Goal: Task Accomplishment & Management: Manage account settings

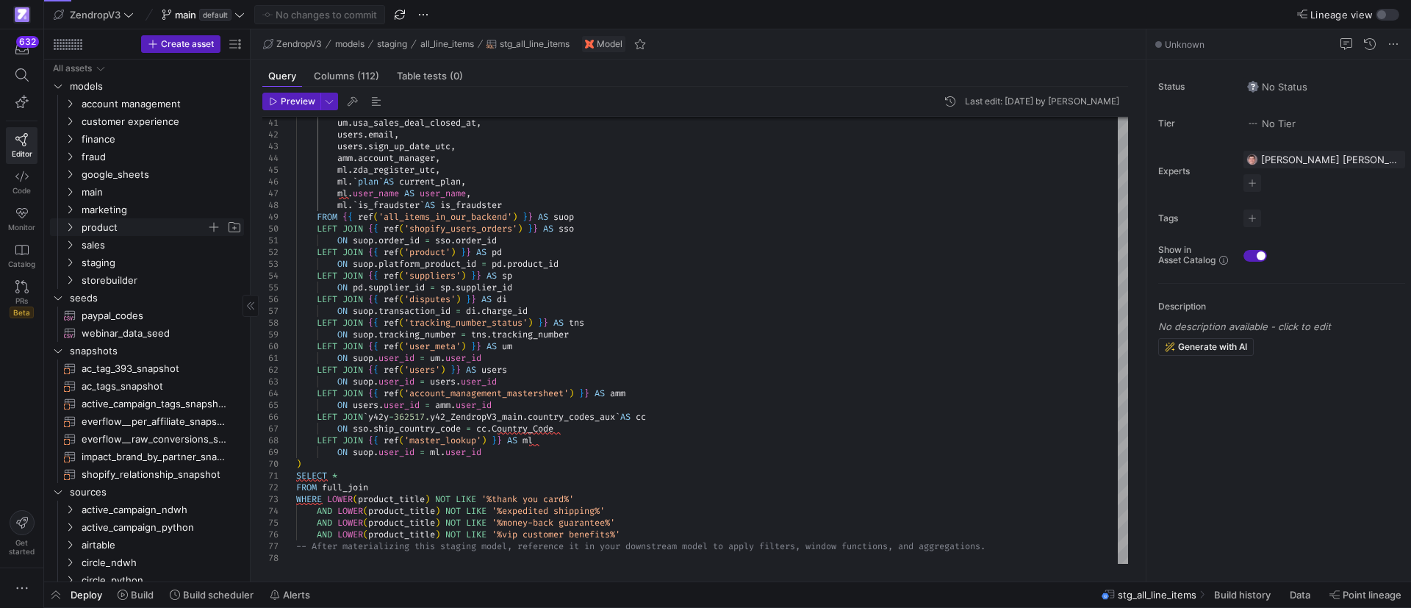
click at [70, 223] on icon "Press SPACE to select this row." at bounding box center [70, 227] width 10 height 9
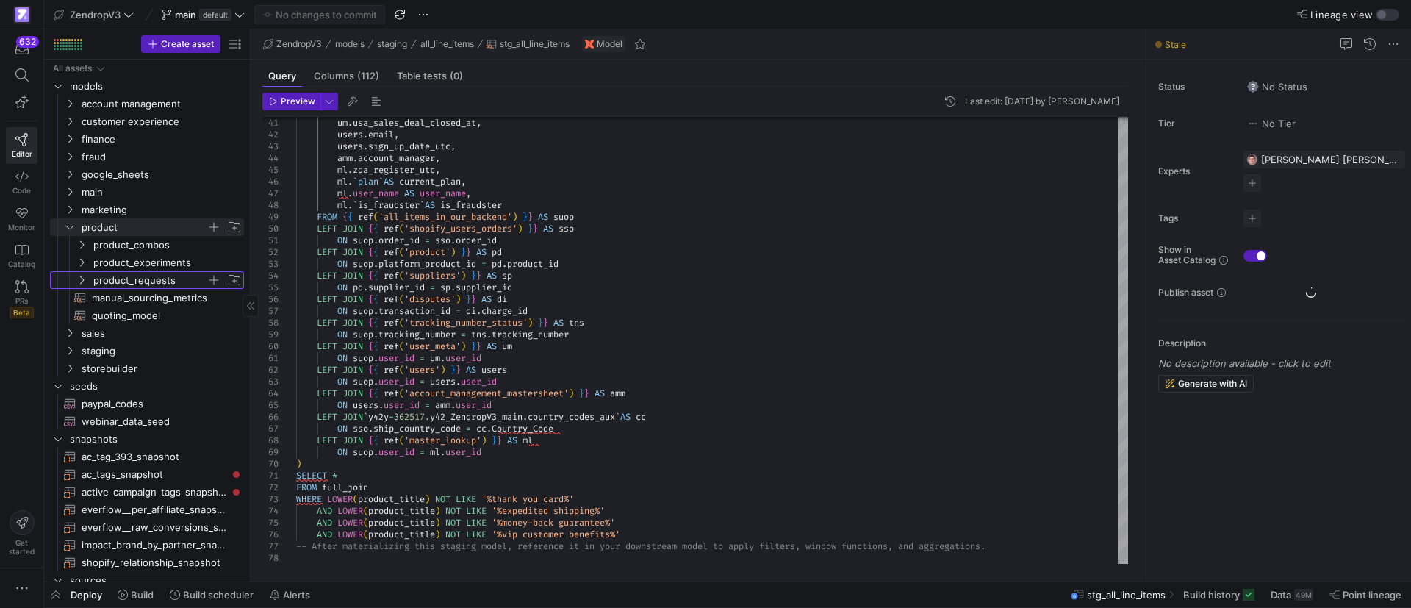
click at [87, 281] on span "product_requests" at bounding box center [158, 280] width 169 height 16
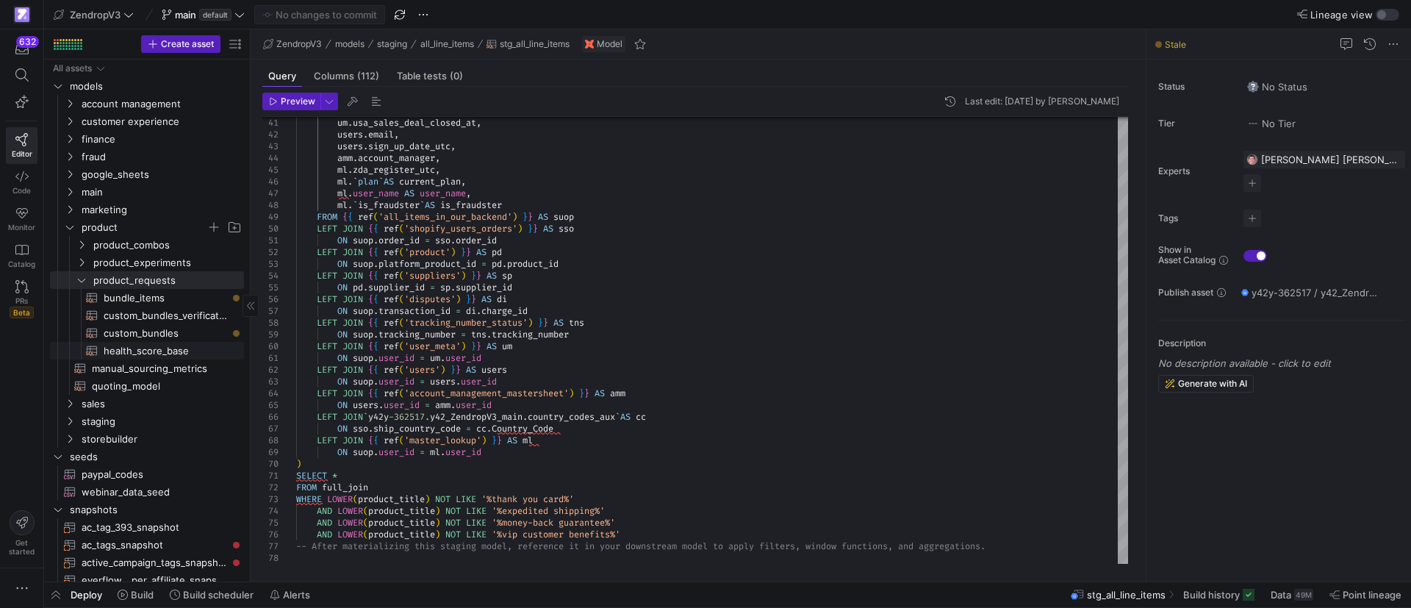
click at [127, 350] on span "health_score_base​​​​​​​​​​" at bounding box center [165, 350] width 123 height 17
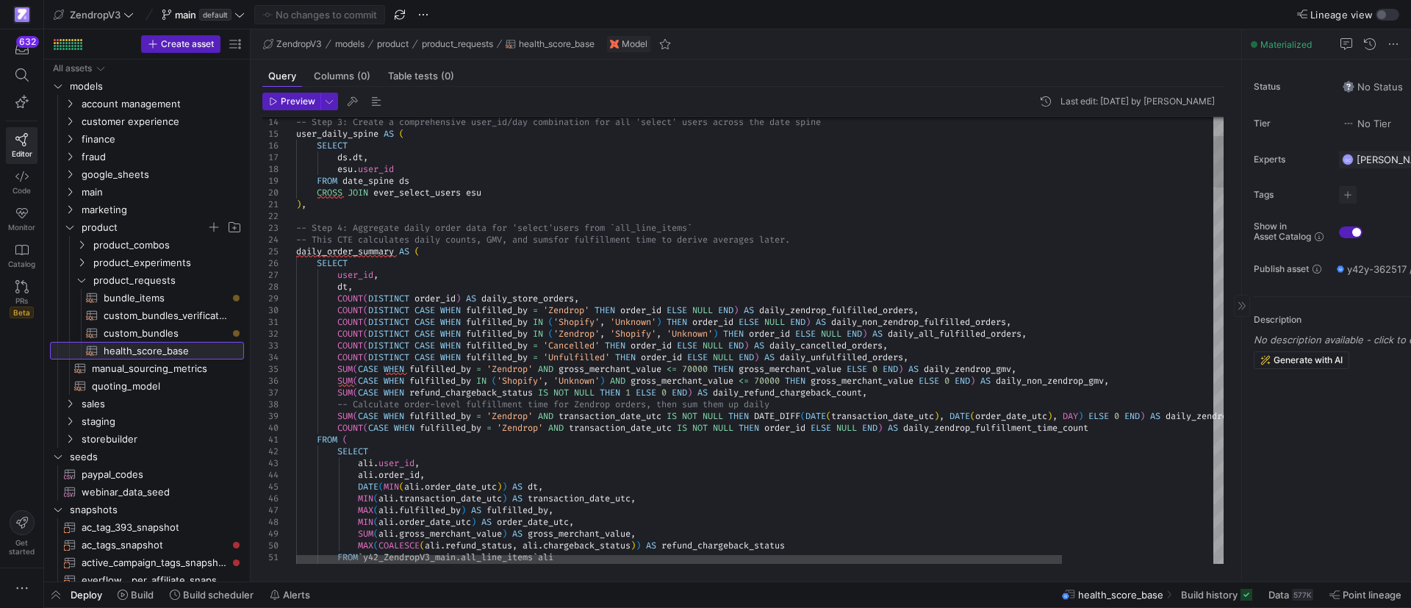
drag, startPoint x: 1147, startPoint y: 350, endPoint x: 1379, endPoint y: 353, distance: 232.2
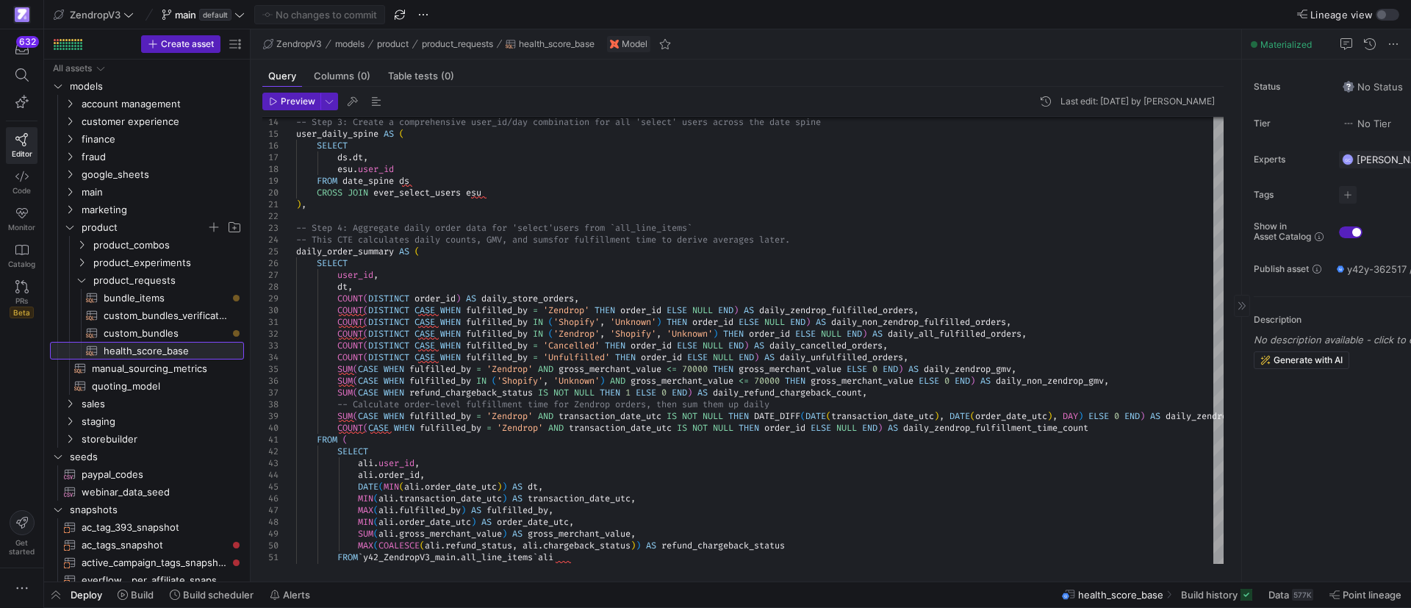
drag, startPoint x: 1241, startPoint y: 393, endPoint x: 1384, endPoint y: 395, distance: 143.3
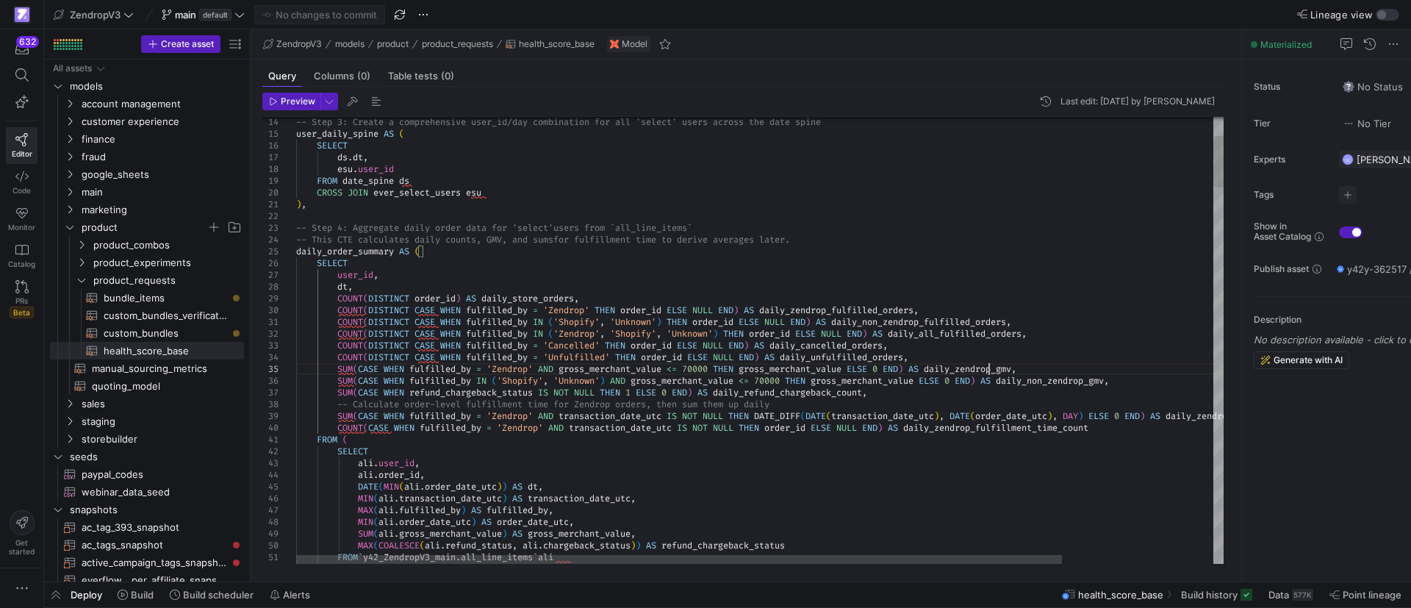
click at [844, 561] on div at bounding box center [679, 559] width 766 height 9
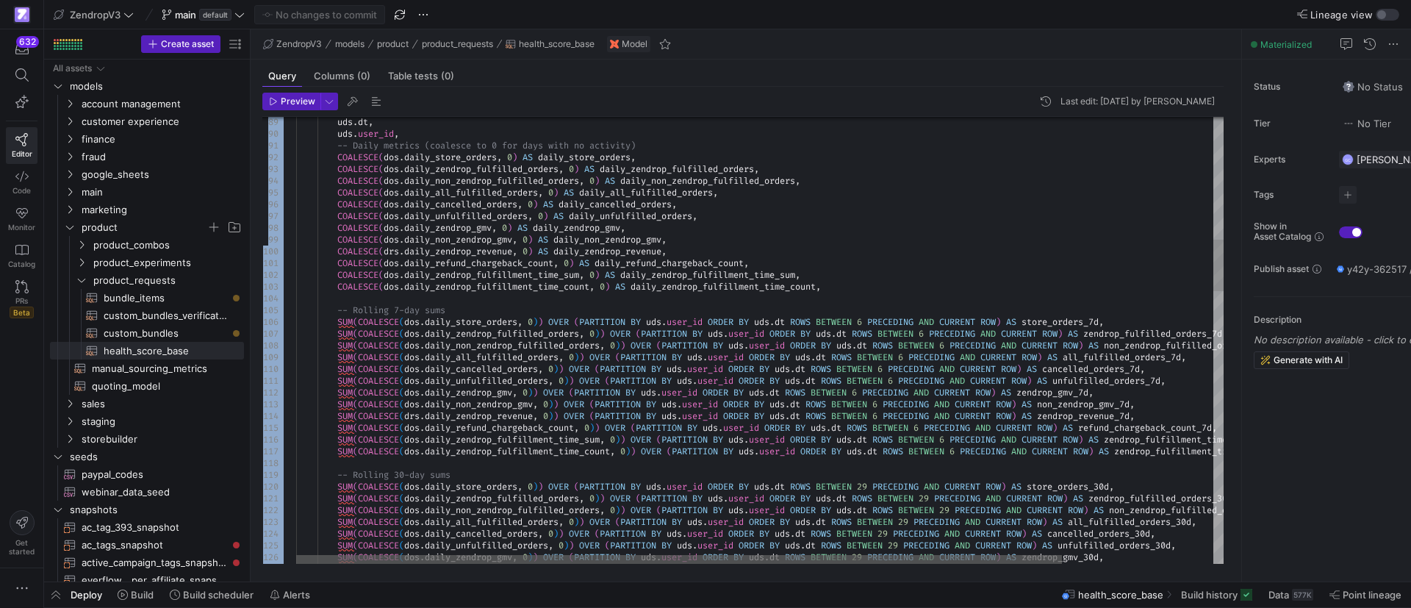
drag, startPoint x: 733, startPoint y: 563, endPoint x: 851, endPoint y: 562, distance: 118.3
click at [851, 562] on div "Preview Last edit: [DATE] by [PERSON_NAME] 89 90 91 92 93 94 95 96 97 98 99 100…" at bounding box center [743, 328] width 985 height 483
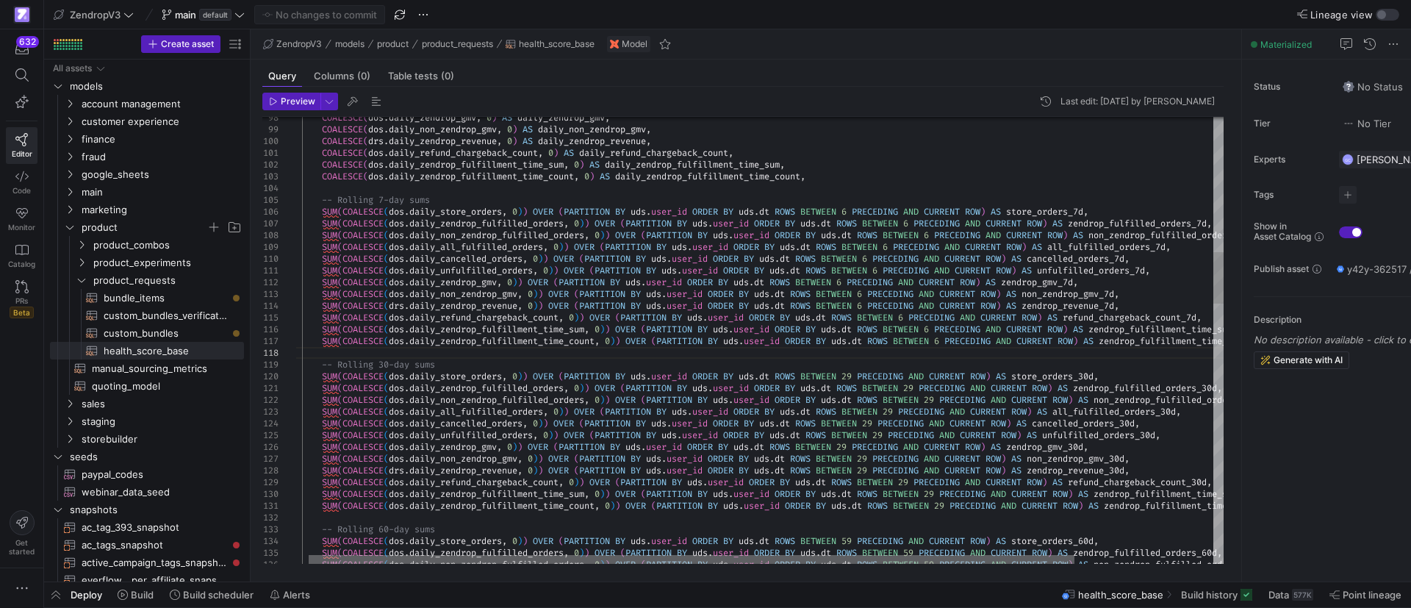
click at [676, 557] on div at bounding box center [692, 559] width 766 height 9
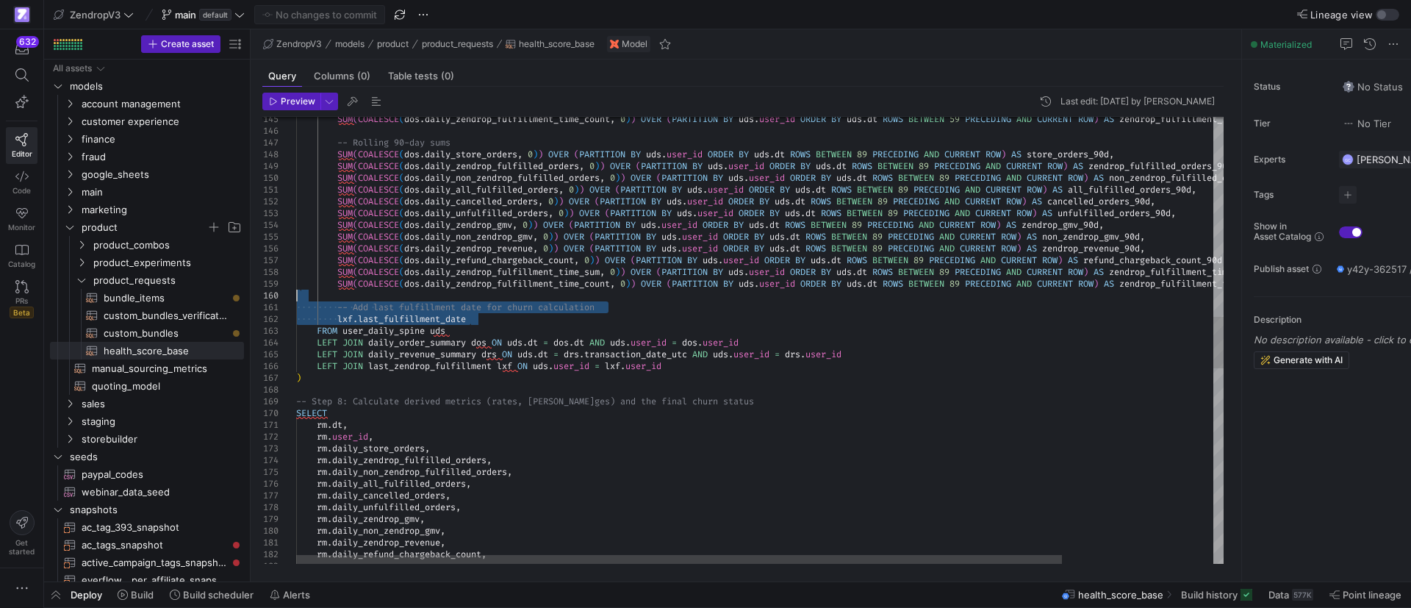
drag, startPoint x: 462, startPoint y: 319, endPoint x: 339, endPoint y: 300, distance: 124.2
click at [339, 300] on div "SUM ( COALESCE ( dos . daily_zendrop_fulfillment_time_count , 0 ) ) OVER ( PART…" at bounding box center [851, 323] width 1110 height 3829
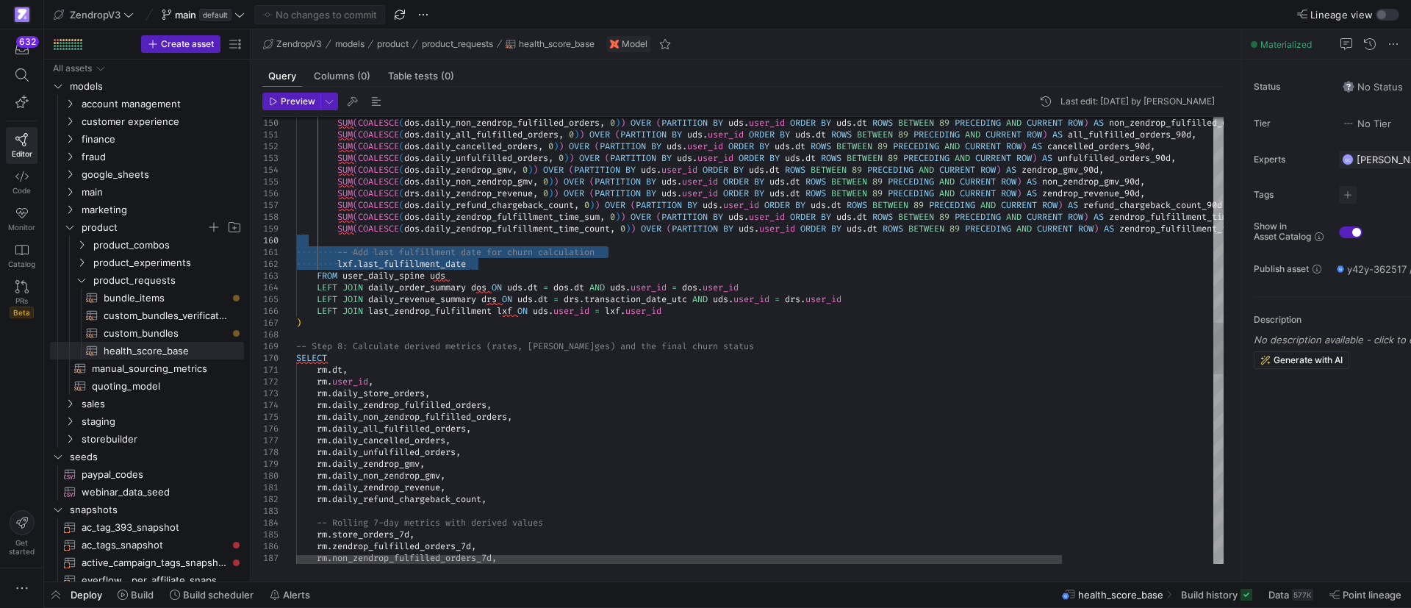
click at [622, 264] on div "SUM ( COALESCE ( dos . daily_non_zendrop_fulfilled_orders , 0 ) ) OVER ( PARTIT…" at bounding box center [851, 267] width 1110 height 3829
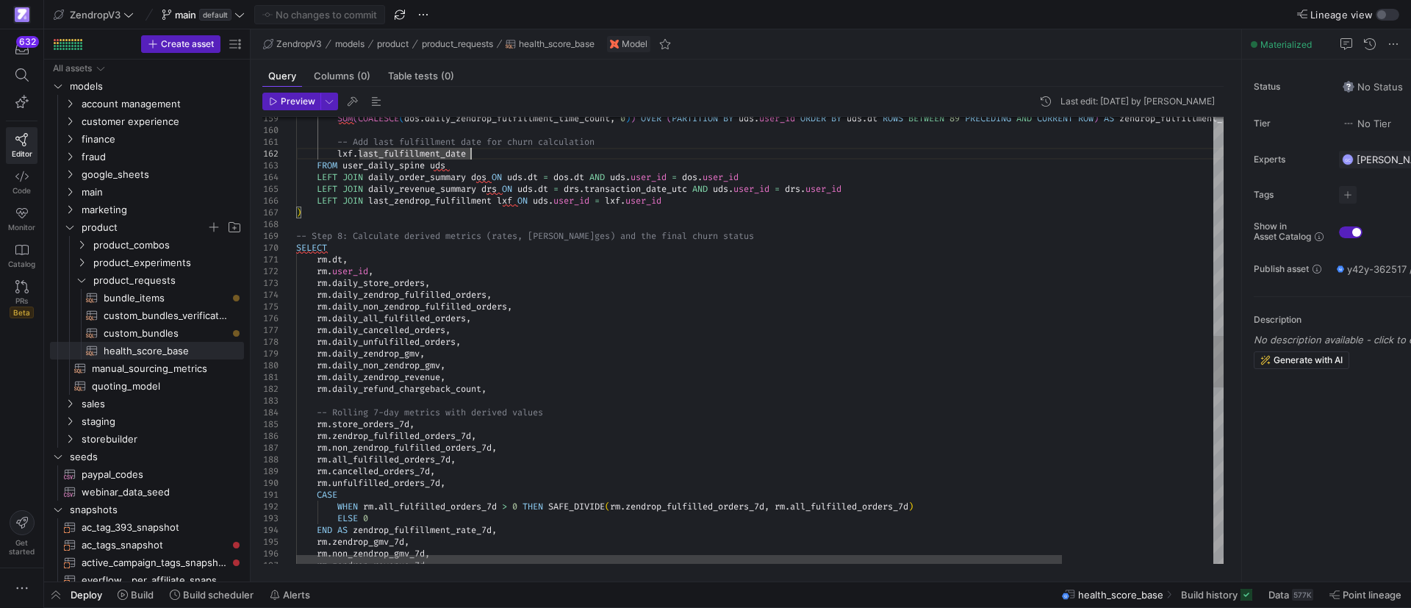
scroll to position [0, 221]
click at [464, 369] on div "SUM ( COALESCE ( dos . daily_zendrop_fulfillment_time_count , 0 ) ) OVER ( PART…" at bounding box center [851, 157] width 1110 height 3829
click at [472, 382] on div "SUM ( COALESCE ( dos . daily_zendrop_fulfillment_time_count , 0 ) ) OVER ( PART…" at bounding box center [851, 157] width 1110 height 3829
click at [523, 390] on div "SUM ( COALESCE ( dos . daily_zendrop_fulfillment_time_count , 0 ) ) OVER ( PART…" at bounding box center [851, 157] width 1110 height 3829
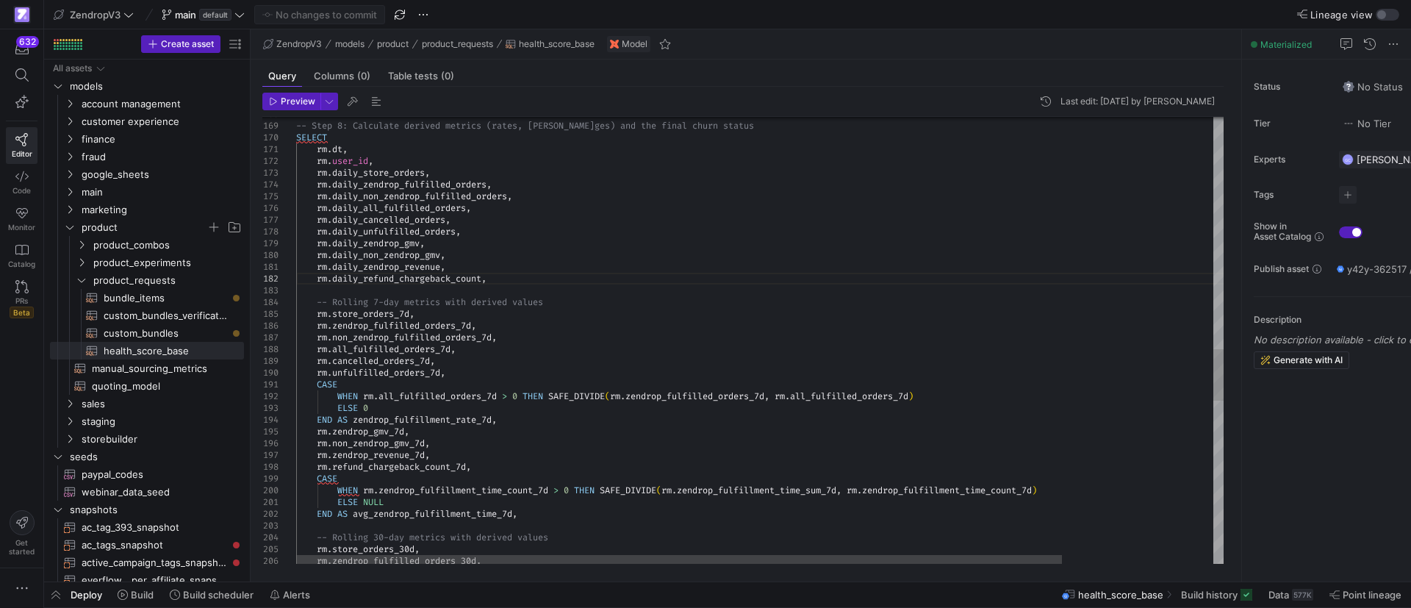
click at [442, 171] on div "-- Step 8: Calculate derived metrics (rates, [PERSON_NAME] ges) and the final c…" at bounding box center [851, 47] width 1110 height 3829
click at [501, 183] on div "-- Step 8: Calculate derived metrics (rates, [PERSON_NAME] ges) and the final c…" at bounding box center [851, 47] width 1110 height 3829
click at [525, 195] on div "-- Step 8: Calculate derived metrics (rates, [PERSON_NAME] ges) and the final c…" at bounding box center [851, 47] width 1110 height 3829
click at [494, 206] on div "-- Step 8: Calculate derived metrics (rates, [PERSON_NAME] ges) and the final c…" at bounding box center [851, 47] width 1110 height 3829
click at [481, 217] on div "-- Step 8: Calculate derived metrics (rates, [PERSON_NAME] ges) and the final c…" at bounding box center [851, 47] width 1110 height 3829
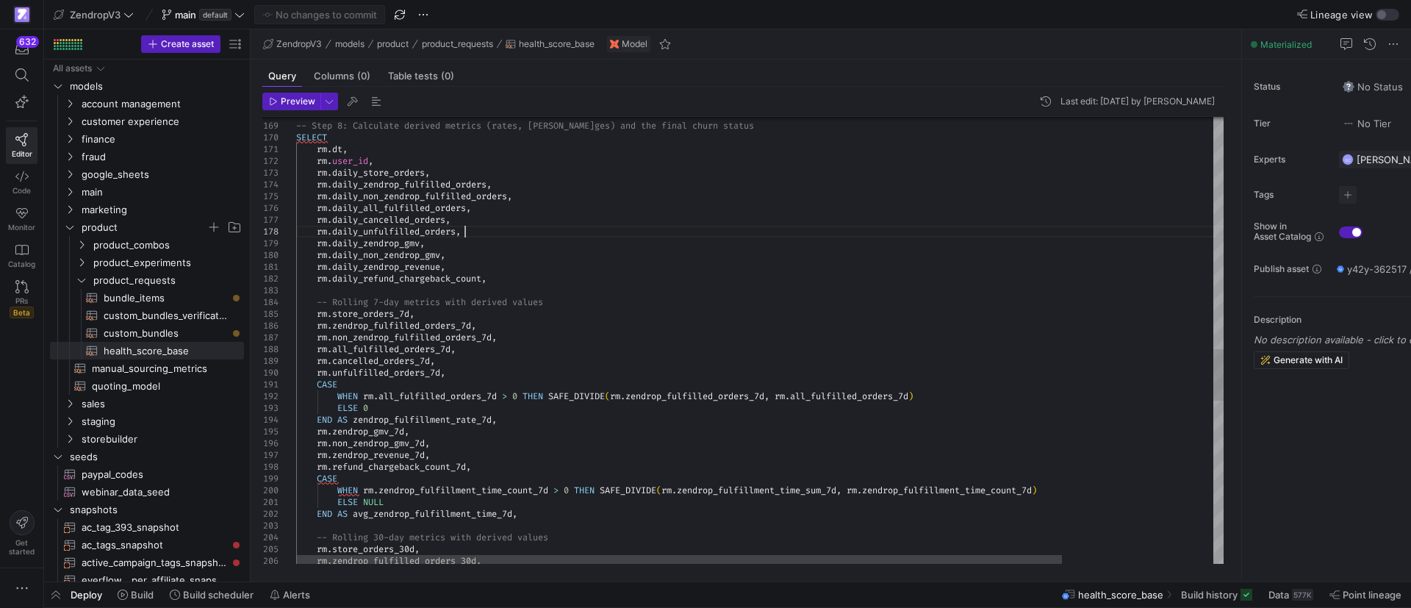
click at [483, 228] on div "-- Step 8: Calculate derived metrics (rates, [PERSON_NAME] ges) and the final c…" at bounding box center [851, 47] width 1110 height 3829
click at [442, 241] on div "-- Step 8: Calculate derived metrics (rates, [PERSON_NAME] ges) and the final c…" at bounding box center [851, 47] width 1110 height 3829
click at [462, 259] on div "-- Step 8: Calculate derived metrics (rates, [PERSON_NAME] ges) and the final c…" at bounding box center [851, 47] width 1110 height 3829
click at [456, 270] on div "-- Step 8: Calculate derived metrics (rates, [PERSON_NAME] ges) and the final c…" at bounding box center [851, 47] width 1110 height 3829
click at [501, 279] on div "-- Step 8: Calculate derived metrics (rates, [PERSON_NAME] ges) and the final c…" at bounding box center [851, 47] width 1110 height 3829
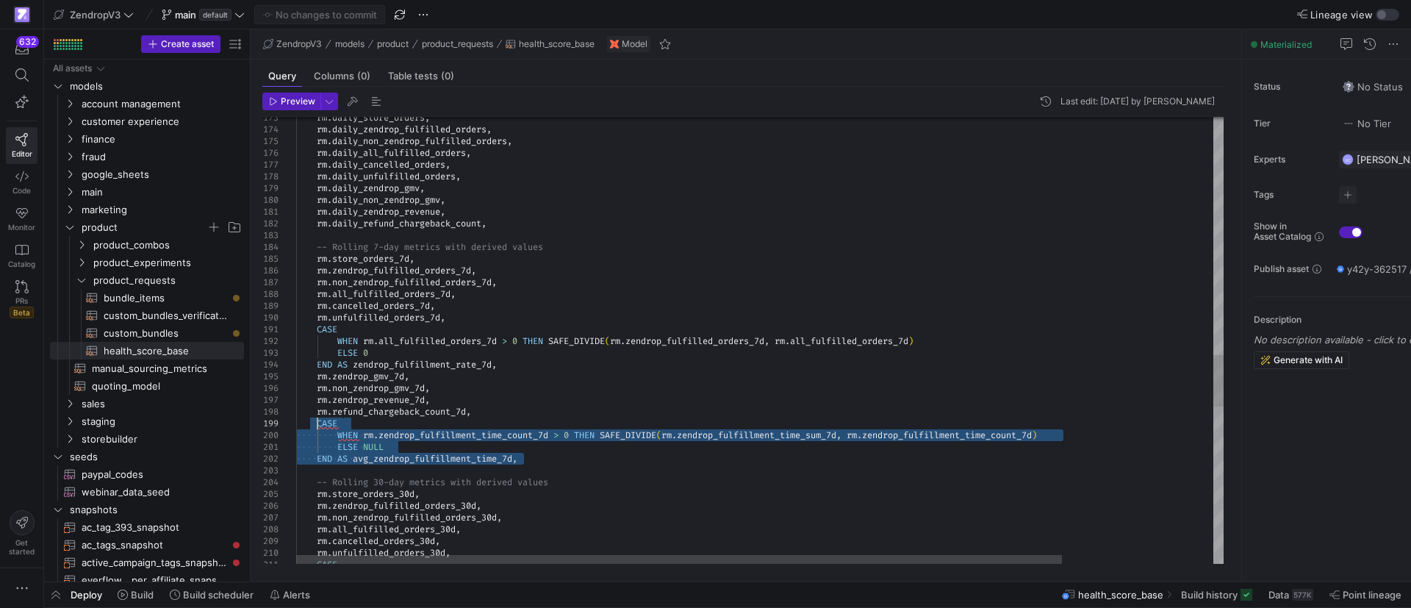
drag, startPoint x: 525, startPoint y: 460, endPoint x: 317, endPoint y: 421, distance: 212.3
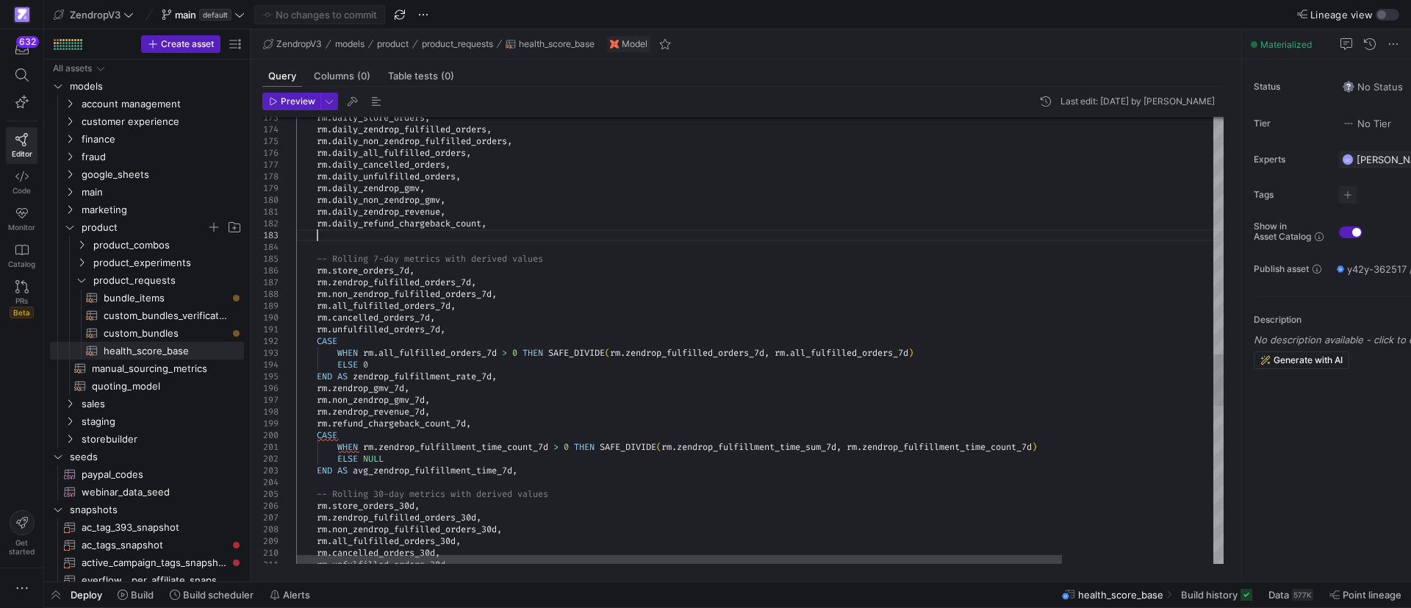
scroll to position [24, 21]
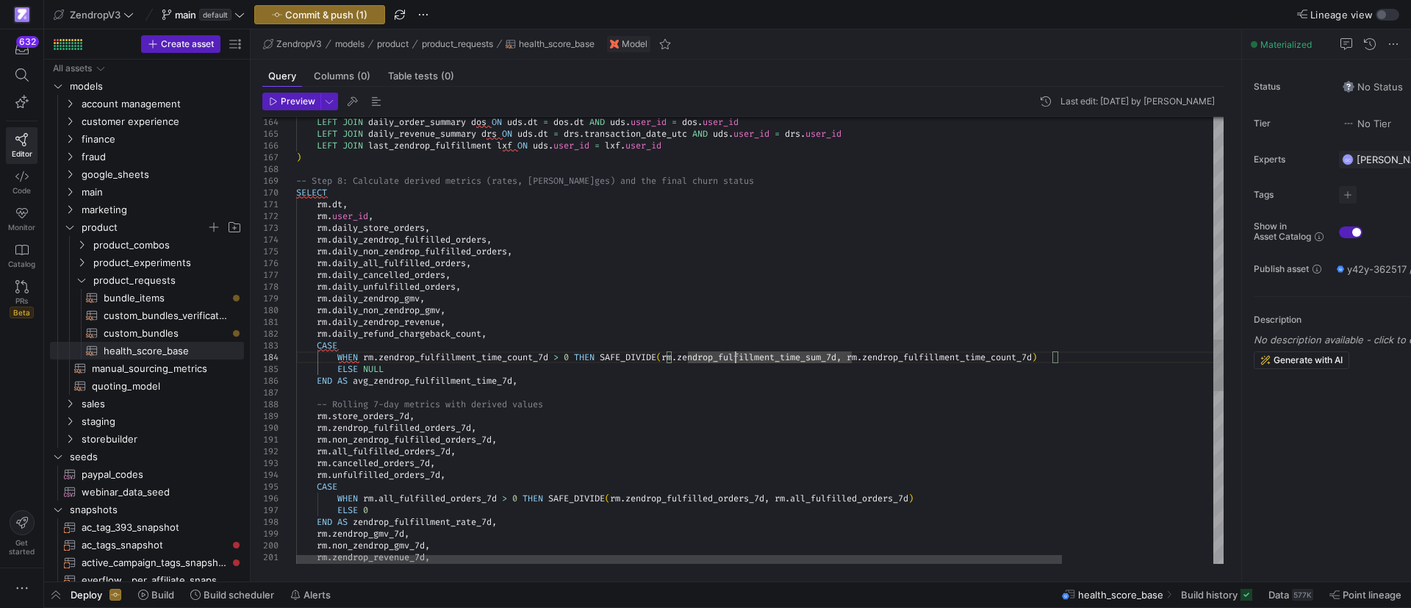
click at [734, 356] on div "-- Step 8: Calculate derived metrics (rates, [PERSON_NAME] ges) and the final c…" at bounding box center [851, 126] width 1110 height 3876
click at [485, 356] on div "-- Step 8: Calculate derived metrics (rates, [PERSON_NAME] ges) and the final c…" at bounding box center [851, 126] width 1110 height 3876
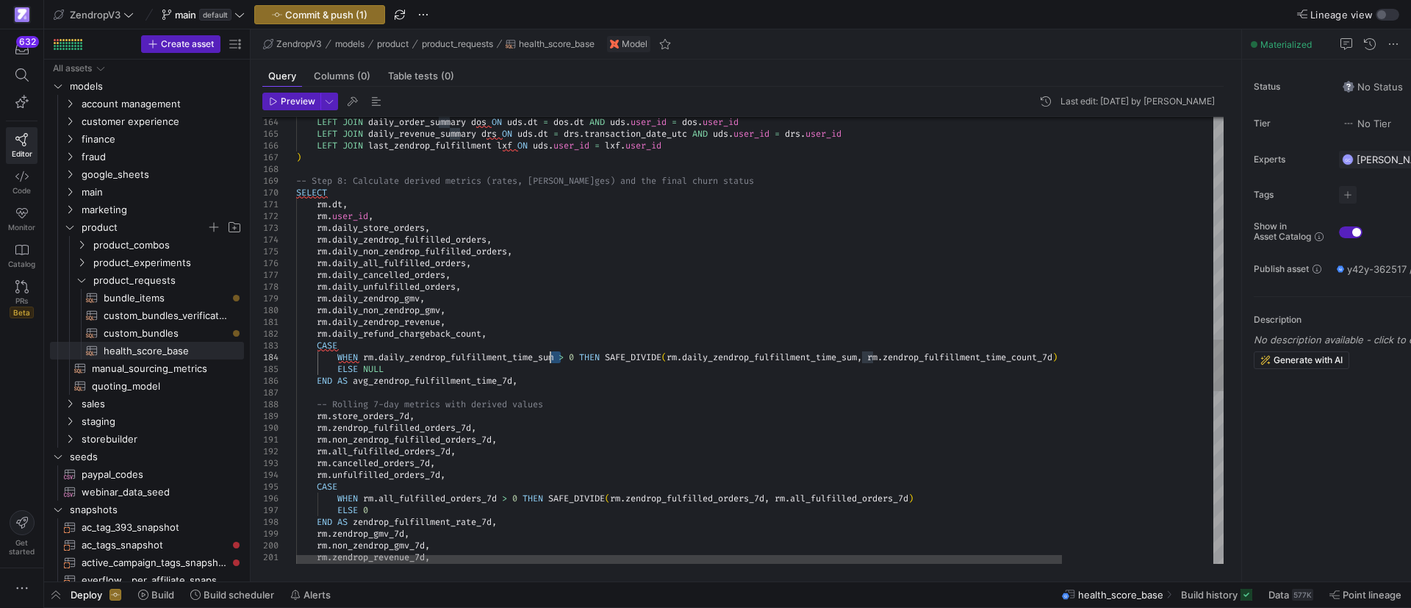
drag, startPoint x: 561, startPoint y: 356, endPoint x: 548, endPoint y: 354, distance: 12.6
click at [548, 354] on div "-- Step 8: Calculate derived metrics (rates, [PERSON_NAME] ges) and the final c…" at bounding box center [851, 126] width 1110 height 3876
click at [591, 336] on div "-- Step 8: Calculate derived metrics (rates, [PERSON_NAME] ges) and the final c…" at bounding box center [851, 126] width 1110 height 3876
click at [503, 358] on div "-- Step 8: Calculate derived metrics (rates, [PERSON_NAME] ges) and the final c…" at bounding box center [851, 126] width 1110 height 3876
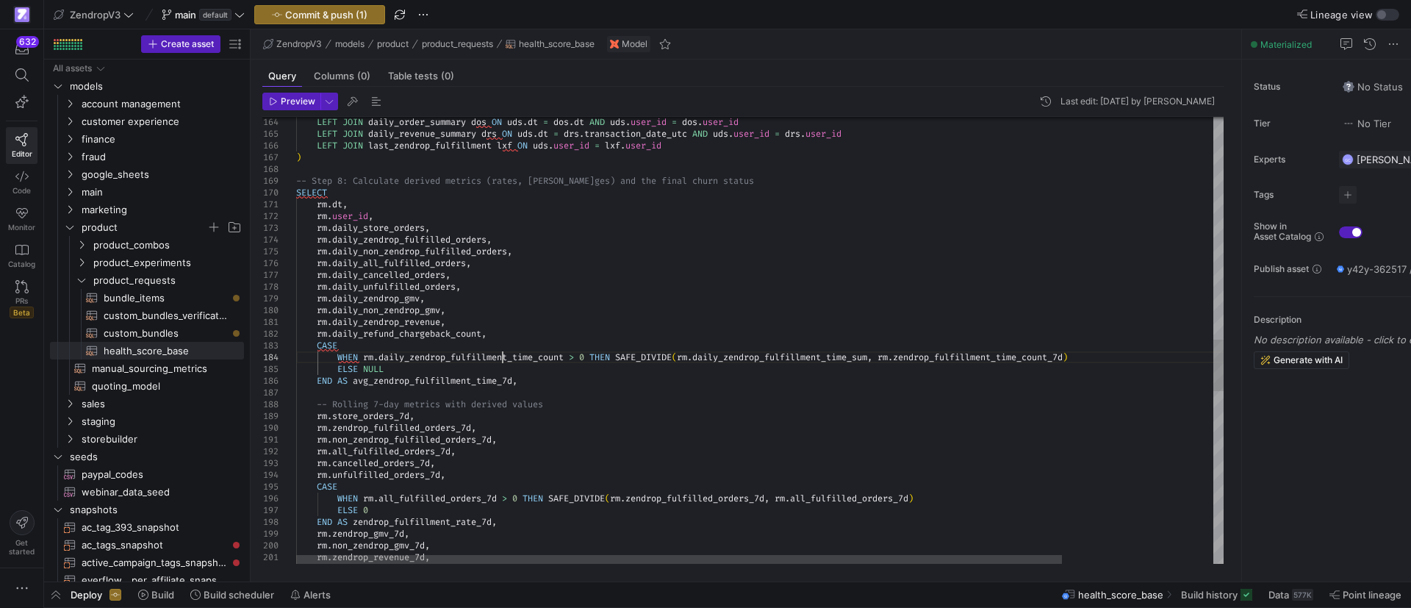
click at [501, 358] on div "-- Step 8: Calculate derived metrics (rates, [PERSON_NAME] ges) and the final c…" at bounding box center [851, 126] width 1110 height 3876
click at [964, 356] on div "-- Step 8: Calculate derived metrics (rates, [PERSON_NAME] ges) and the final c…" at bounding box center [851, 126] width 1110 height 3876
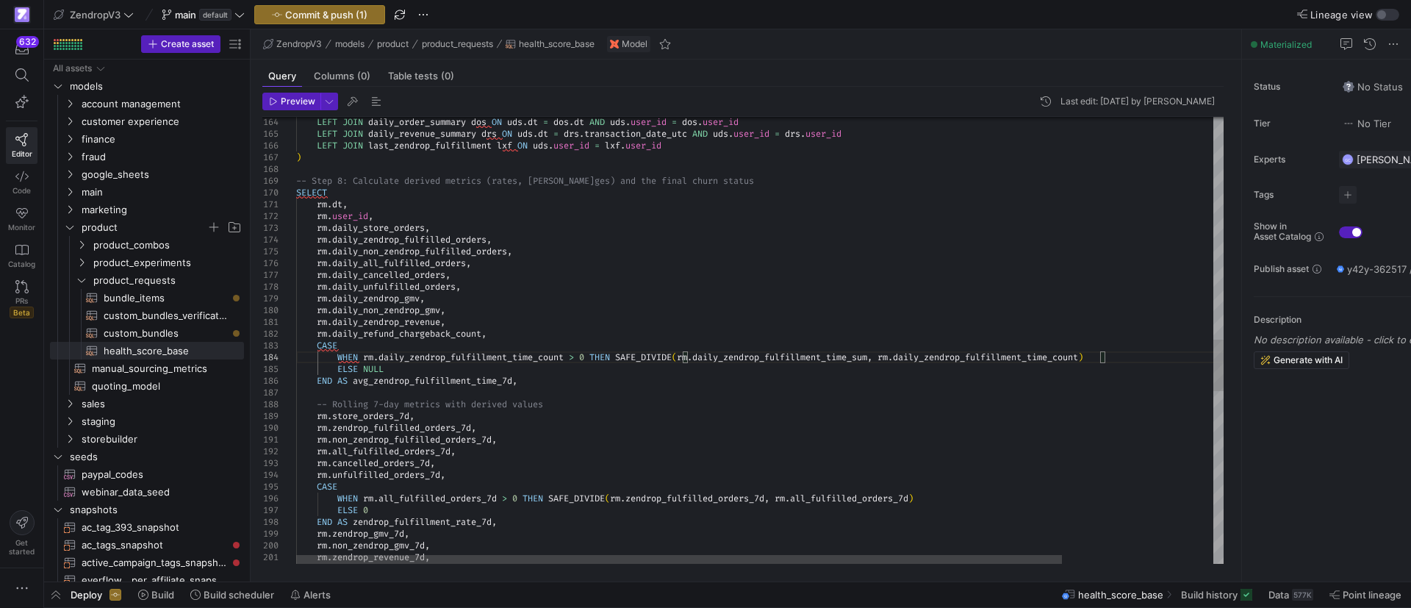
click at [356, 380] on div "-- Step 8: Calculate derived metrics (rates, [PERSON_NAME] ges) and the final c…" at bounding box center [851, 126] width 1110 height 3876
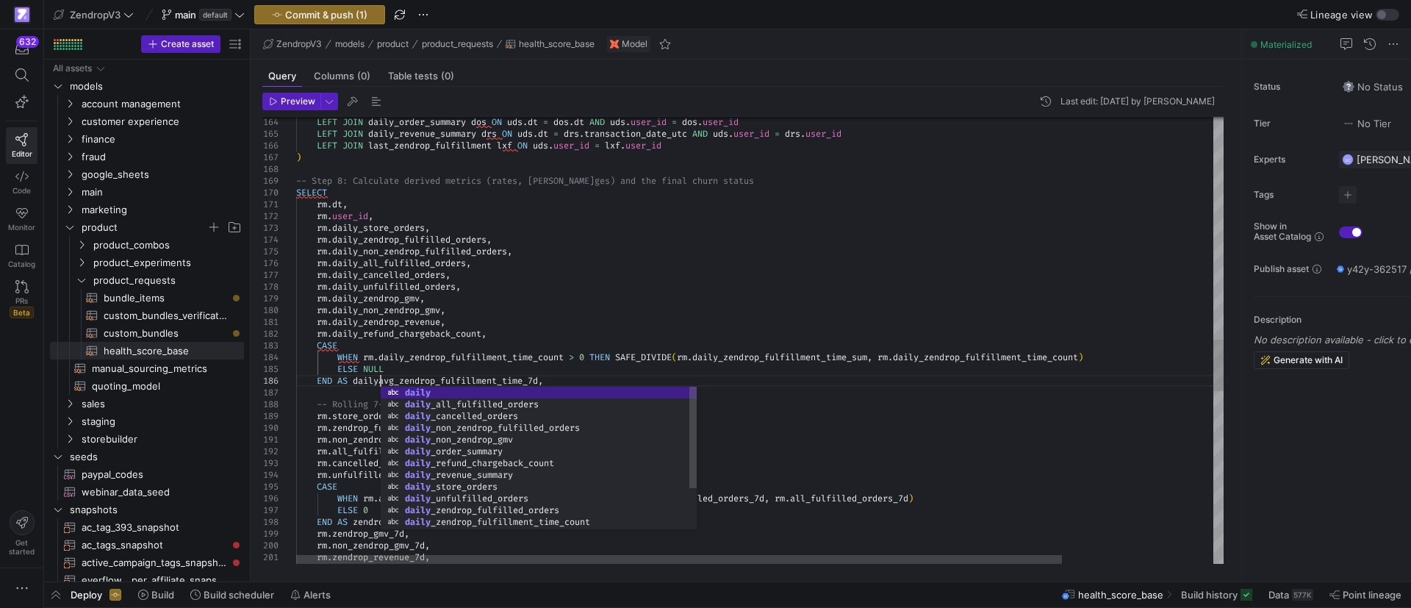
scroll to position [59, 90]
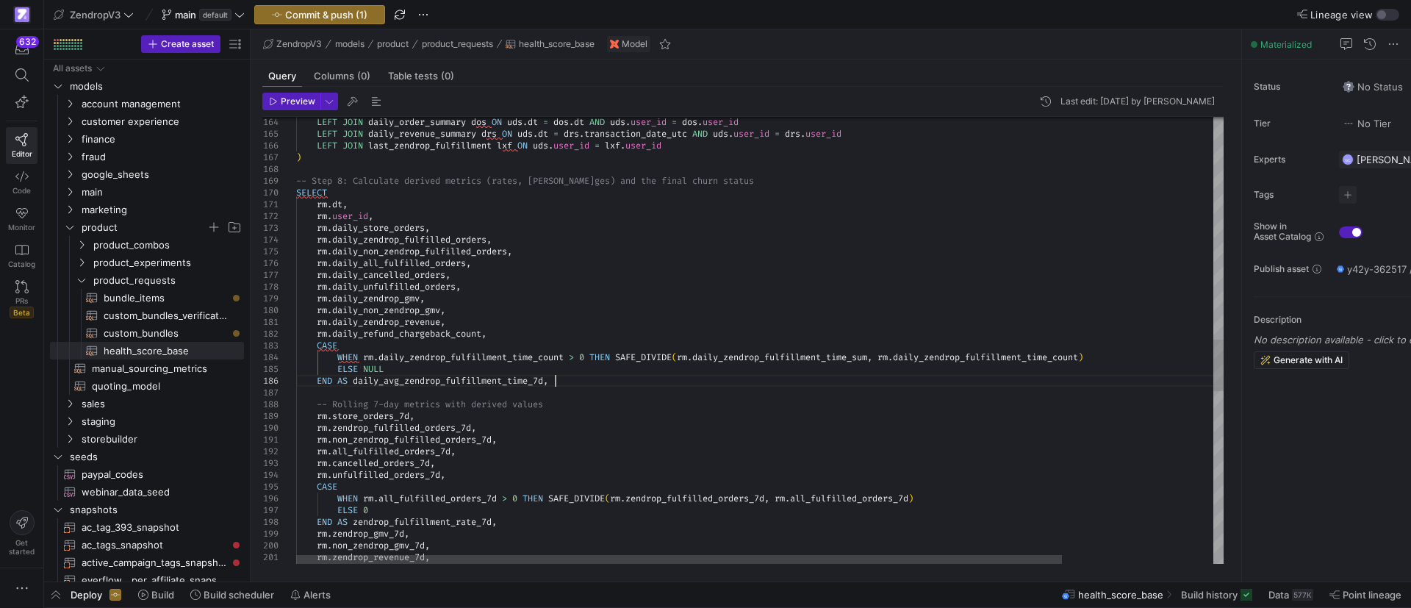
click at [558, 381] on div "-- Step 8: Calculate derived metrics (rates, [PERSON_NAME] ges) and the final c…" at bounding box center [851, 126] width 1110 height 3876
drag, startPoint x: 550, startPoint y: 379, endPoint x: 535, endPoint y: 377, distance: 15.6
click at [535, 377] on div "-- Step 8: Calculate derived metrics (rates, [PERSON_NAME] ges) and the final c…" at bounding box center [851, 126] width 1110 height 3876
click at [598, 377] on div "-- Step 8: Calculate derived metrics (rates, [PERSON_NAME] ges) and the final c…" at bounding box center [851, 126] width 1110 height 3876
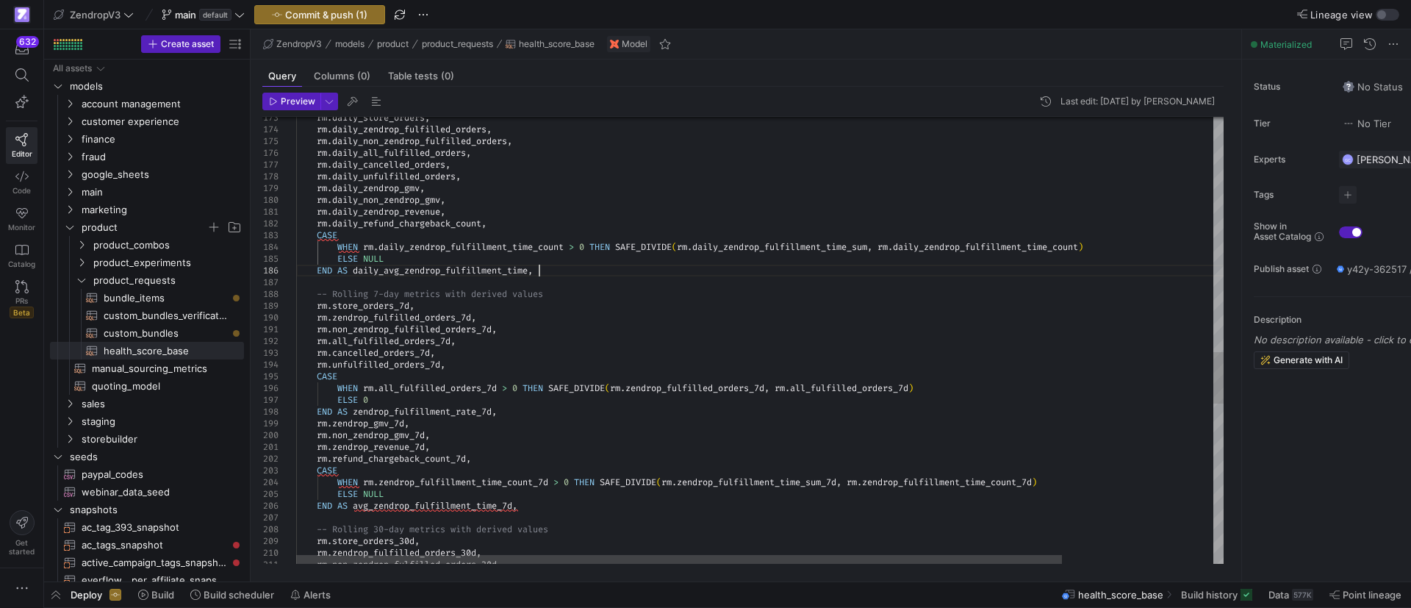
click at [522, 411] on div "rm . daily_store_orders , rm . daily_zendrop_fulfilled_orders , rm . daily_non_…" at bounding box center [851, 16] width 1110 height 3876
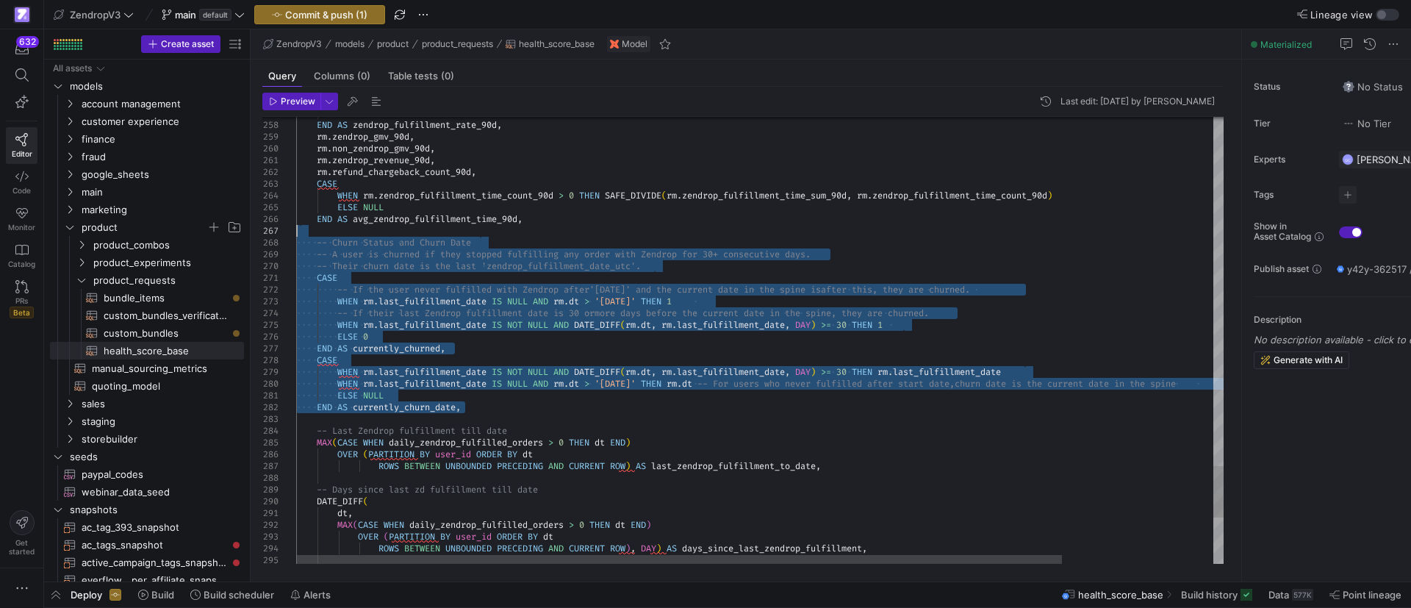
drag, startPoint x: 472, startPoint y: 406, endPoint x: 533, endPoint y: 233, distance: 183.6
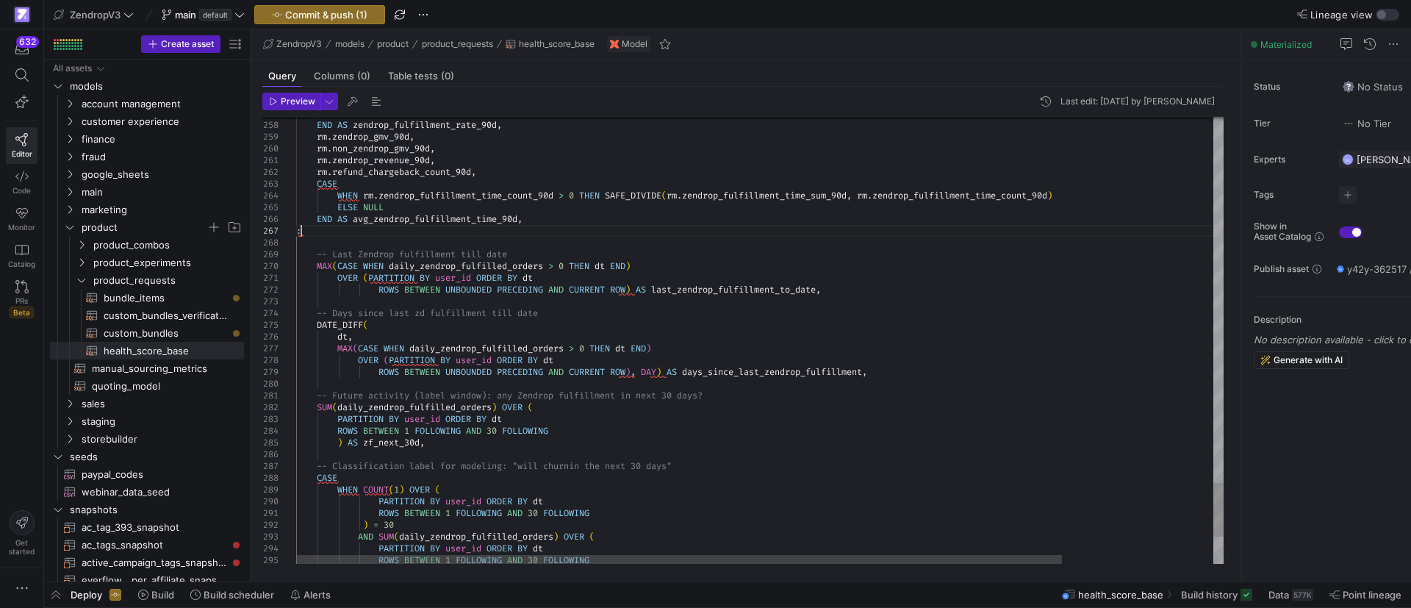
scroll to position [71, 4]
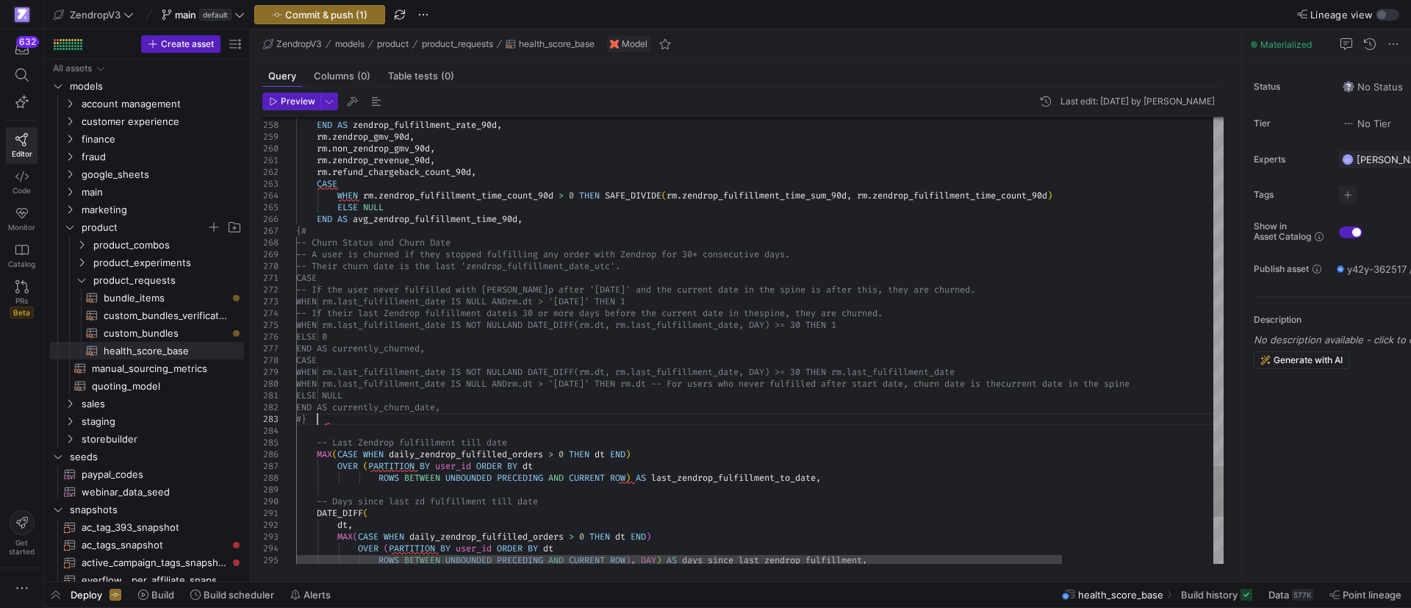
scroll to position [35, 21]
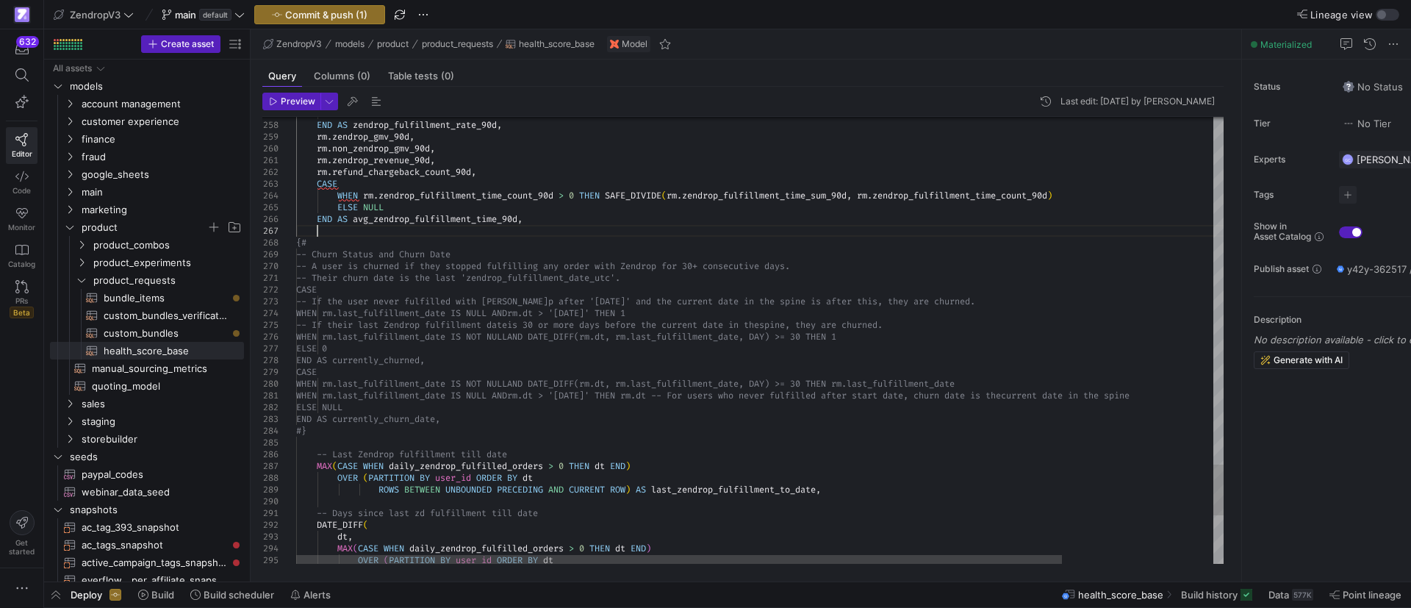
scroll to position [71, 21]
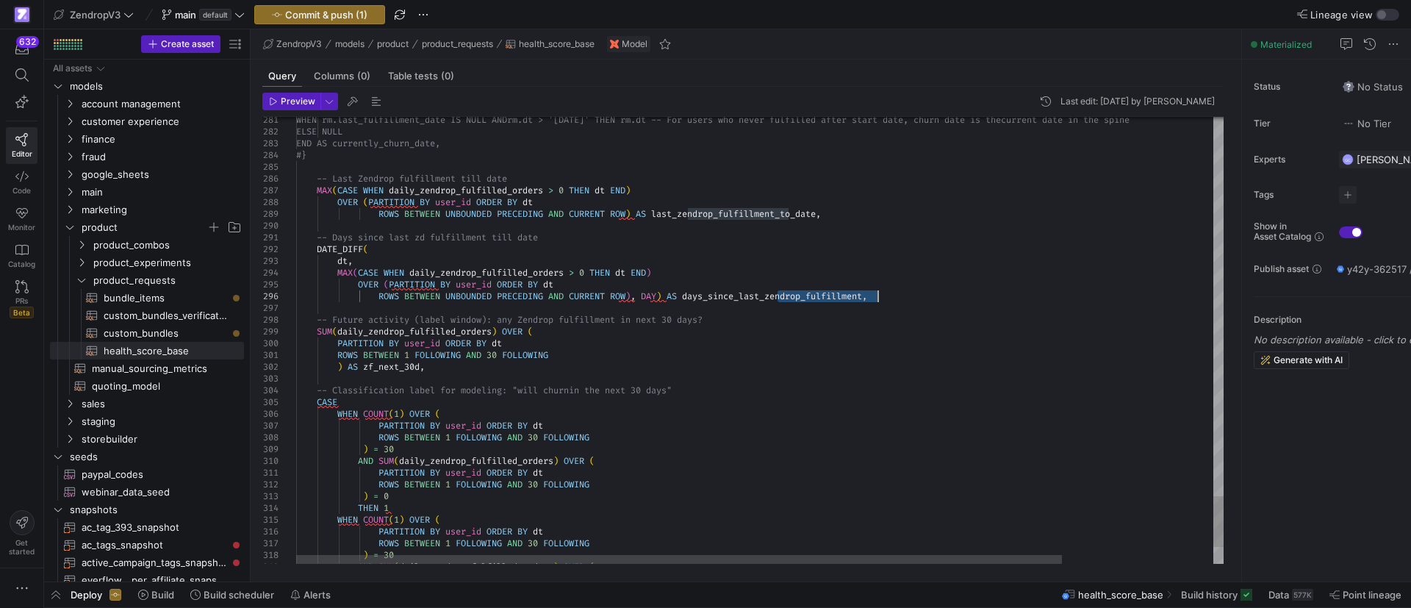
drag, startPoint x: 777, startPoint y: 294, endPoint x: 877, endPoint y: 295, distance: 99.2
drag, startPoint x: 364, startPoint y: 364, endPoint x: 375, endPoint y: 365, distance: 10.4
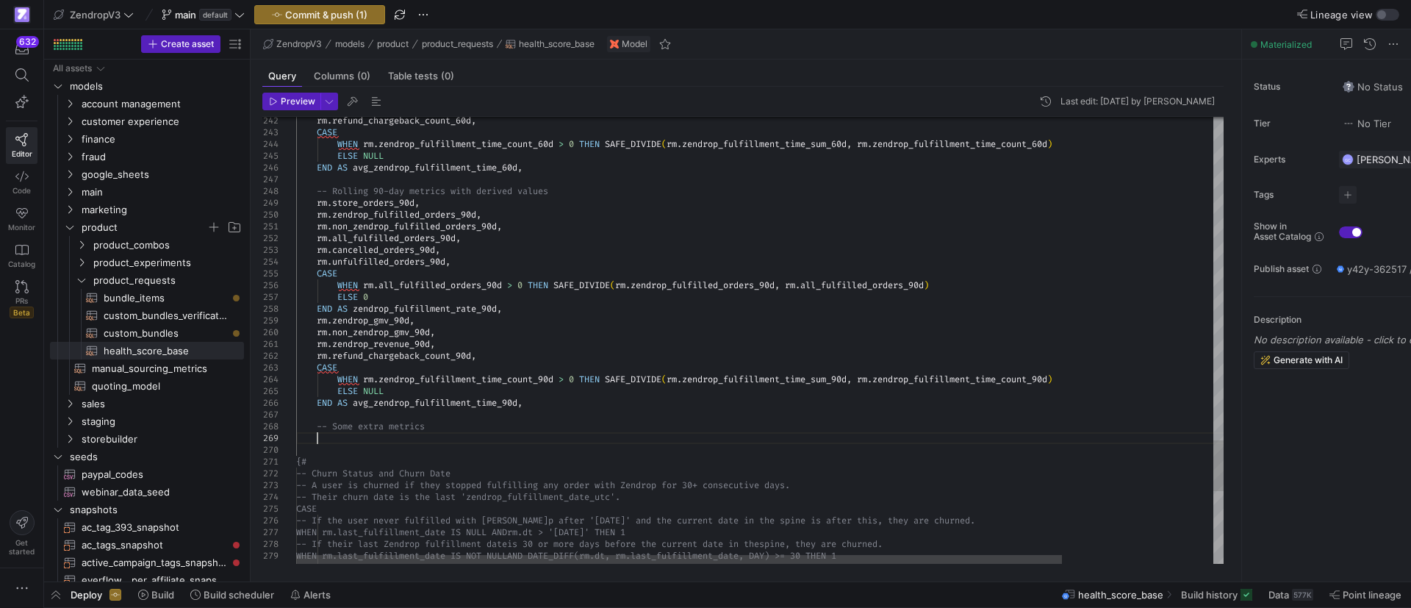
scroll to position [94, 21]
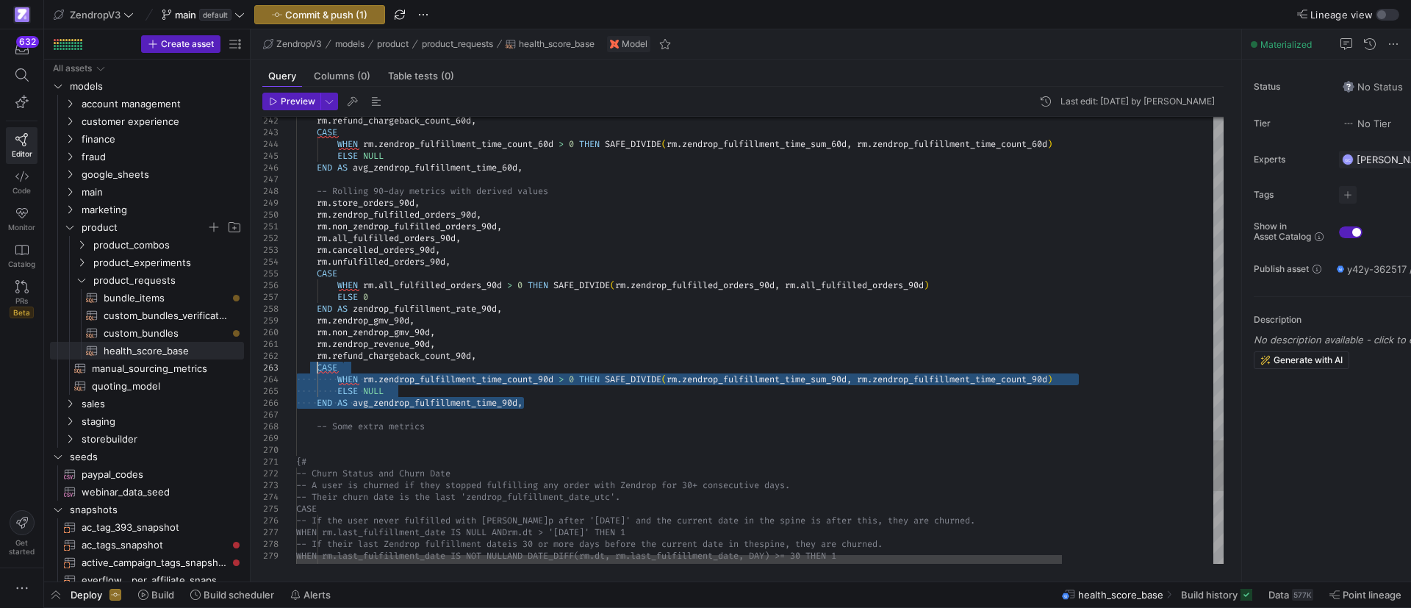
drag, startPoint x: 522, startPoint y: 402, endPoint x: 317, endPoint y: 367, distance: 208.6
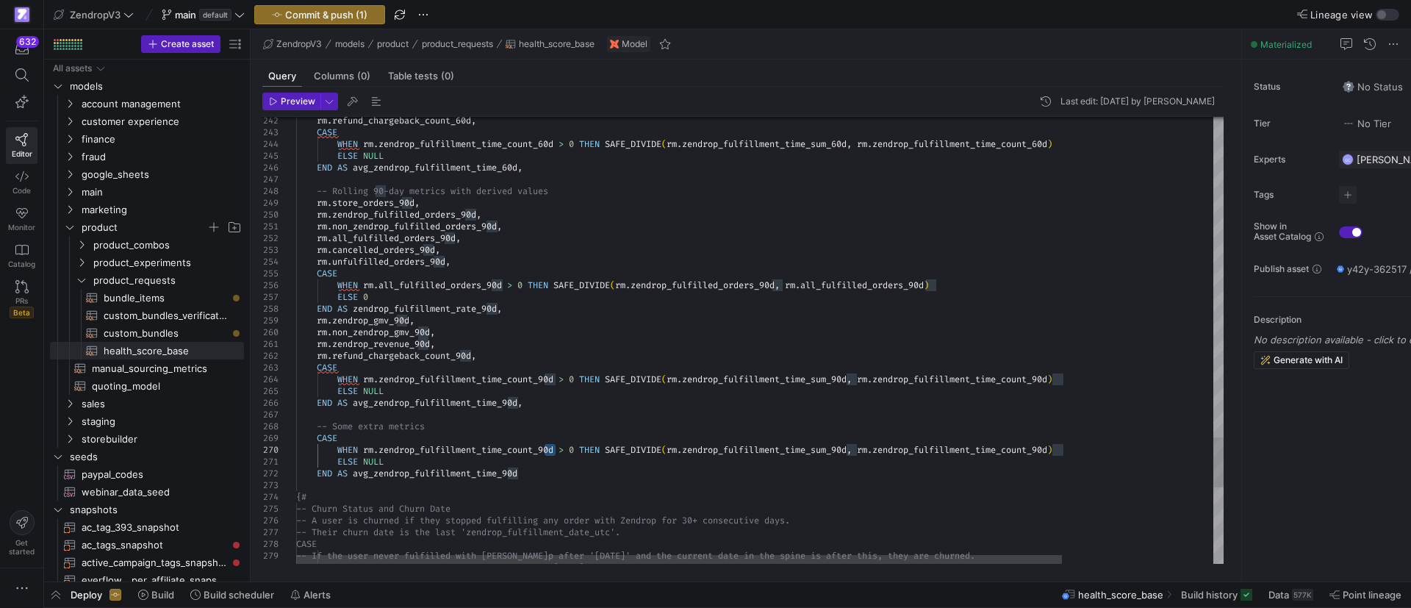
drag, startPoint x: 544, startPoint y: 450, endPoint x: 555, endPoint y: 452, distance: 11.8
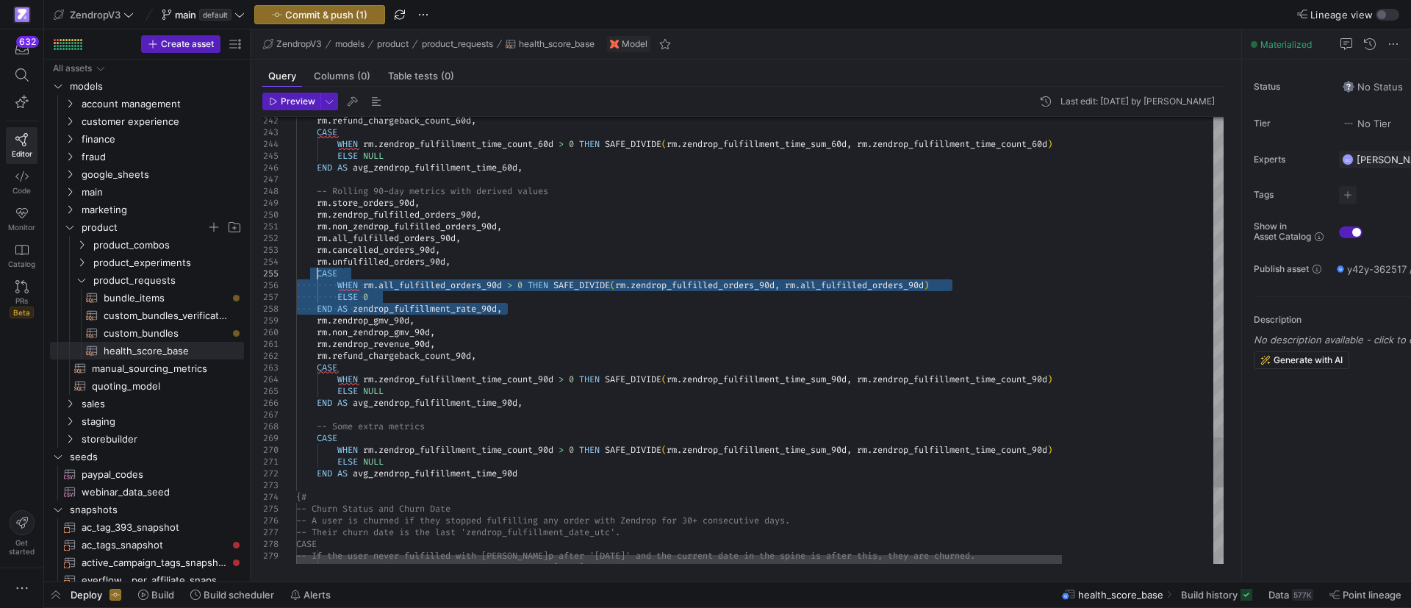
drag, startPoint x: 507, startPoint y: 308, endPoint x: 317, endPoint y: 269, distance: 194.2
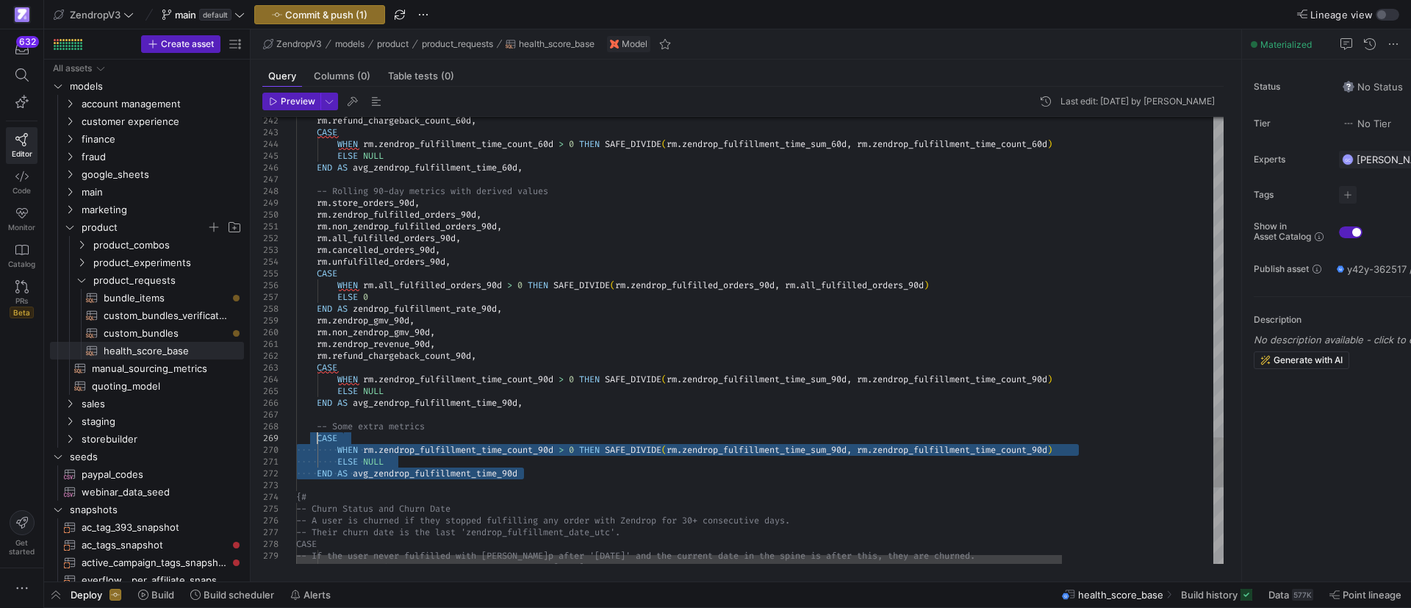
drag, startPoint x: 531, startPoint y: 470, endPoint x: 320, endPoint y: 436, distance: 214.3
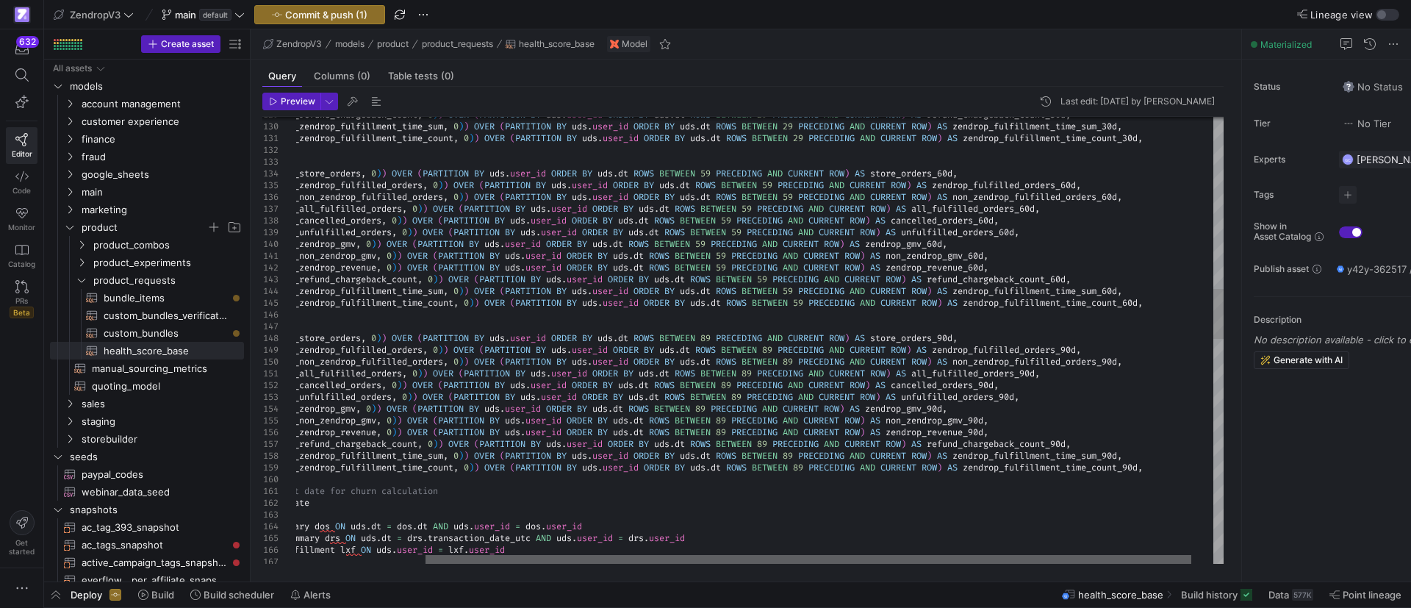
click at [1054, 555] on div at bounding box center [808, 559] width 766 height 9
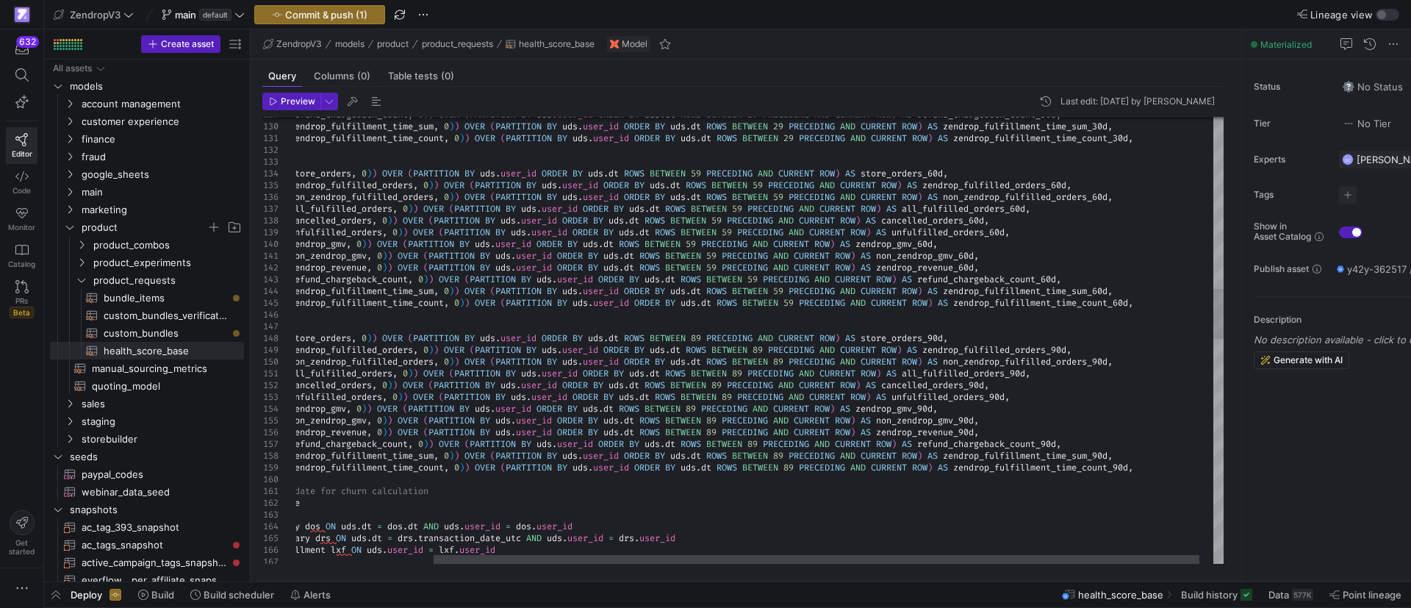
click at [1167, 304] on div ") lxf . last_fulfillment_date FROM user_daily_spine uds LEFT JOIN daily_order_s…" at bounding box center [685, 577] width 1110 height 3971
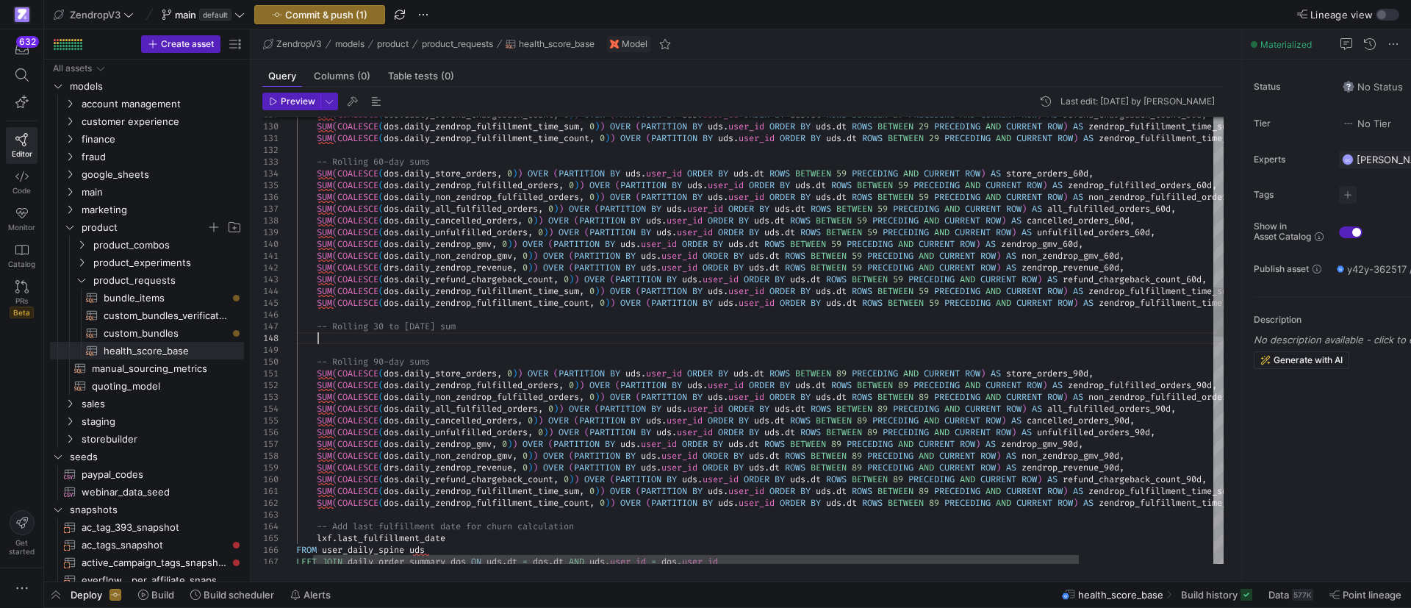
scroll to position [59, 42]
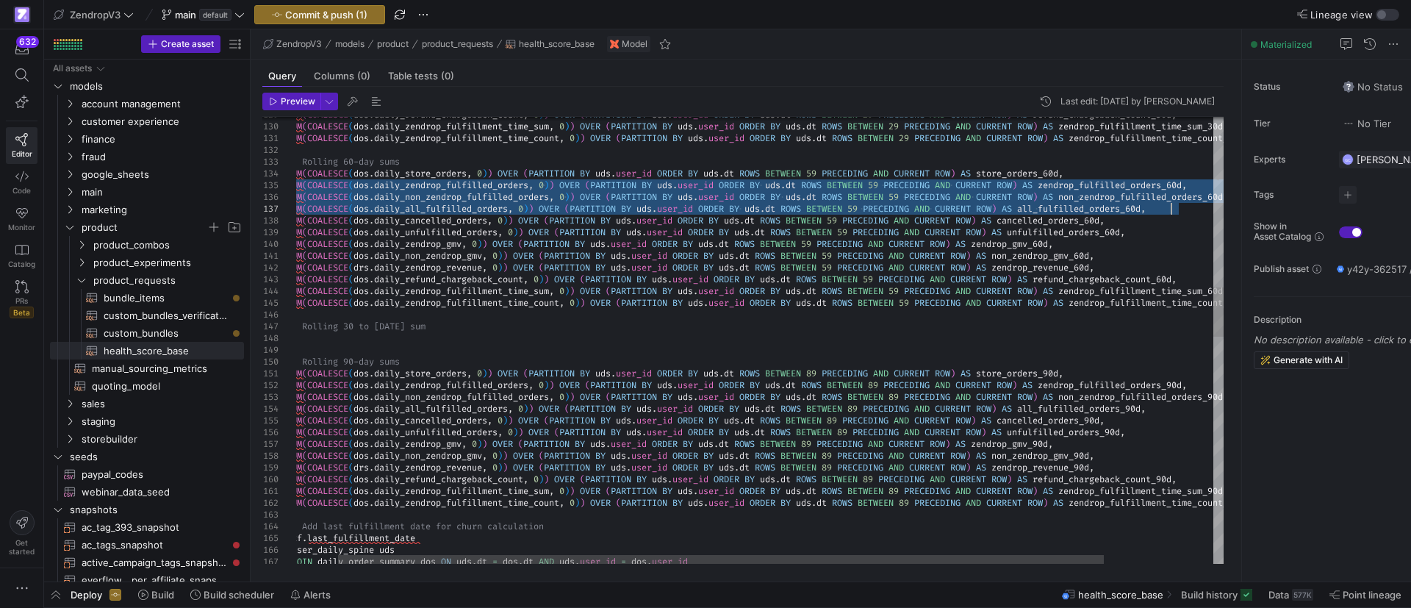
drag, startPoint x: 317, startPoint y: 184, endPoint x: 1190, endPoint y: 206, distance: 873.9
click at [1190, 206] on div "SUM ( COALESCE ( dos . daily_refund_chargeback_count , 0 ) ) OVER ( PARTITION B…" at bounding box center [800, 595] width 1110 height 4006
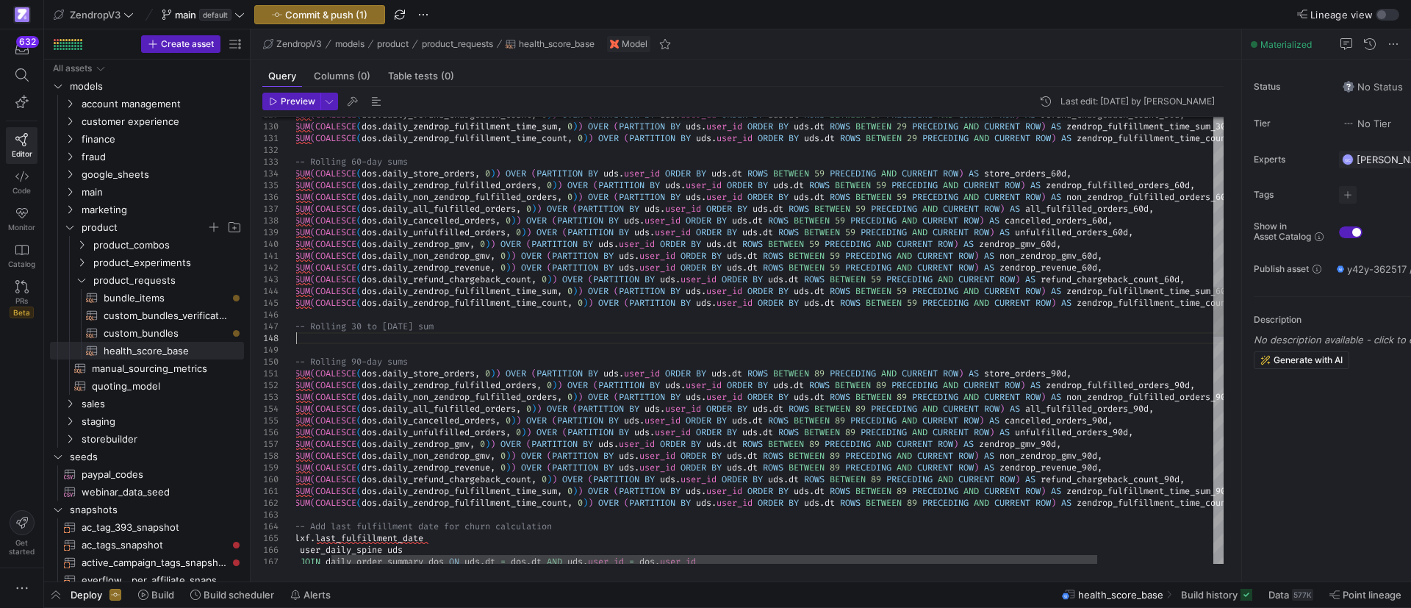
click at [446, 342] on div "SUM ( COALESCE ( dos . daily_refund_chargeback_count , 0 ) ) OVER ( PARTITION B…" at bounding box center [808, 595] width 1110 height 4006
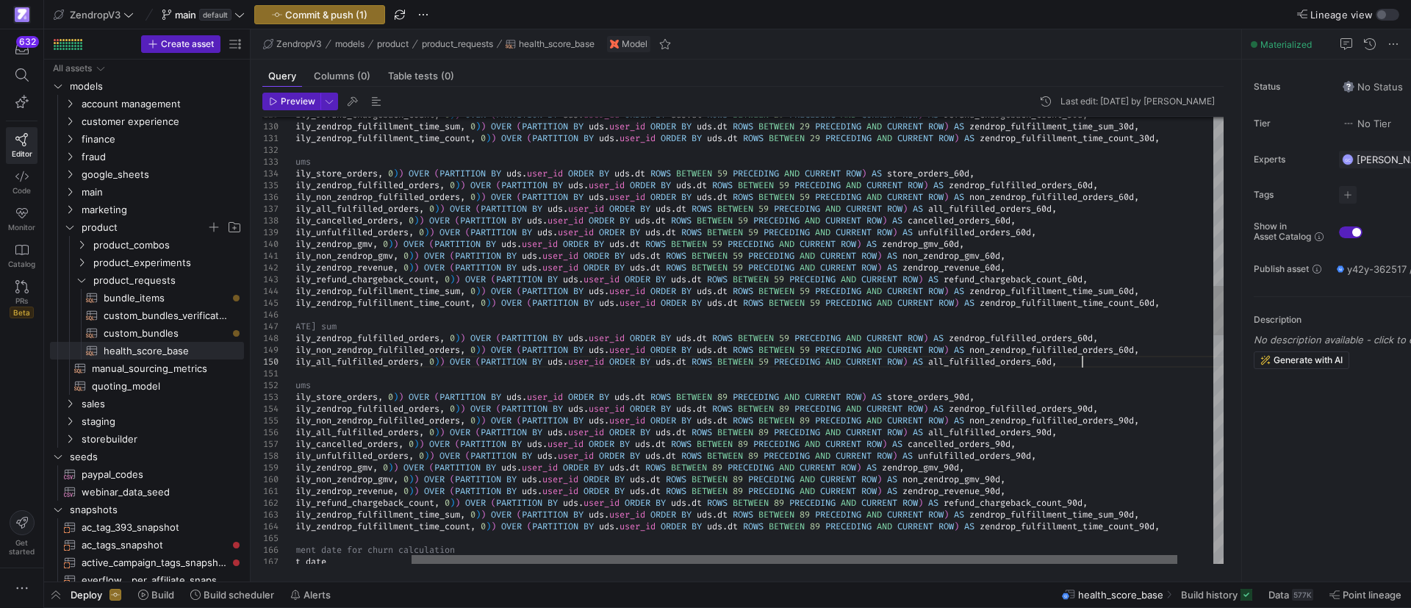
click at [1143, 556] on div at bounding box center [794, 559] width 766 height 9
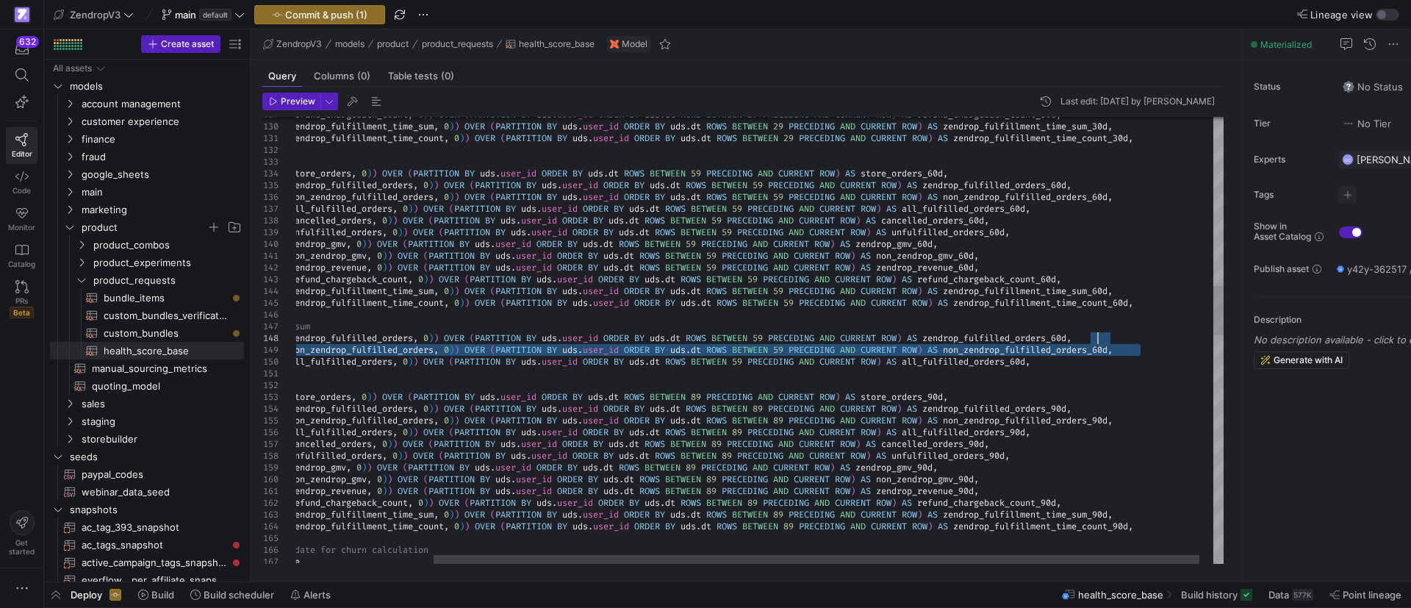
drag, startPoint x: 1151, startPoint y: 351, endPoint x: 1134, endPoint y: 341, distance: 20.4
click at [1134, 341] on div "SUM ( COALESCE ( dos . daily_refund_chargeback_count , 0 ) ) OVER ( PARTITION B…" at bounding box center [685, 606] width 1110 height 4029
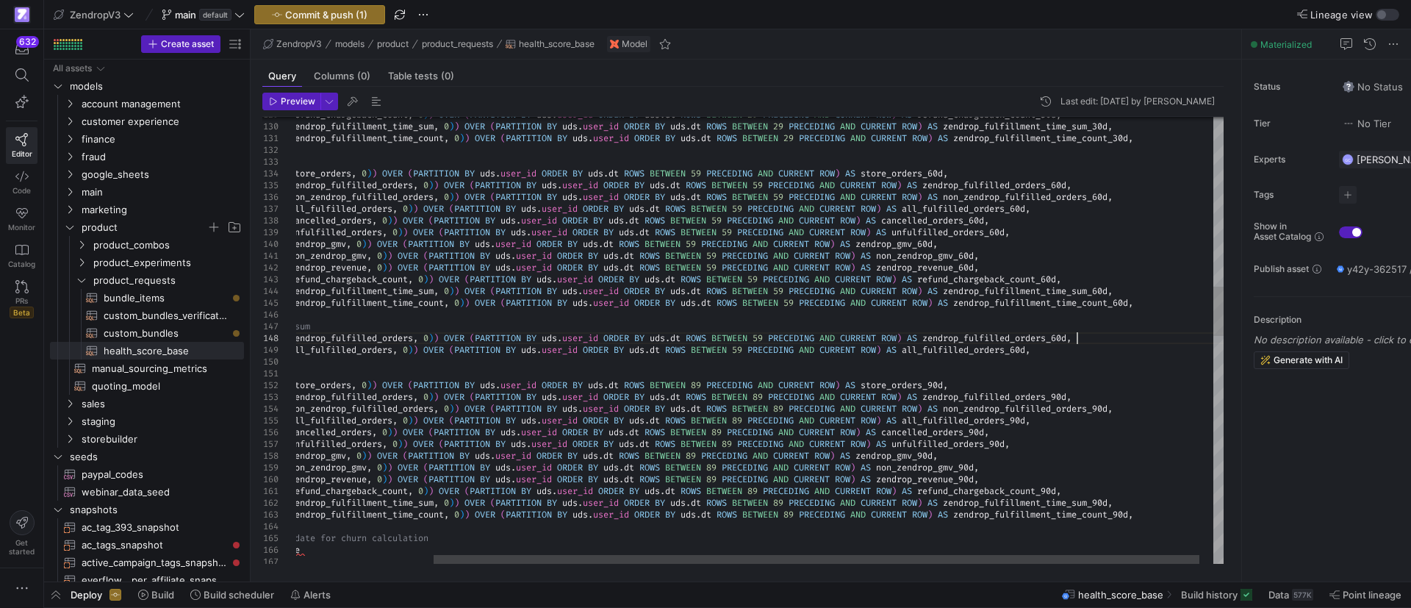
click at [1077, 339] on div "SUM ( COALESCE ( dos . daily_refund_chargeback_count , 0 ) ) OVER ( PARTITION B…" at bounding box center [685, 601] width 1110 height 4018
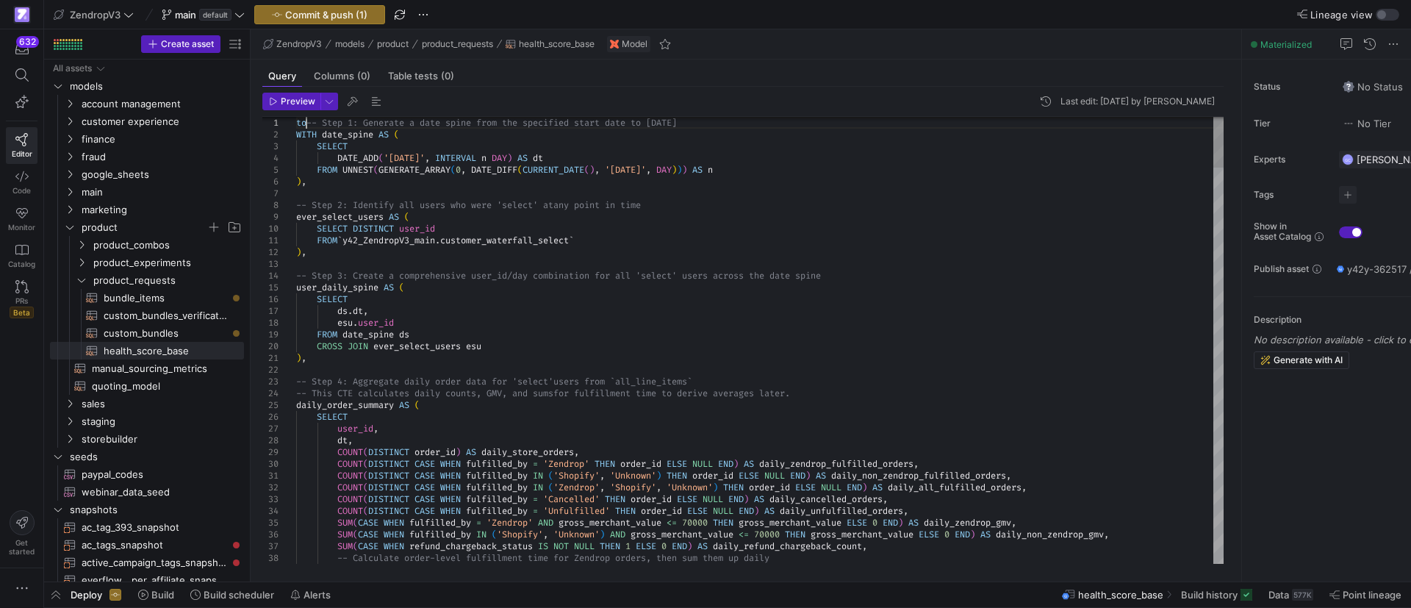
scroll to position [11, 10]
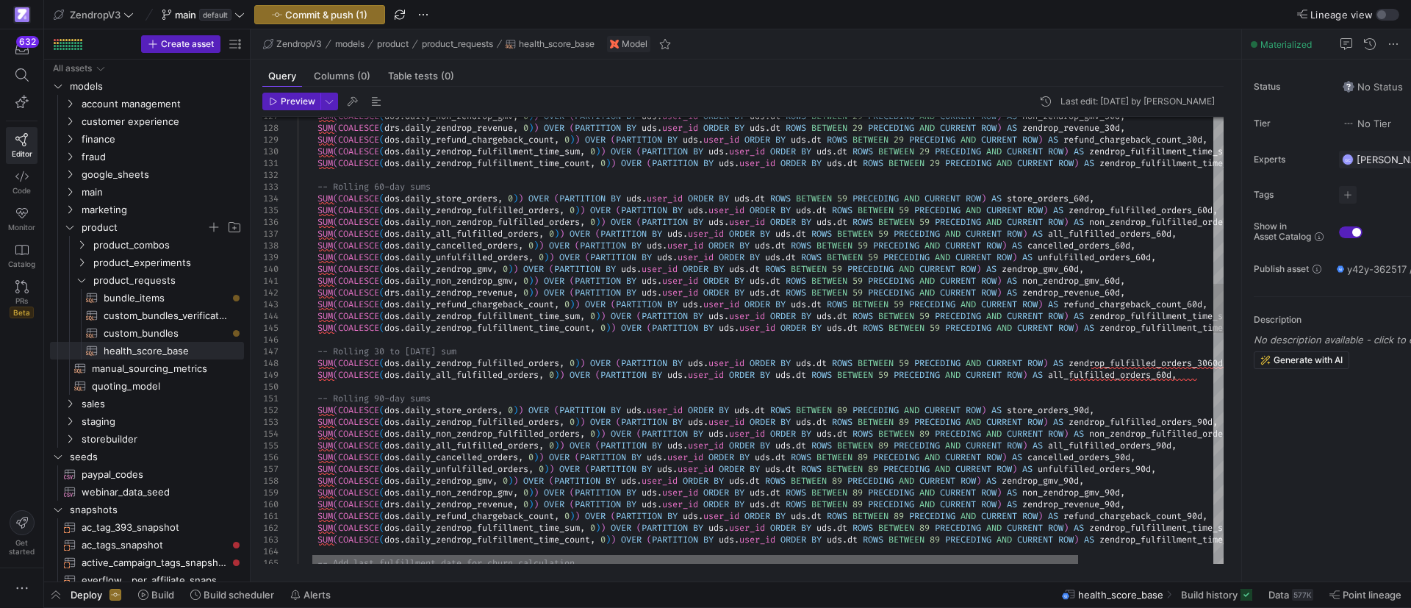
click at [1078, 555] on div at bounding box center [695, 559] width 766 height 9
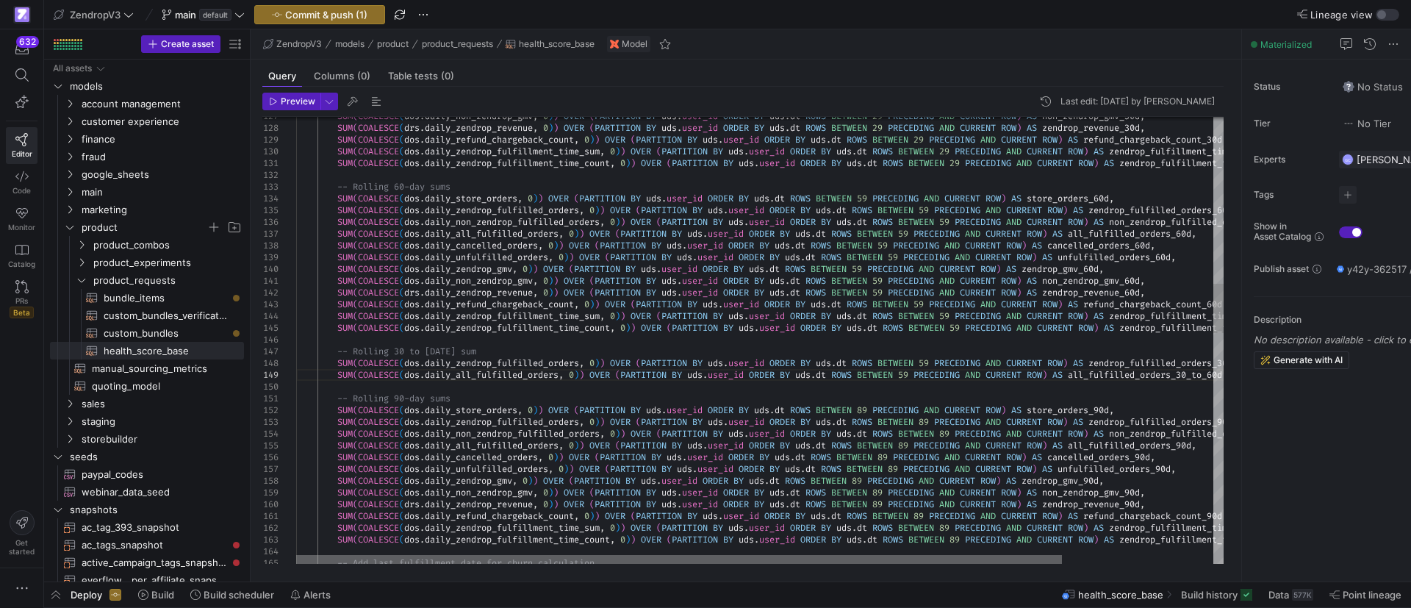
click at [777, 564] on div at bounding box center [679, 559] width 766 height 9
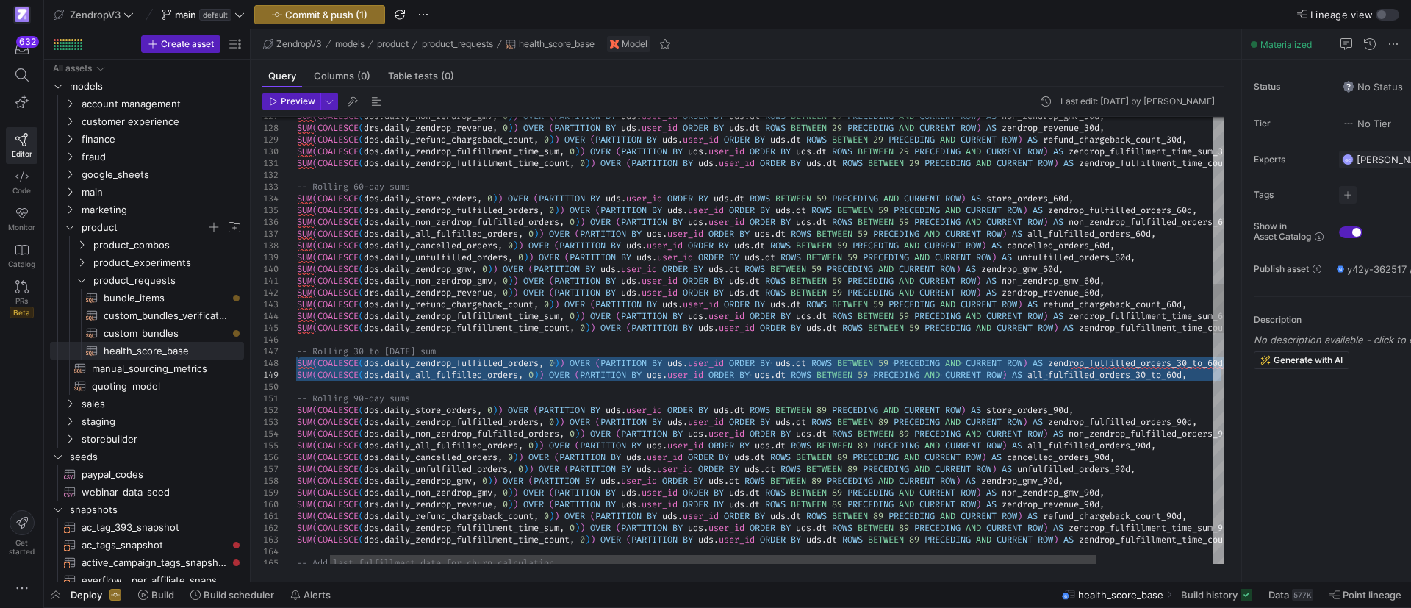
drag, startPoint x: 338, startPoint y: 360, endPoint x: 1212, endPoint y: 378, distance: 874.5
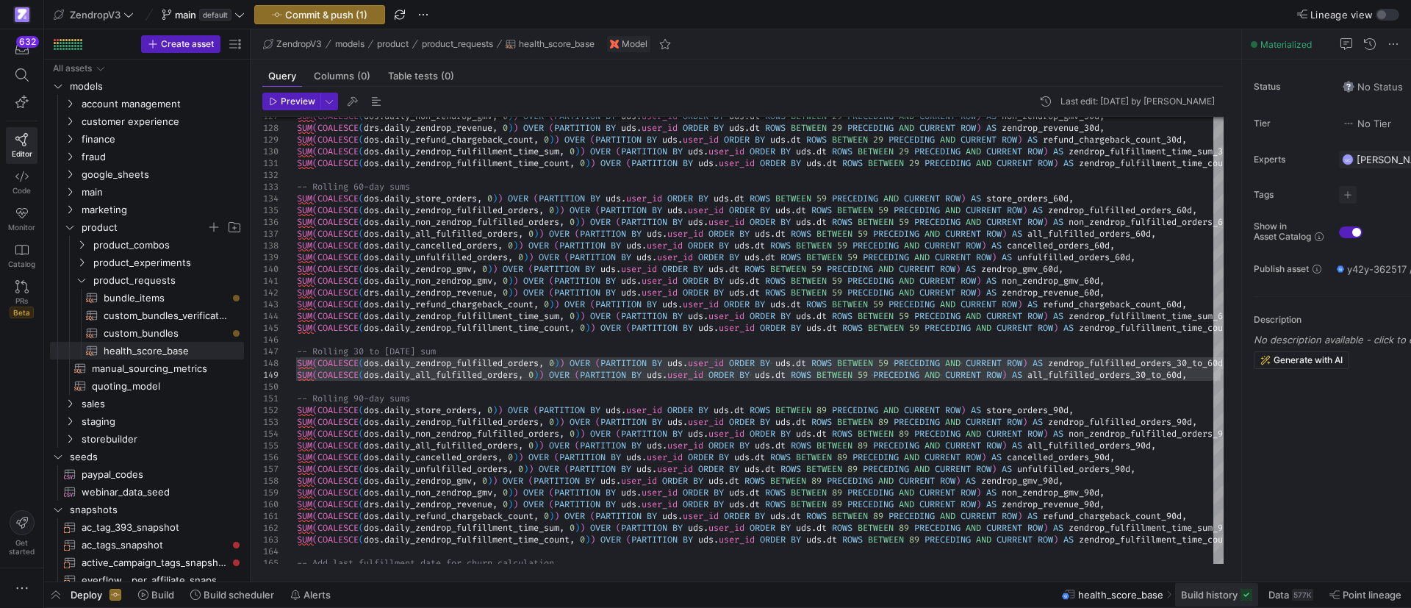
click at [1203, 595] on span "Build history" at bounding box center [1209, 595] width 57 height 12
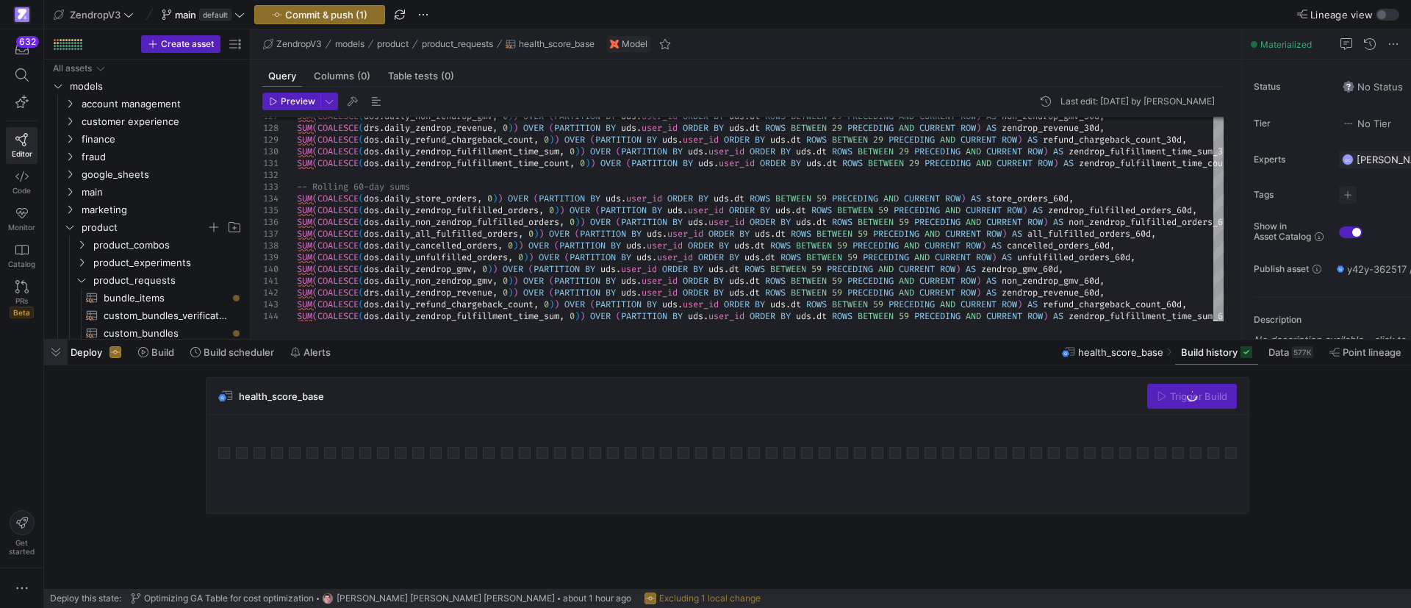
click at [55, 353] on span "button" at bounding box center [56, 351] width 24 height 25
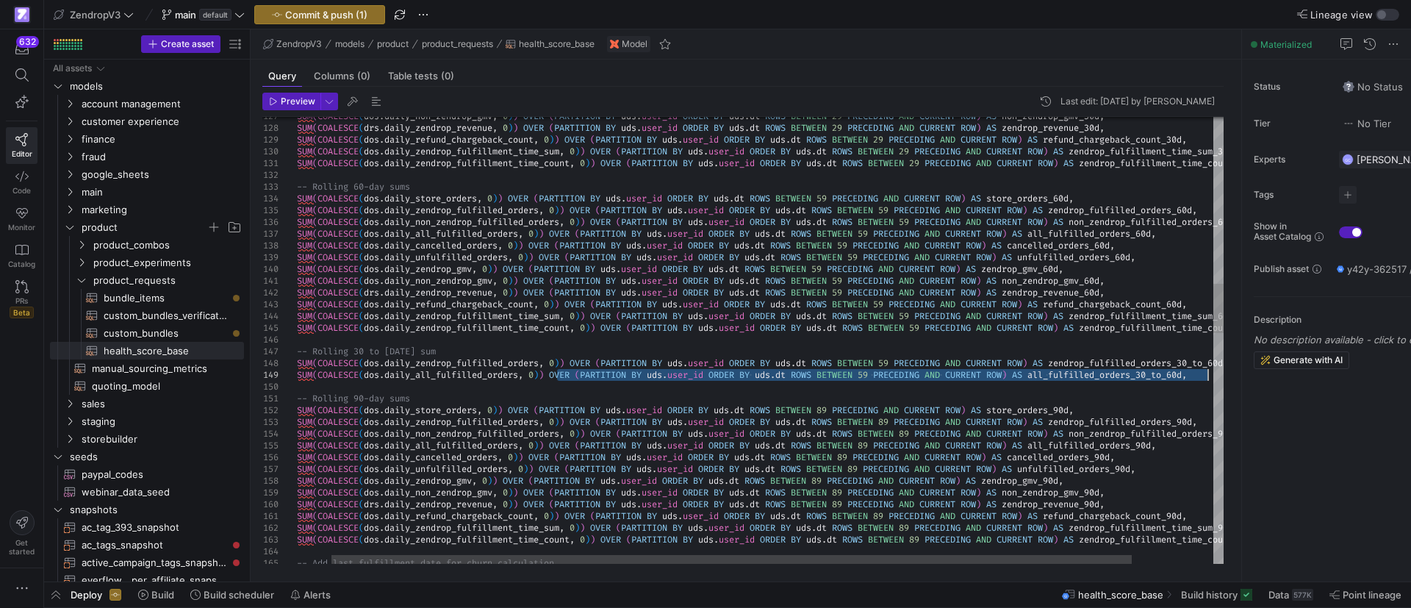
drag, startPoint x: 597, startPoint y: 373, endPoint x: 1206, endPoint y: 374, distance: 609.1
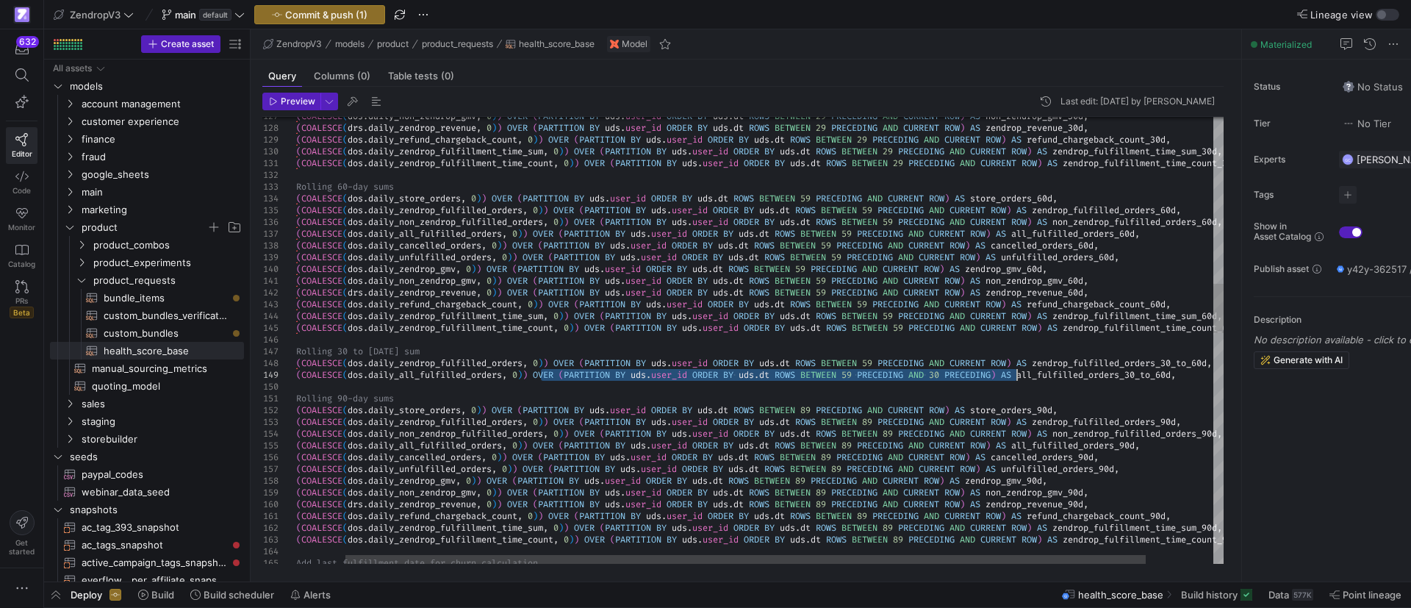
drag, startPoint x: 543, startPoint y: 374, endPoint x: 1017, endPoint y: 377, distance: 473.9
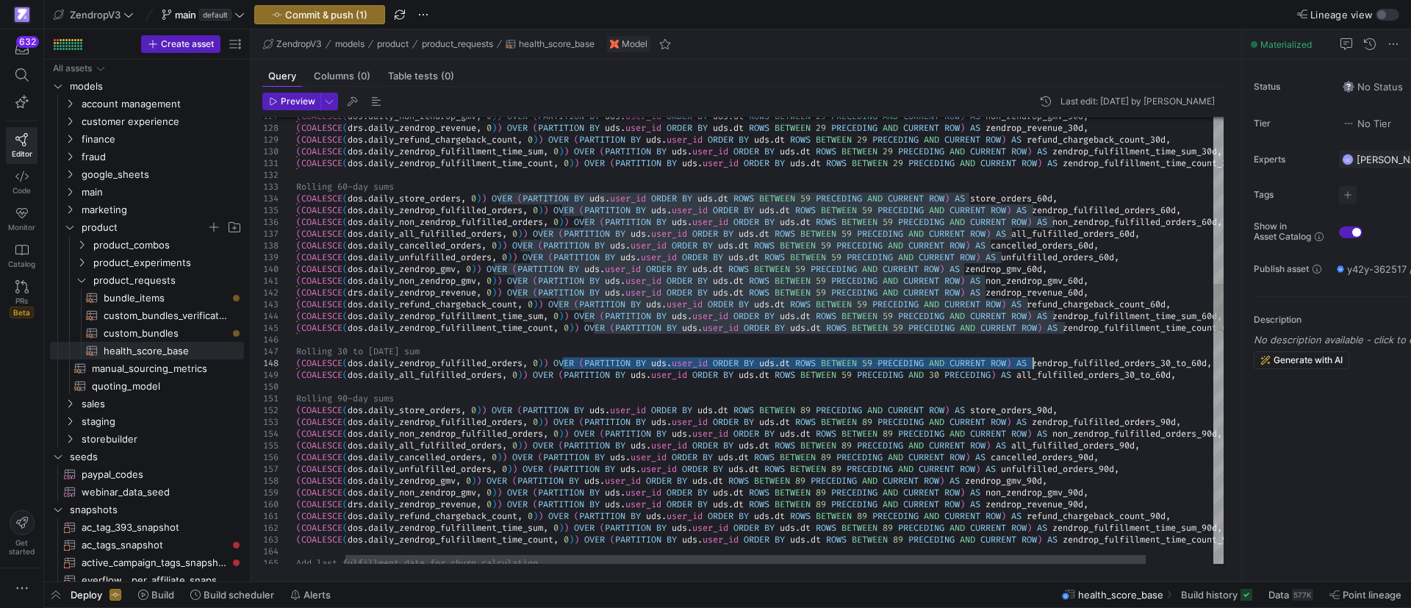
drag, startPoint x: 561, startPoint y: 365, endPoint x: 1057, endPoint y: 370, distance: 496.0
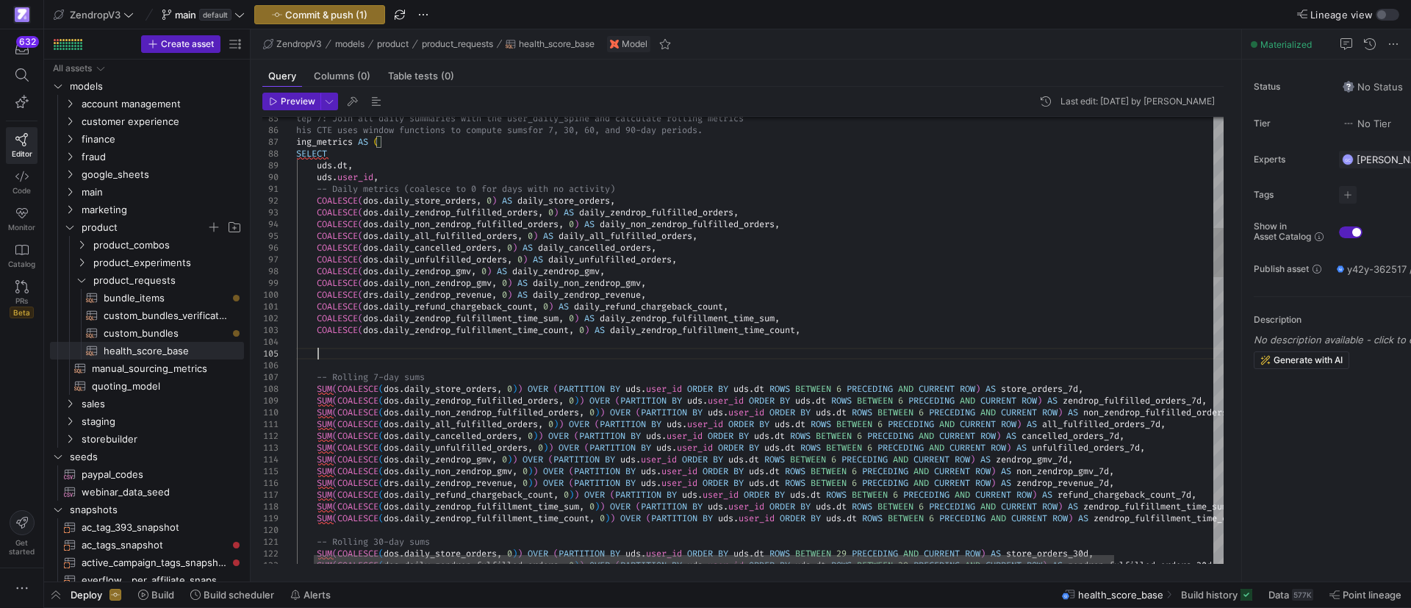
scroll to position [47, 42]
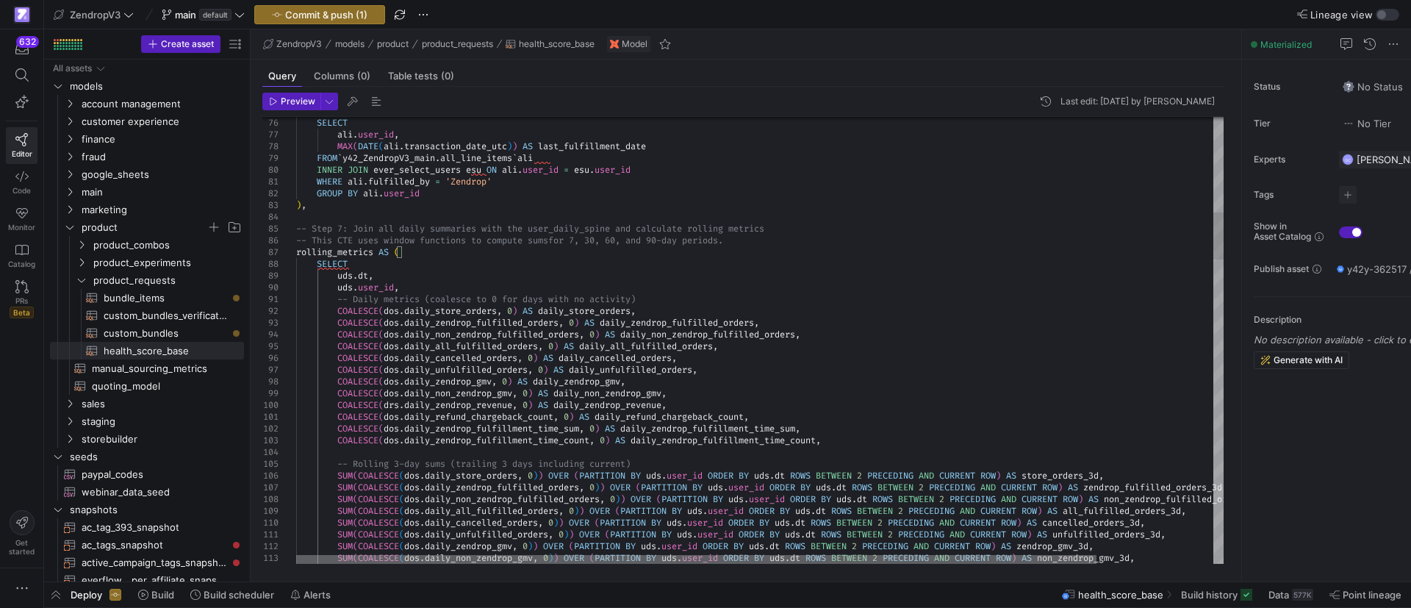
click at [345, 555] on div at bounding box center [696, 559] width 800 height 9
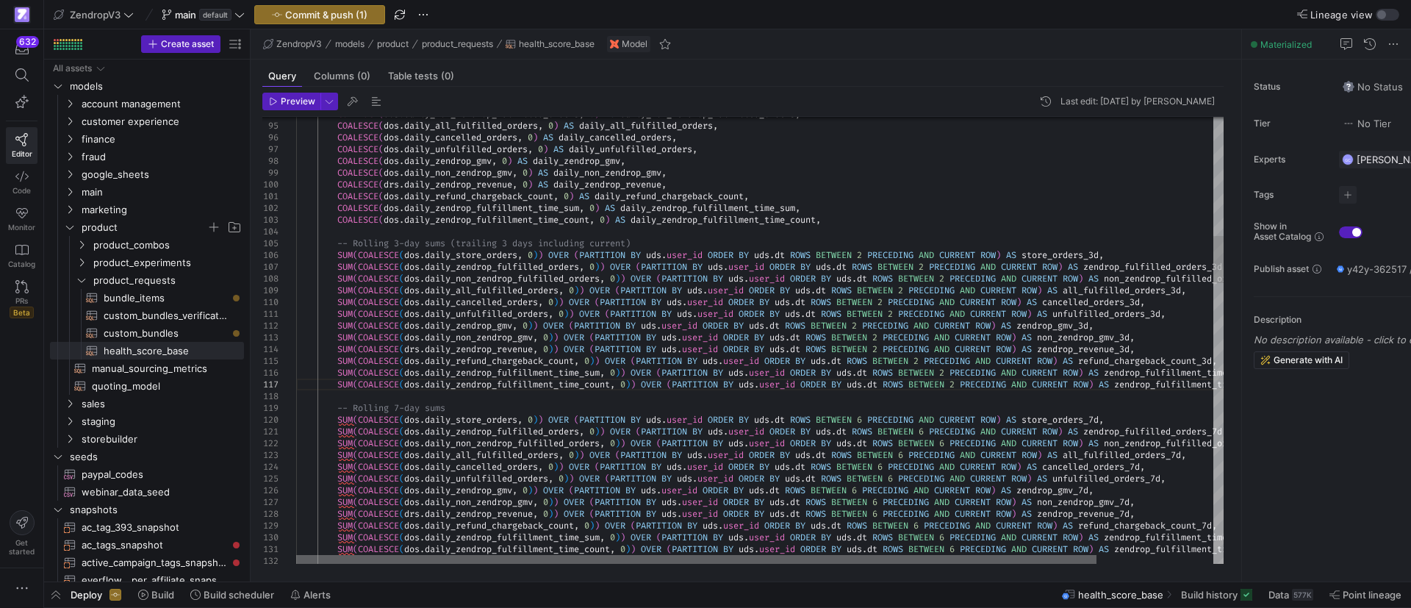
click at [454, 556] on div at bounding box center [696, 559] width 800 height 9
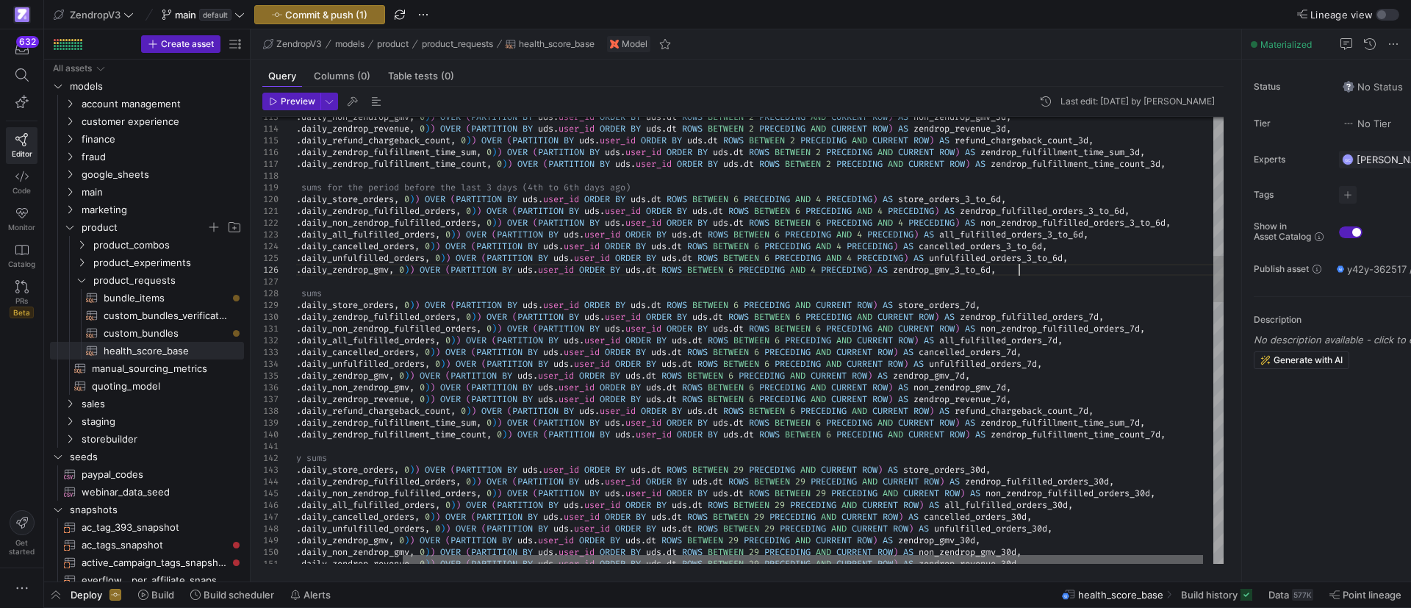
click at [1015, 555] on div at bounding box center [803, 559] width 800 height 9
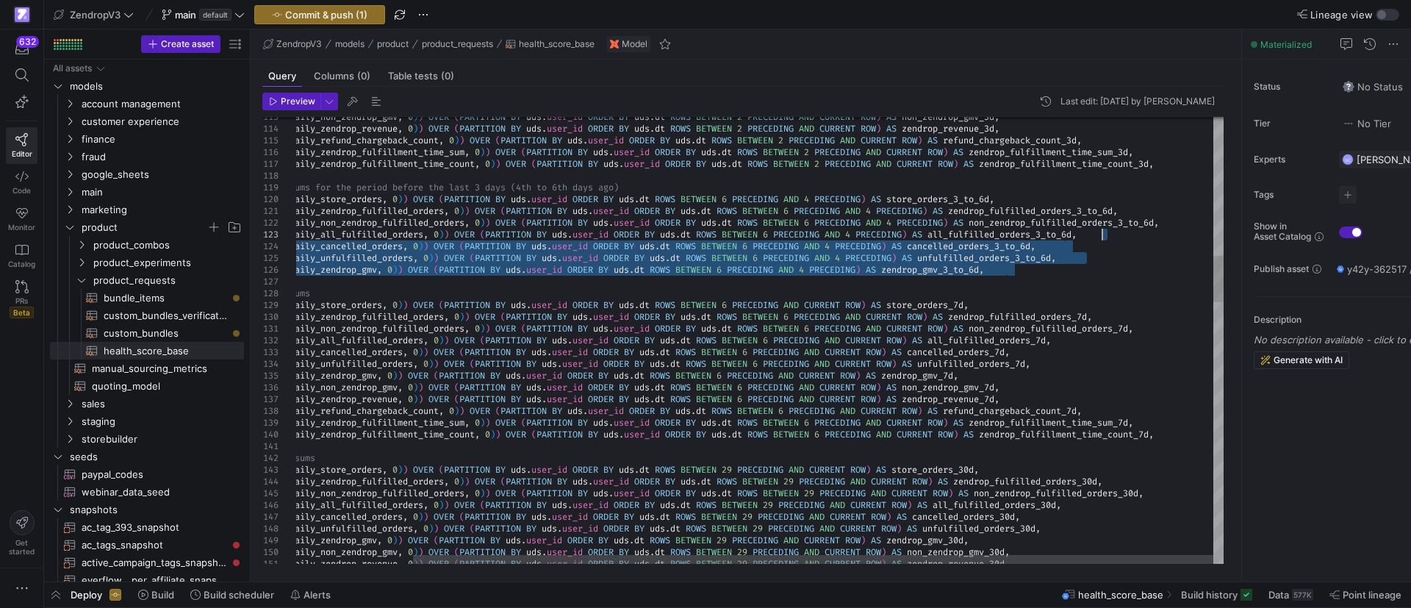
drag, startPoint x: 1035, startPoint y: 272, endPoint x: 1112, endPoint y: 237, distance: 84.8
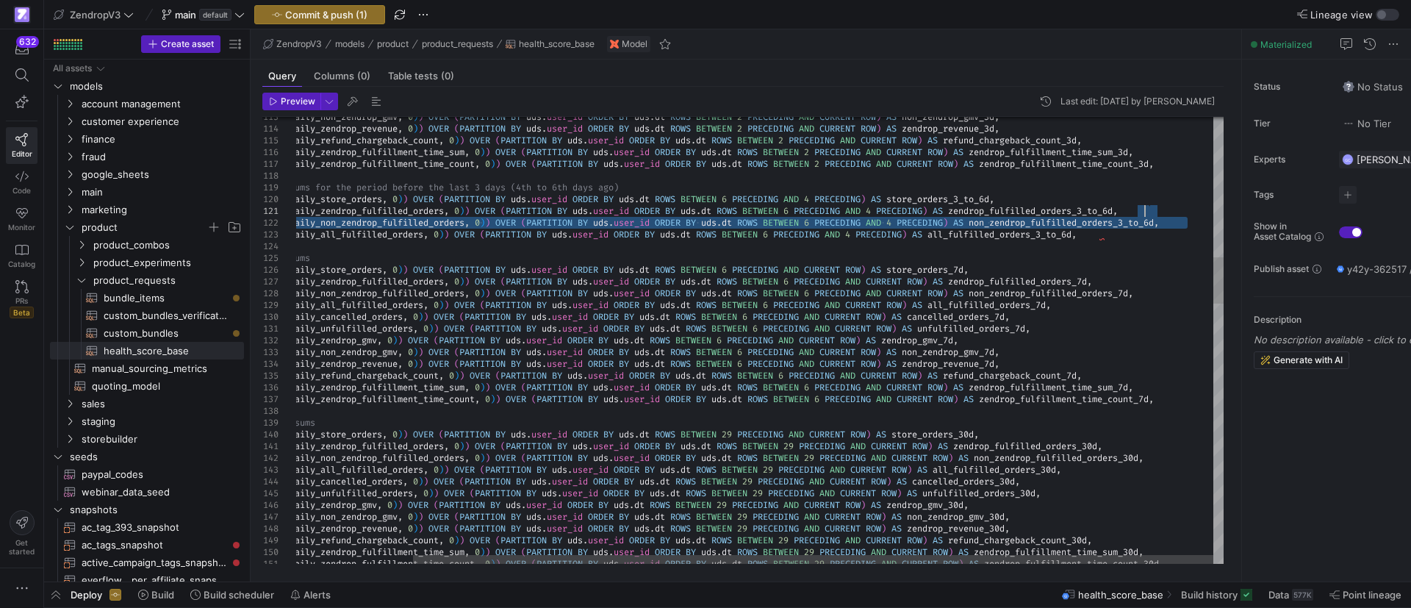
drag, startPoint x: 1195, startPoint y: 221, endPoint x: 1179, endPoint y: 215, distance: 17.2
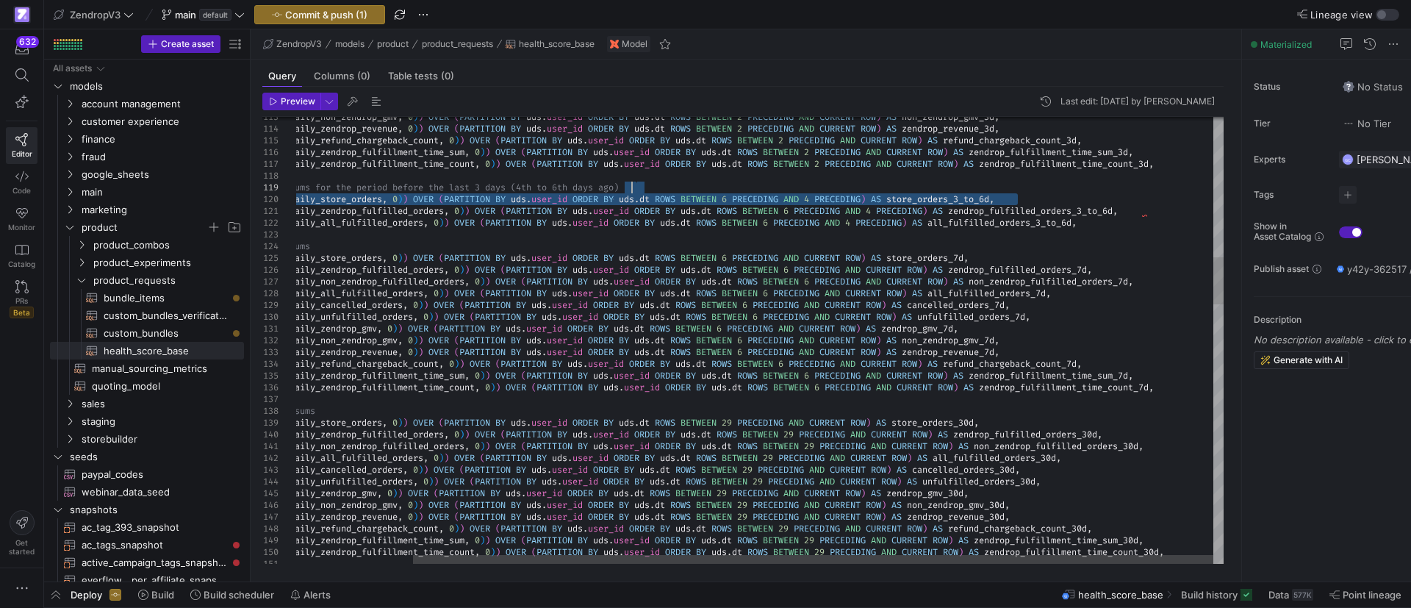
drag, startPoint x: 1026, startPoint y: 196, endPoint x: 1019, endPoint y: 183, distance: 15.1
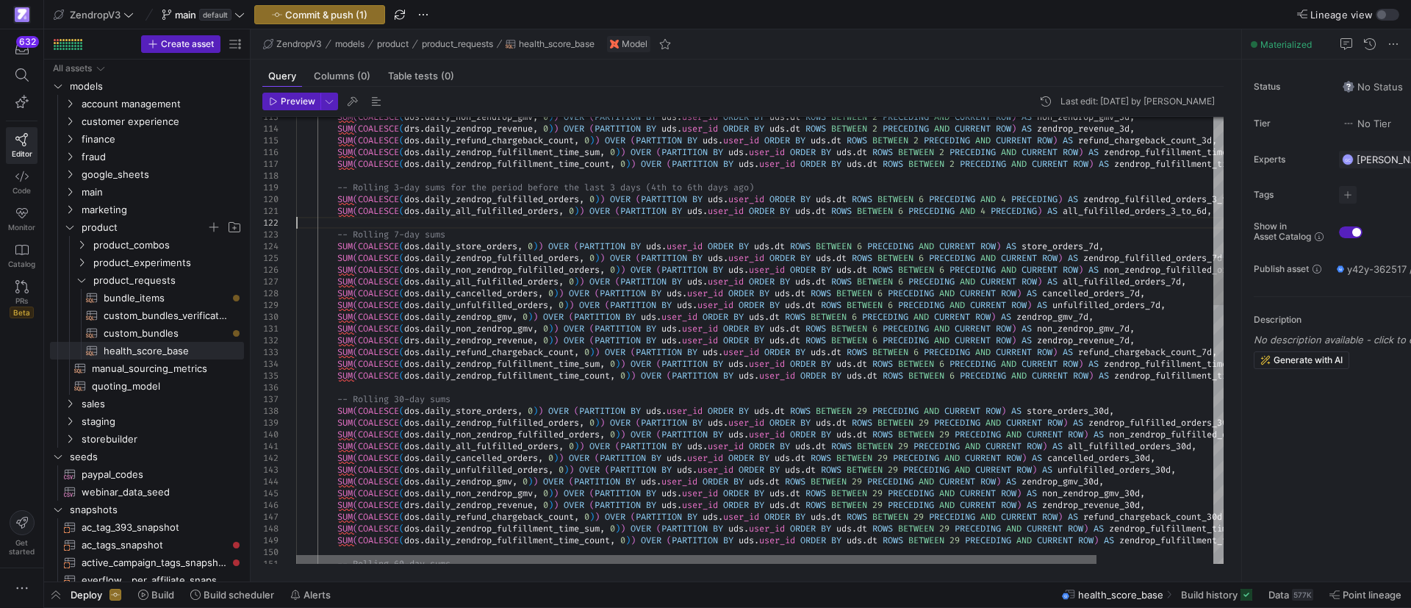
click at [569, 555] on div at bounding box center [696, 559] width 800 height 9
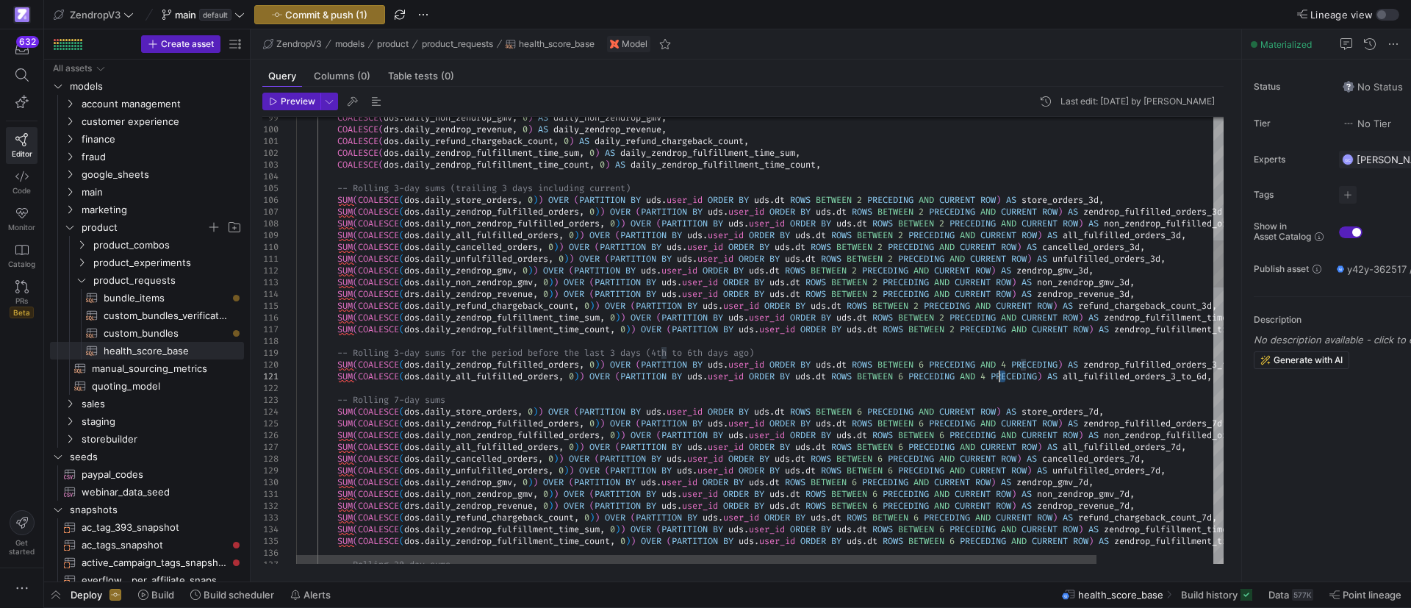
drag, startPoint x: 1242, startPoint y: 222, endPoint x: 1318, endPoint y: 223, distance: 76.4
drag, startPoint x: 1241, startPoint y: 230, endPoint x: 1251, endPoint y: 282, distance: 53.0
click at [1242, 304] on icon at bounding box center [1241, 305] width 9 height 9
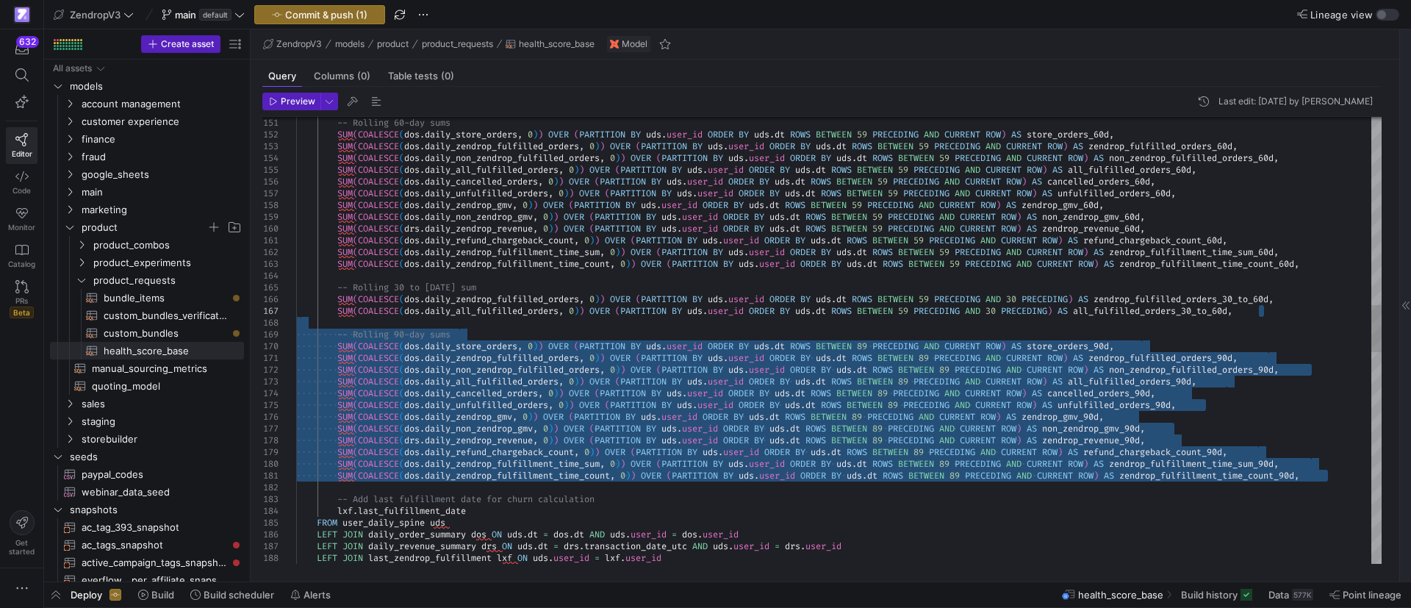
drag, startPoint x: 1342, startPoint y: 476, endPoint x: 1305, endPoint y: 314, distance: 166.5
click at [1305, 314] on div "-- Rolling 60-day sums SUM ( COALESCE ( dos . daily_store_orders , 0 ) ) OVER (…" at bounding box center [838, 452] width 1085 height 4220
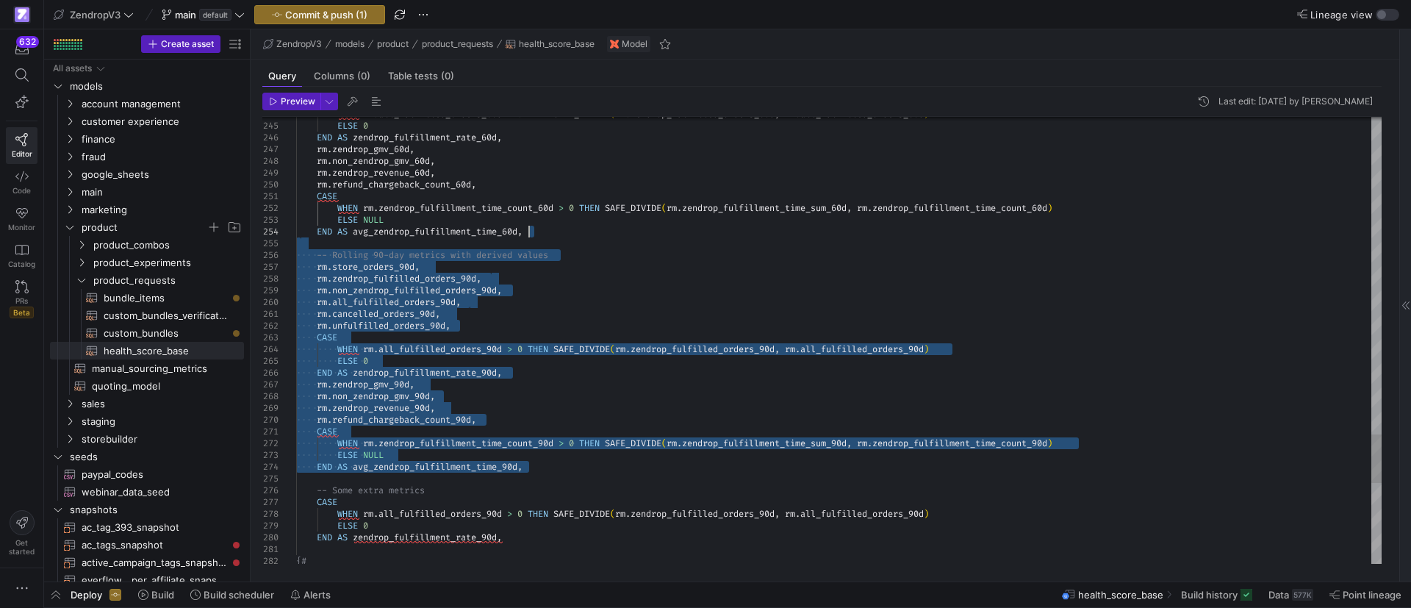
drag, startPoint x: 539, startPoint y: 470, endPoint x: 553, endPoint y: 229, distance: 242.1
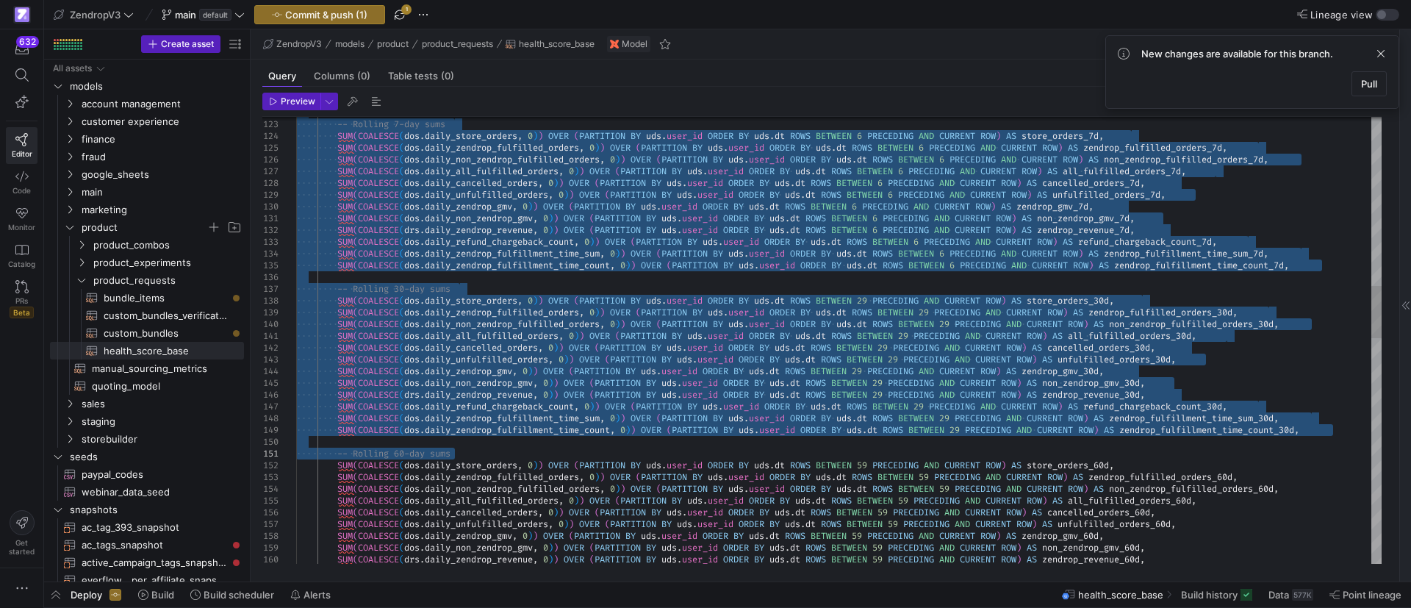
drag, startPoint x: 339, startPoint y: 367, endPoint x: 461, endPoint y: 454, distance: 149.6
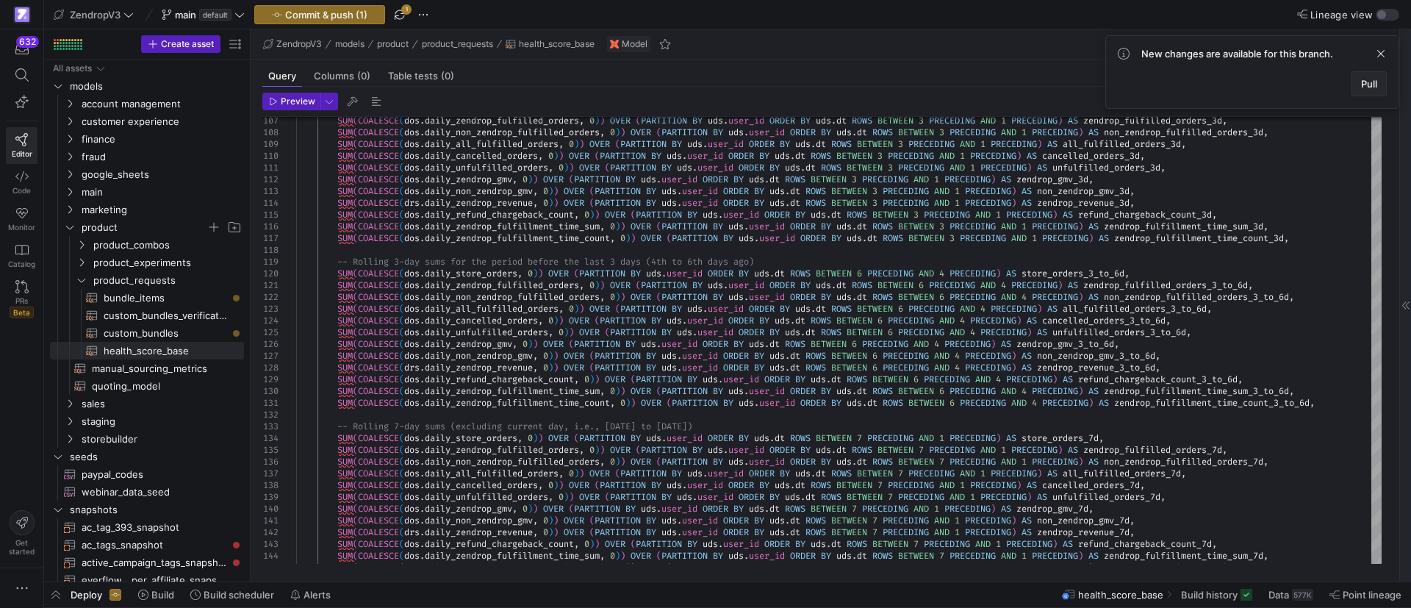
click at [1375, 88] on span "Pull" at bounding box center [1369, 84] width 16 height 12
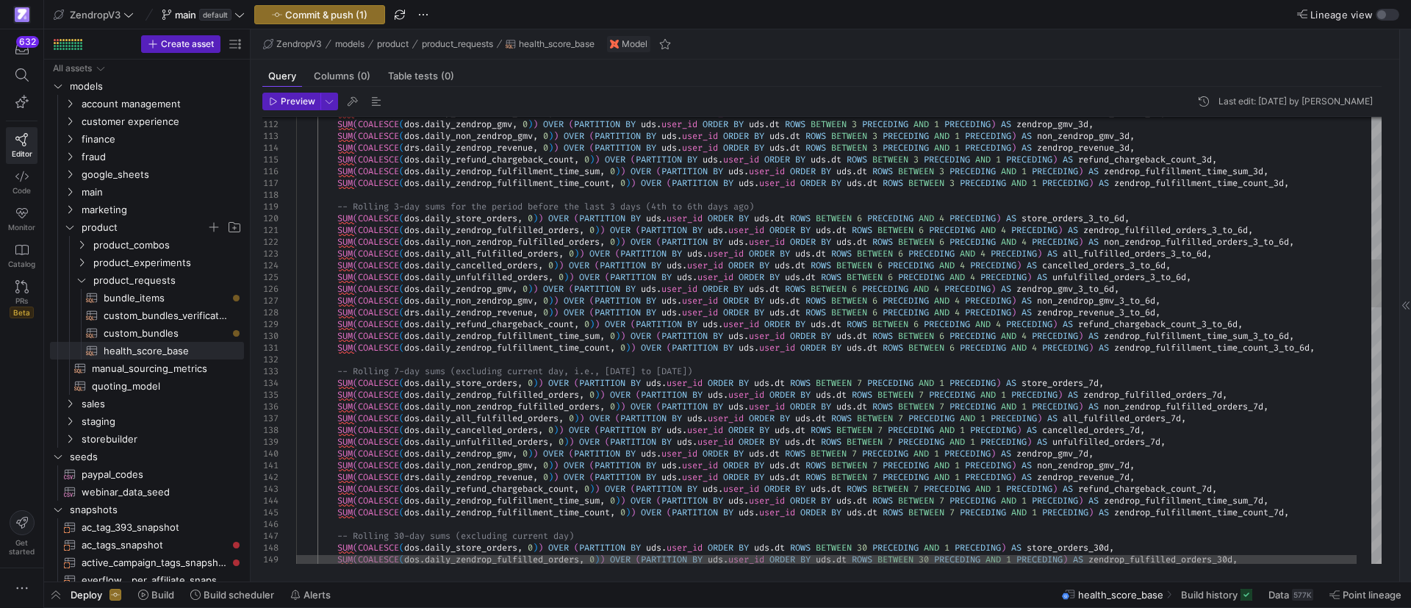
scroll to position [47, 285]
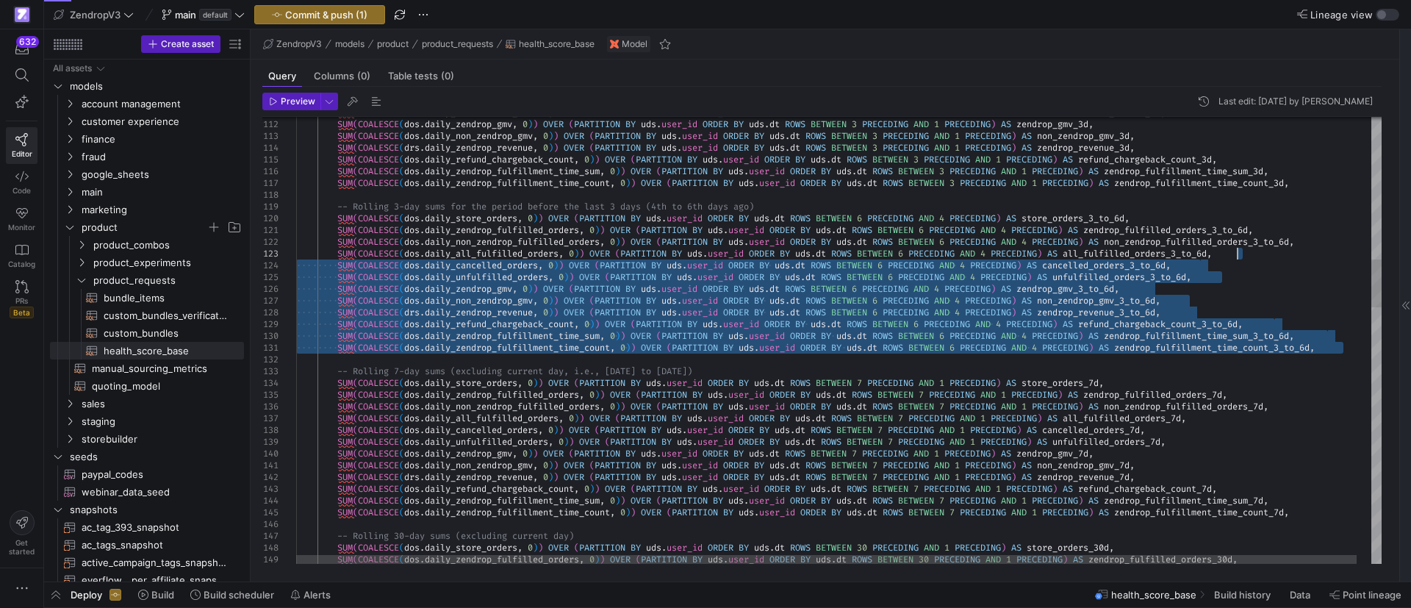
drag, startPoint x: 1352, startPoint y: 349, endPoint x: 1267, endPoint y: 251, distance: 129.2
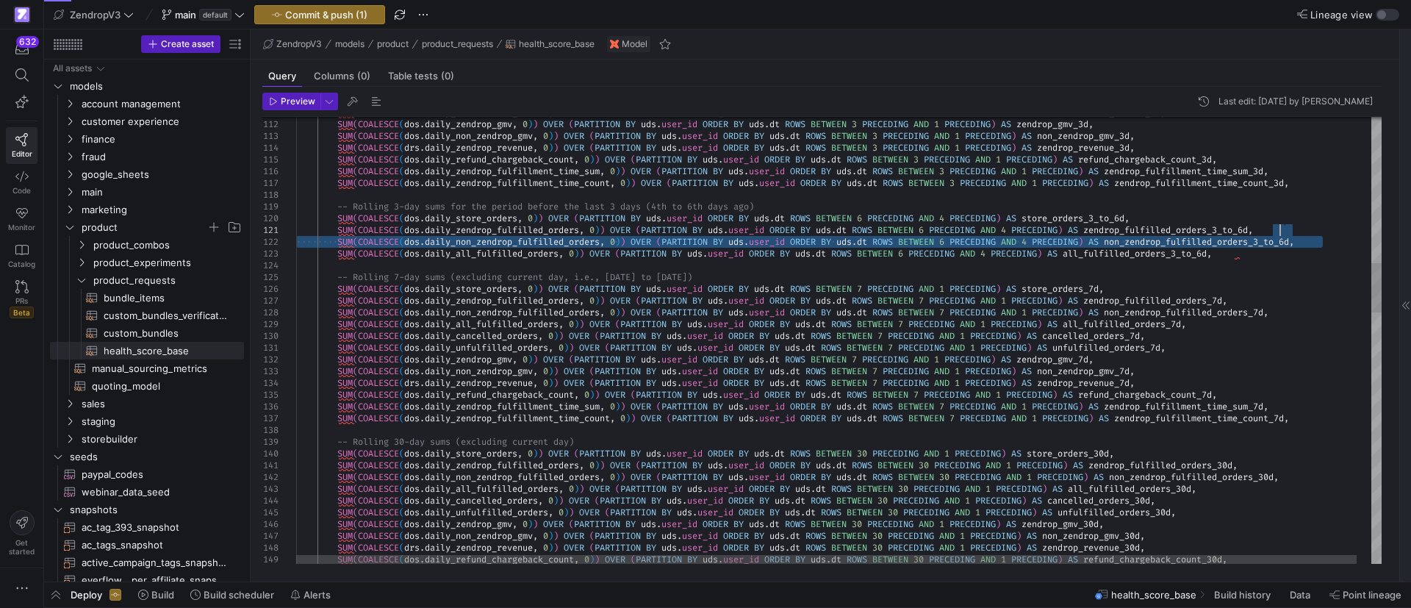
drag, startPoint x: 1328, startPoint y: 242, endPoint x: 1313, endPoint y: 232, distance: 17.9
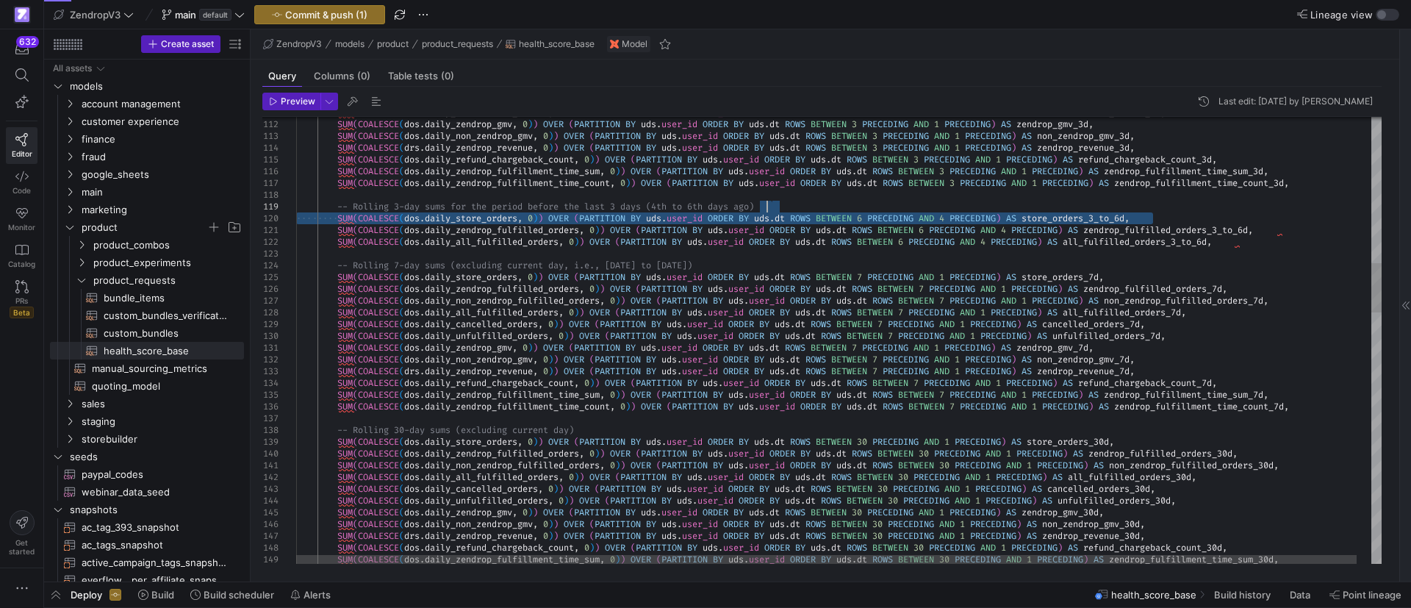
drag, startPoint x: 1161, startPoint y: 217, endPoint x: 1142, endPoint y: 209, distance: 20.7
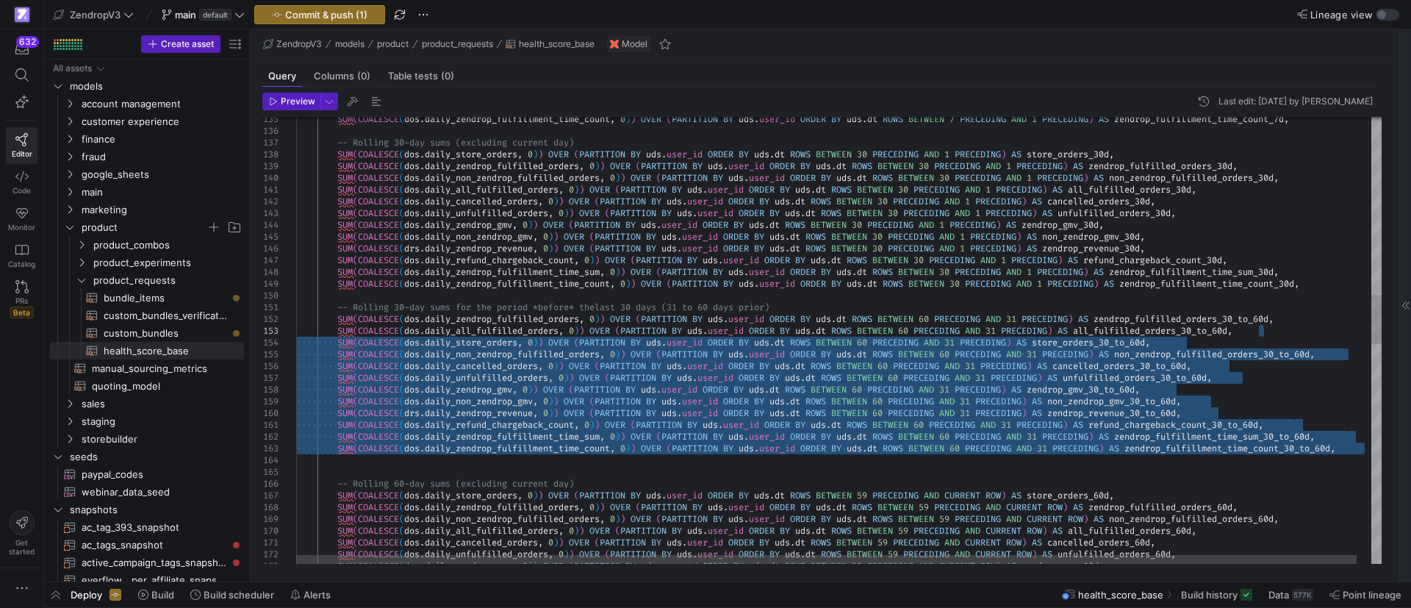
drag, startPoint x: 1367, startPoint y: 450, endPoint x: 1283, endPoint y: 331, distance: 145.5
click at [1283, 331] on div "SUM ( COALESCE ( dos . daily_zendrop_fulfillment_time_count , 0 ) ) OVER ( PART…" at bounding box center [846, 529] width 1100 height 4006
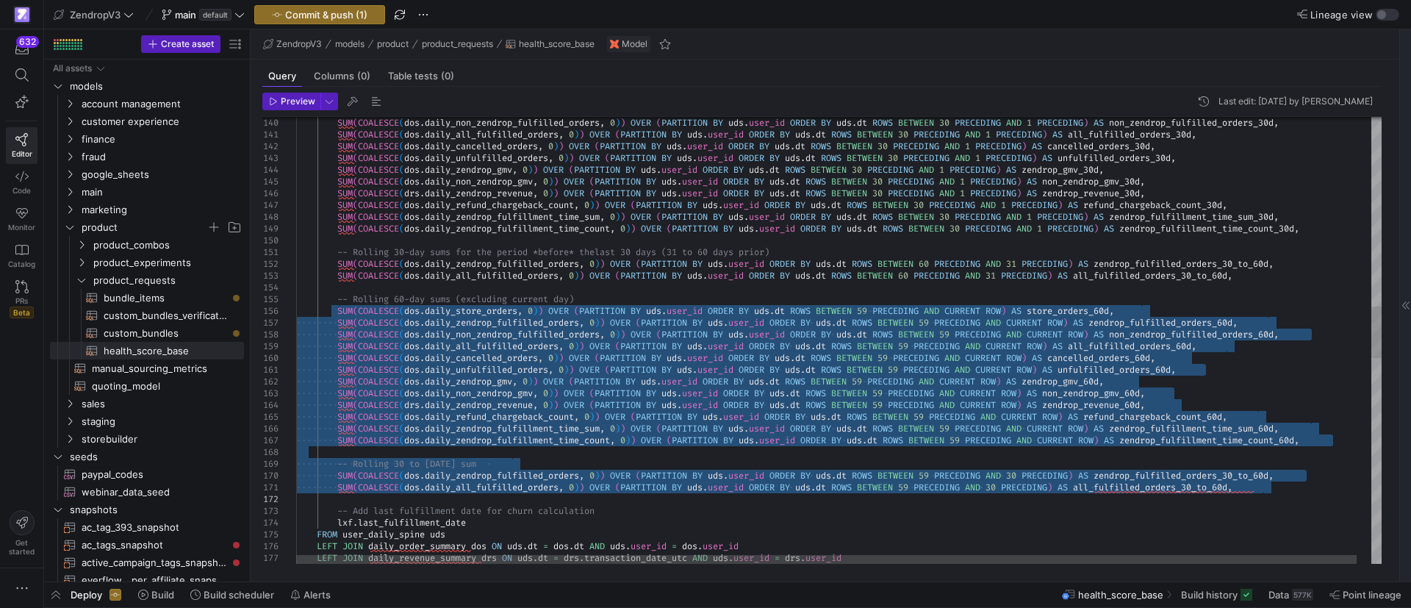
drag, startPoint x: 378, startPoint y: 363, endPoint x: 347, endPoint y: 498, distance: 138.7
click at [347, 498] on div "SUM ( COALESCE ( dos . daily_zendrop_gmv , 0 ) ) OVER ( PARTITION BY uds . user…" at bounding box center [846, 409] width 1100 height 3876
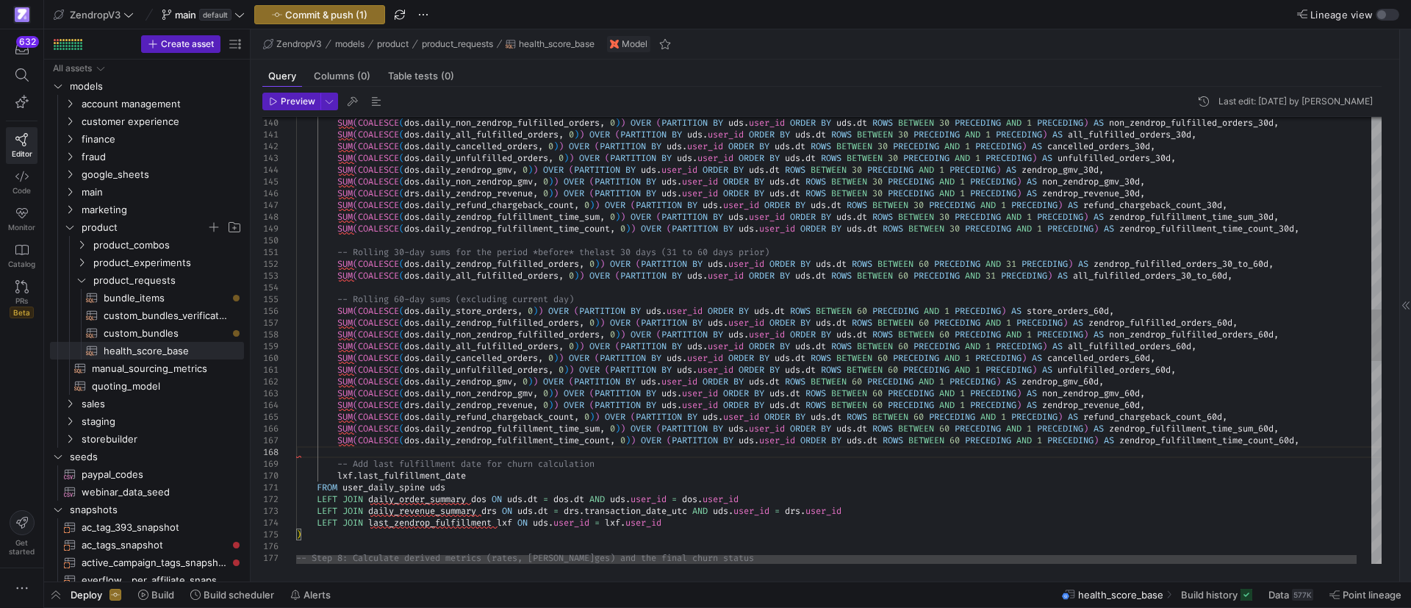
click at [699, 471] on div "SUM ( COALESCE ( dos . daily_zendrop_gmv , 0 ) ) OVER ( PARTITION BY uds . user…" at bounding box center [846, 385] width 1100 height 3829
click at [652, 453] on div "SUM ( COALESCE ( dos . daily_zendrop_gmv , 0 ) ) OVER ( PARTITION BY uds . user…" at bounding box center [846, 385] width 1100 height 3829
click at [638, 466] on div "SUM ( COALESCE ( dos . daily_zendrop_gmv , 0 ) ) OVER ( PARTITION BY uds . user…" at bounding box center [846, 385] width 1100 height 3829
click at [622, 481] on div "SUM ( COALESCE ( dos . daily_zendrop_gmv , 0 ) ) OVER ( PARTITION BY uds . user…" at bounding box center [846, 385] width 1100 height 3829
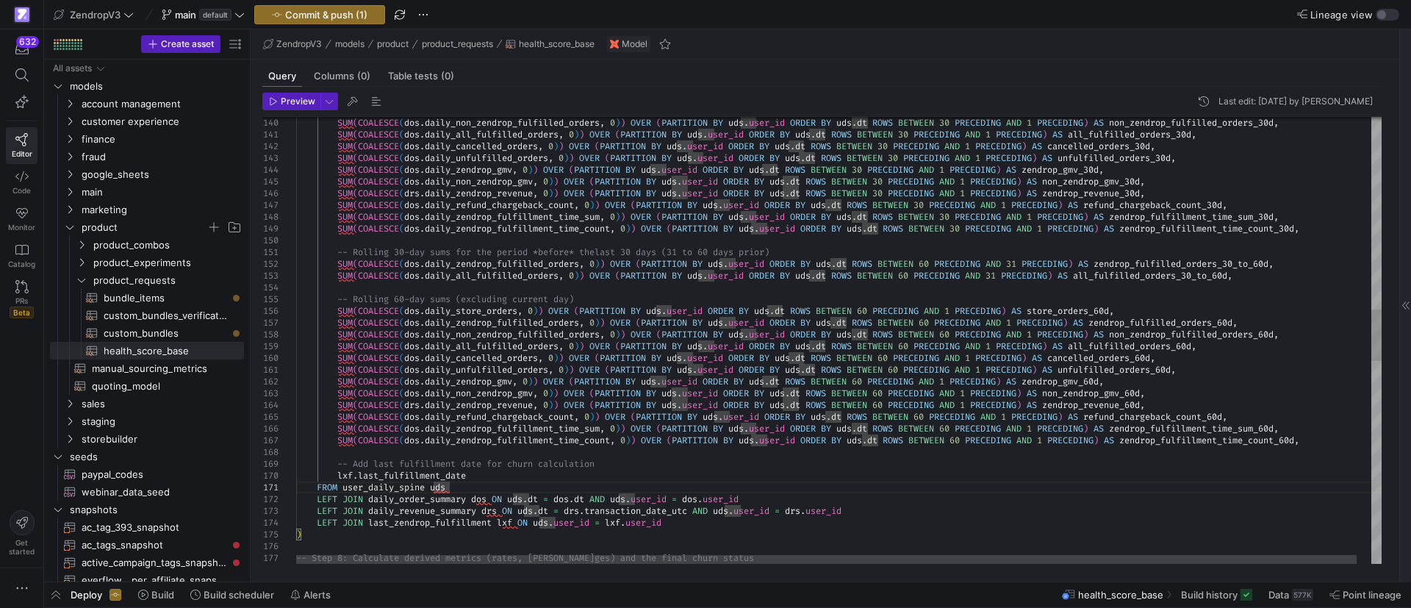
drag, startPoint x: 614, startPoint y: 477, endPoint x: 625, endPoint y: 476, distance: 11.0
click at [615, 476] on div "SUM ( COALESCE ( dos . daily_zendrop_gmv , 0 ) ) OVER ( PARTITION BY uds . user…" at bounding box center [846, 385] width 1100 height 3829
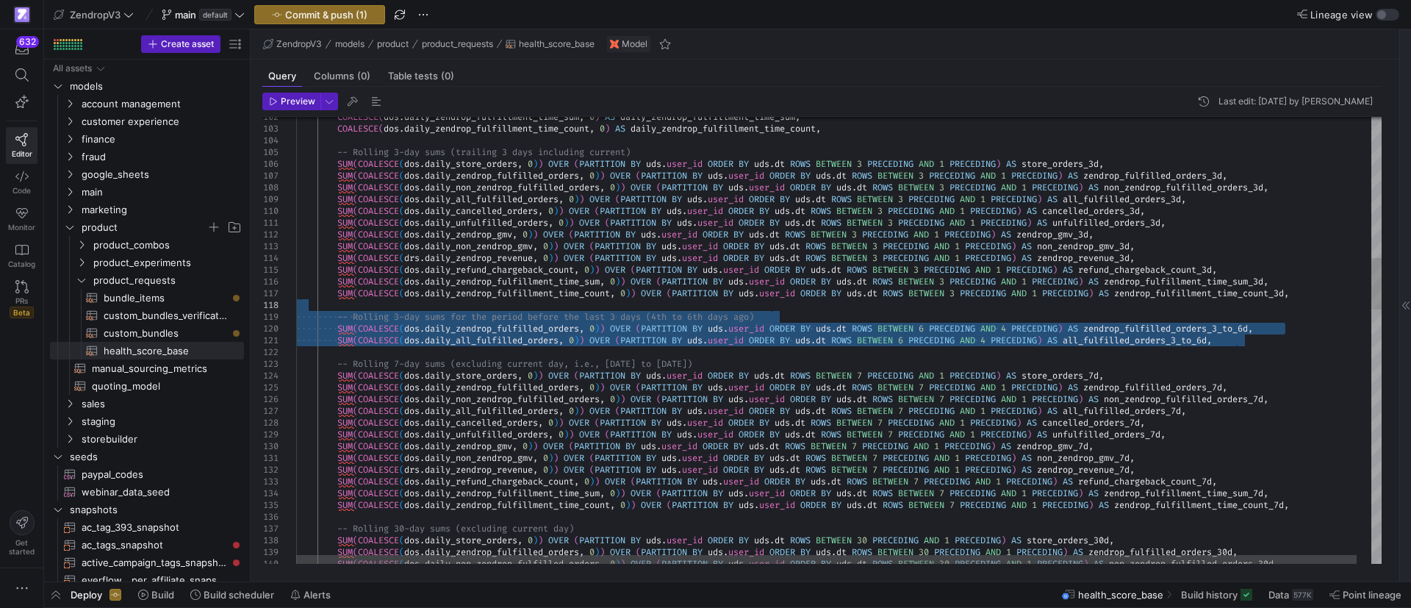
drag, startPoint x: 794, startPoint y: 339, endPoint x: 379, endPoint y: 303, distance: 416.7
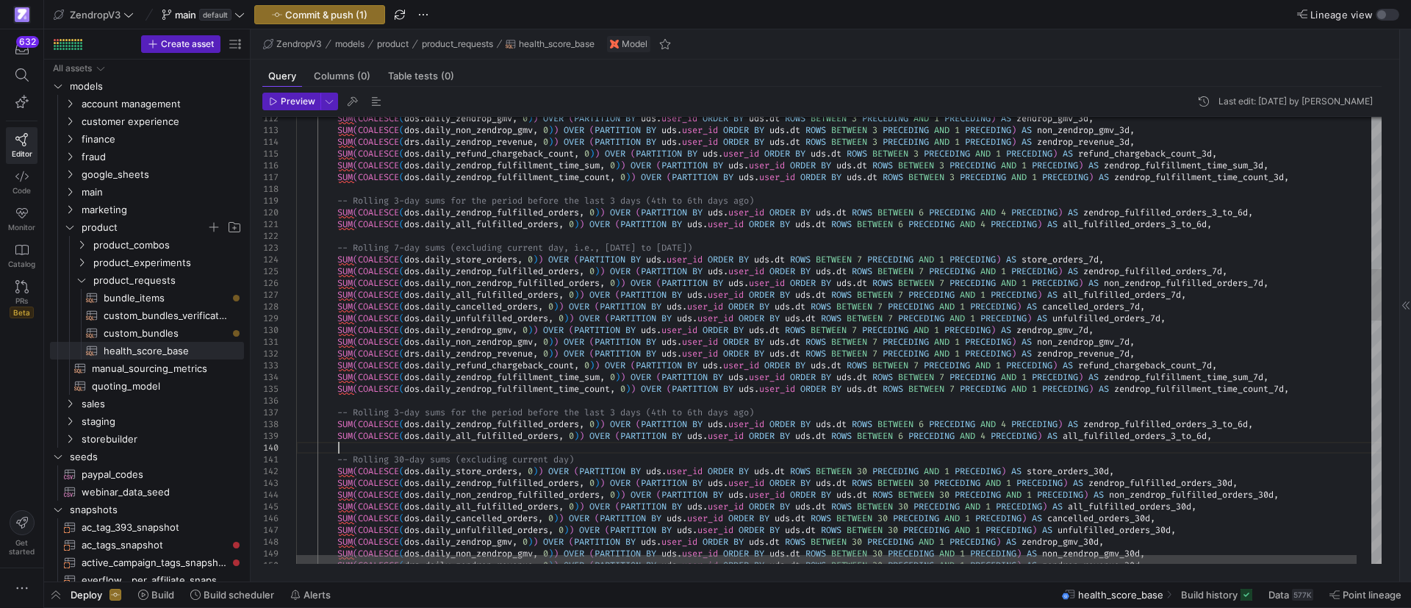
scroll to position [59, 42]
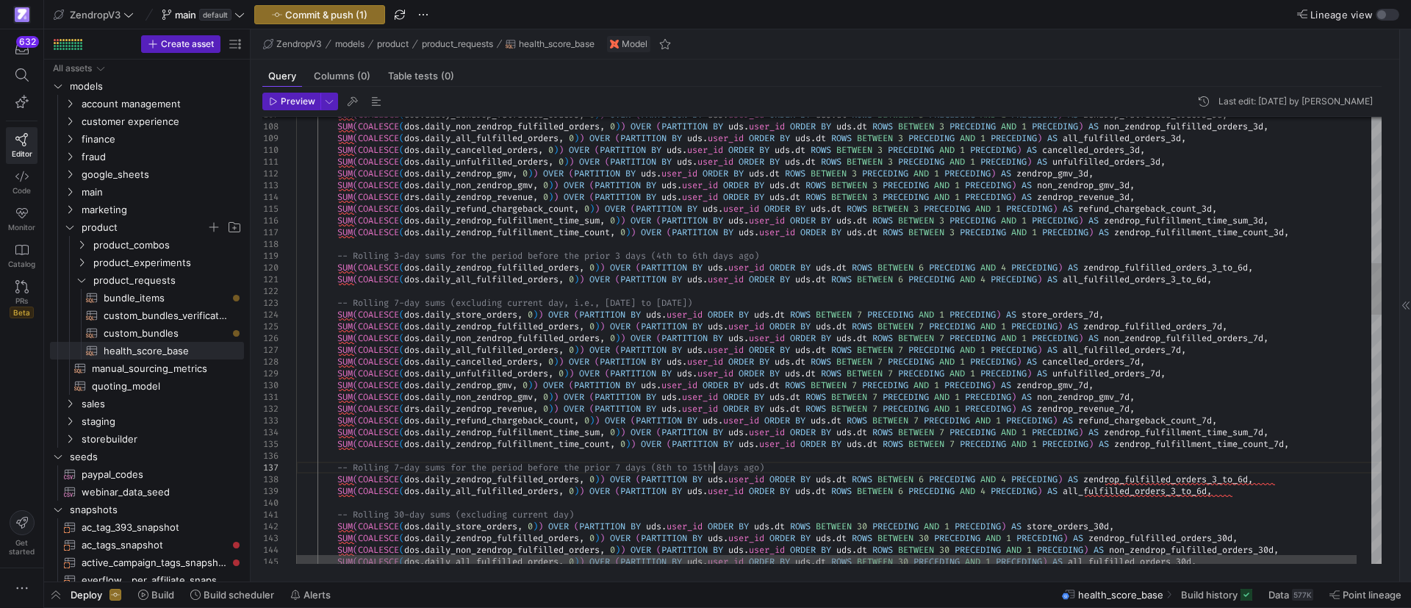
scroll to position [58, 417]
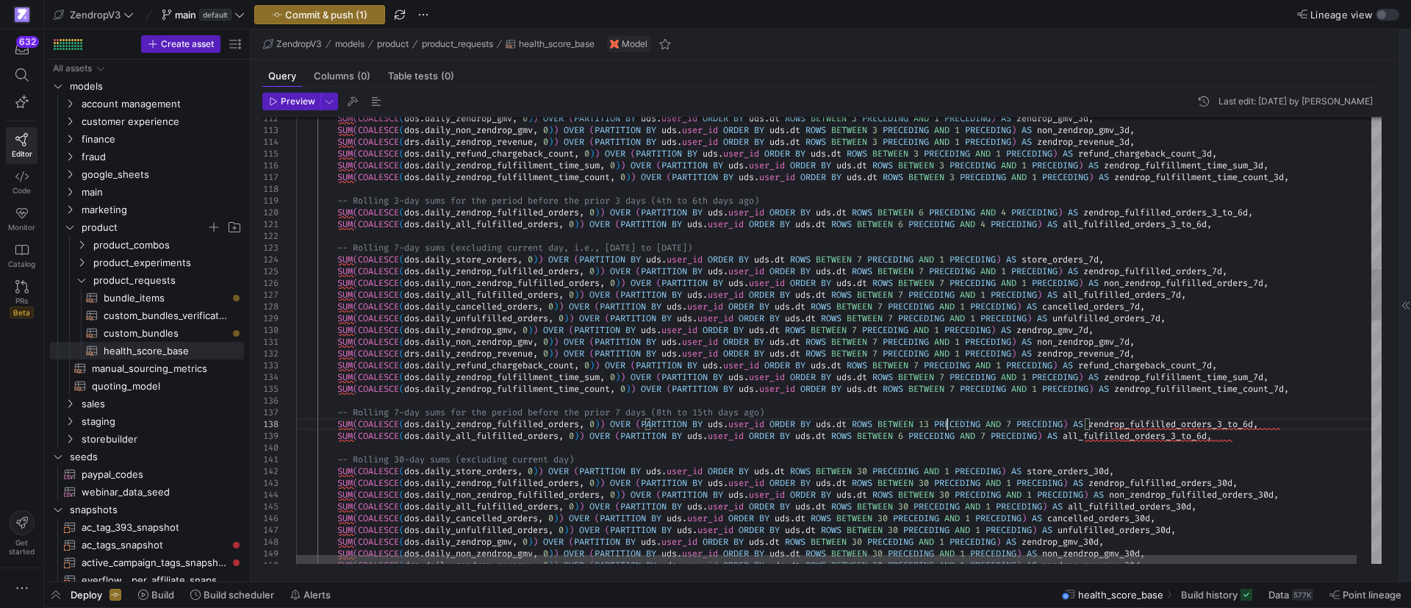
scroll to position [58, 650]
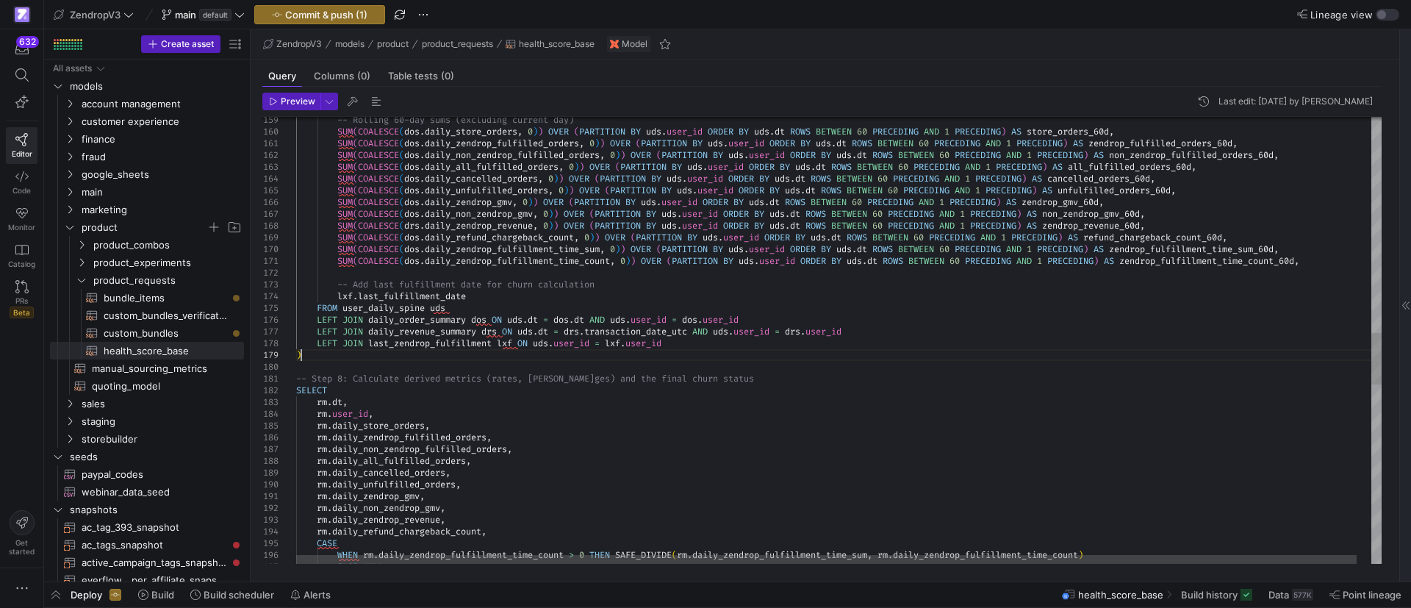
scroll to position [58, 560]
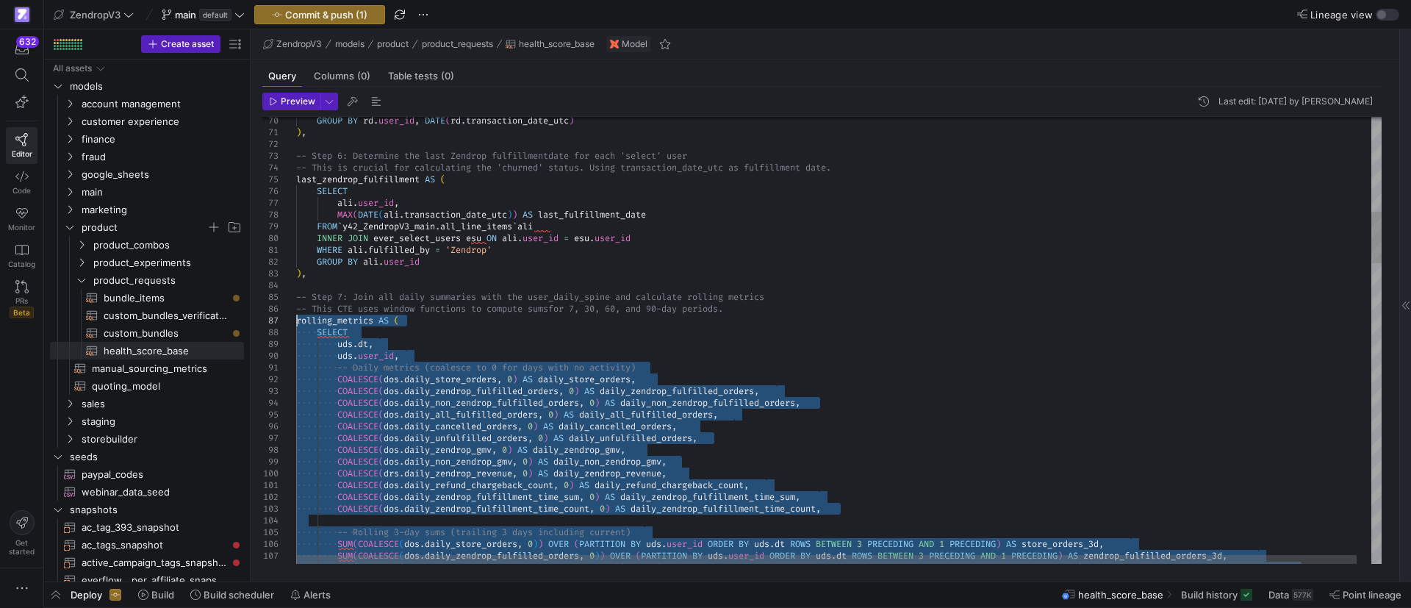
drag, startPoint x: 301, startPoint y: 357, endPoint x: 295, endPoint y: 318, distance: 39.3
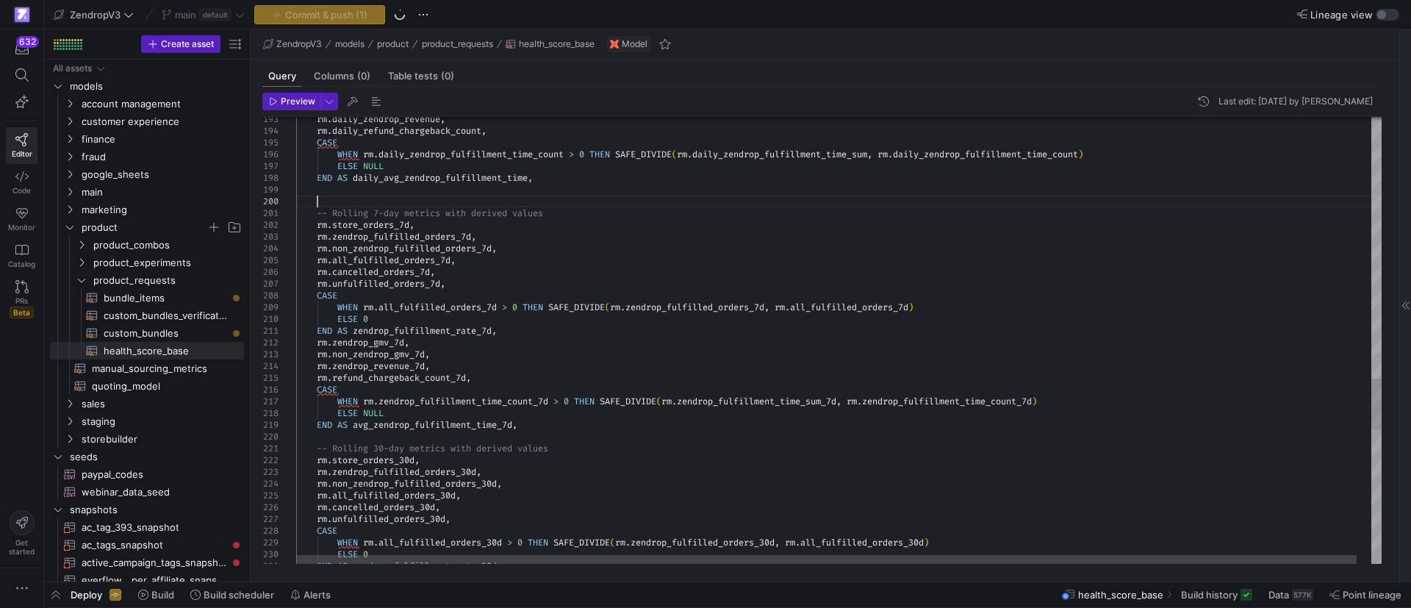
scroll to position [11, 21]
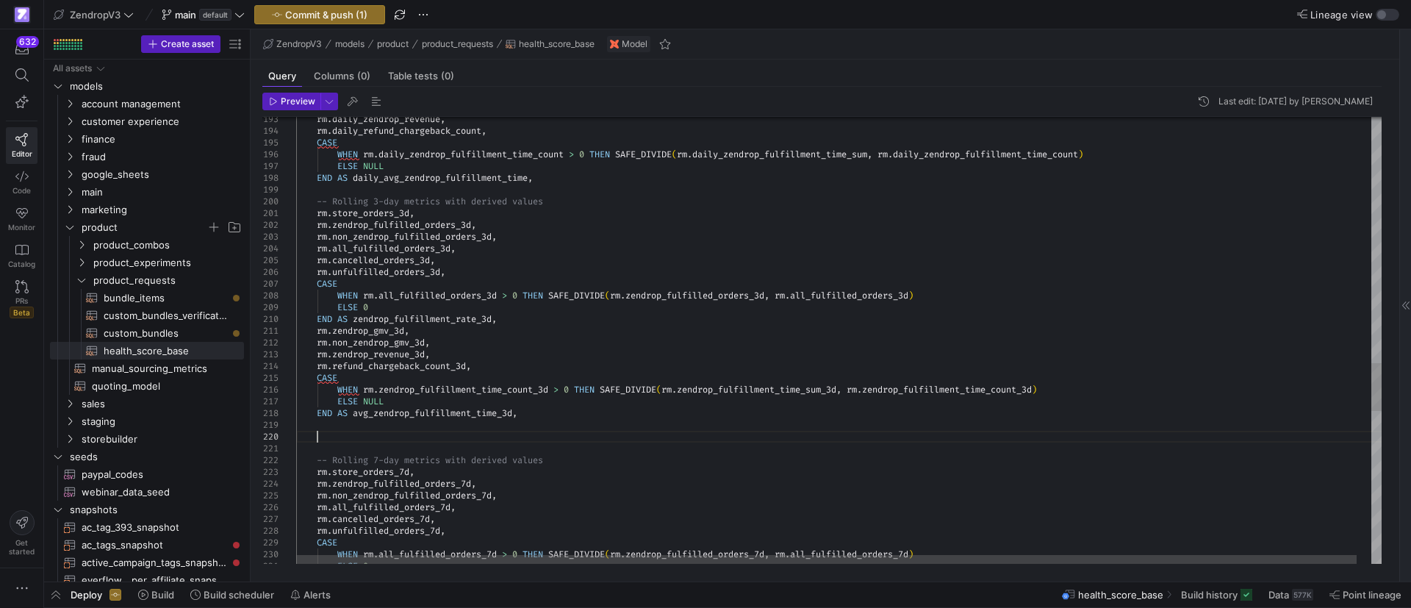
scroll to position [106, 21]
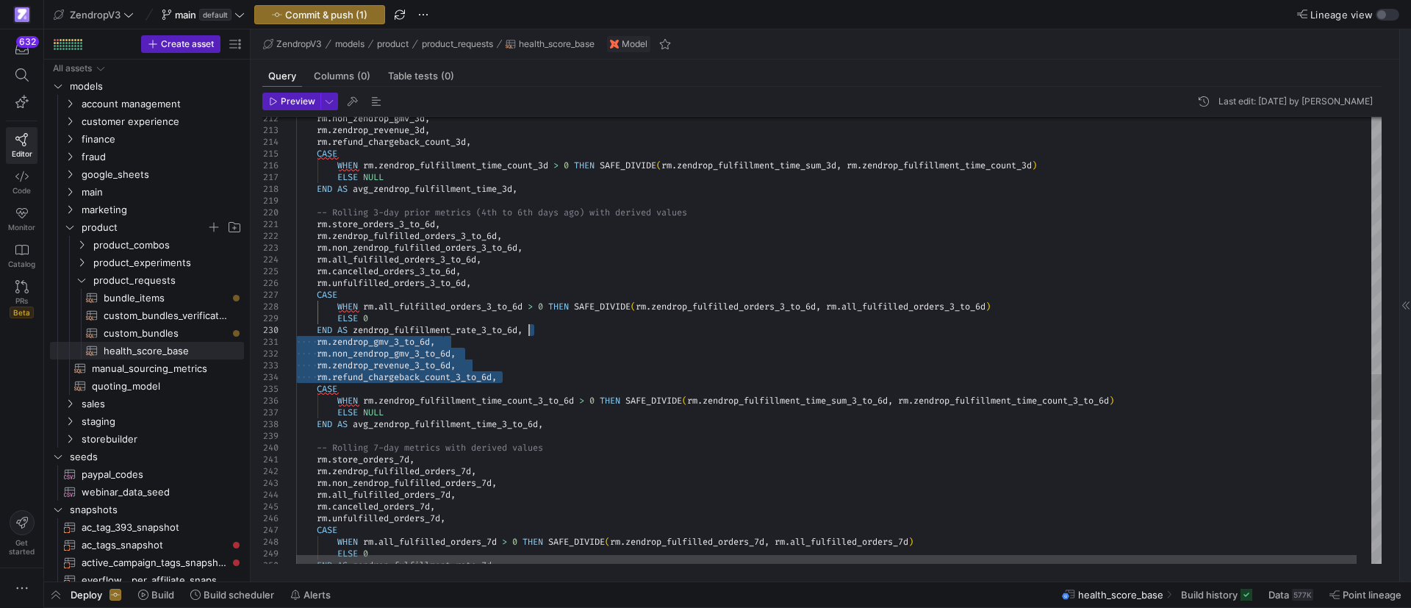
drag, startPoint x: 515, startPoint y: 375, endPoint x: 554, endPoint y: 333, distance: 57.7
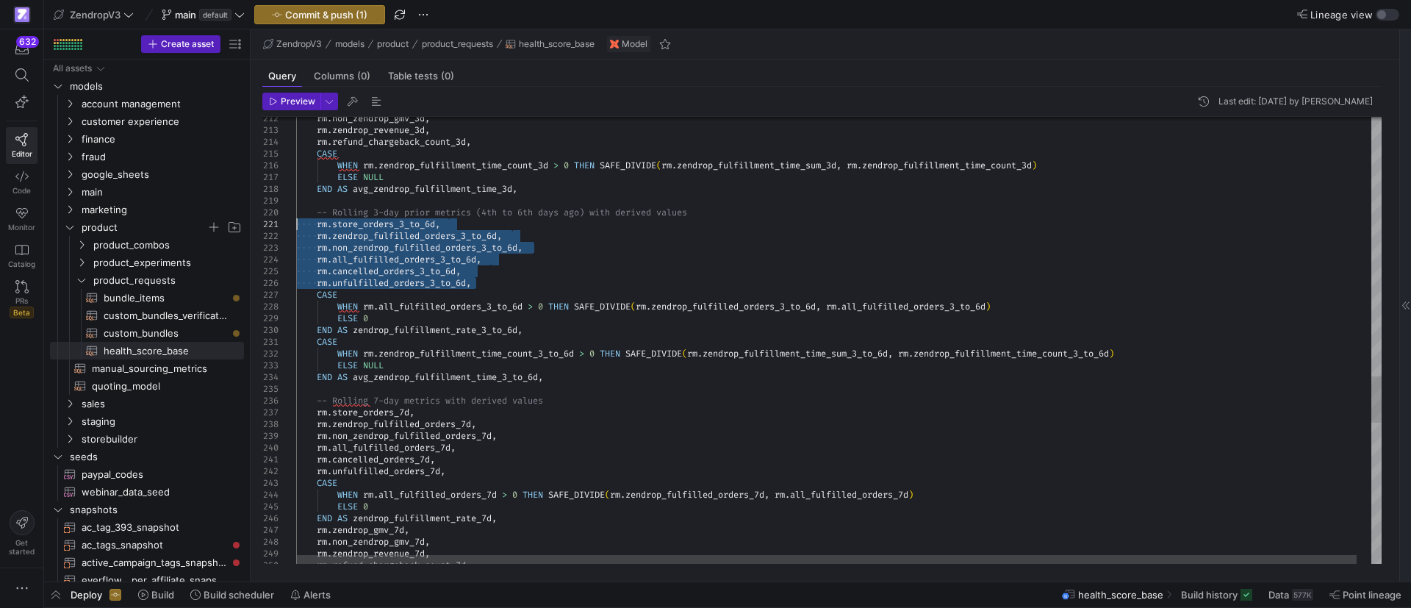
drag, startPoint x: 492, startPoint y: 285, endPoint x: 295, endPoint y: 225, distance: 205.9
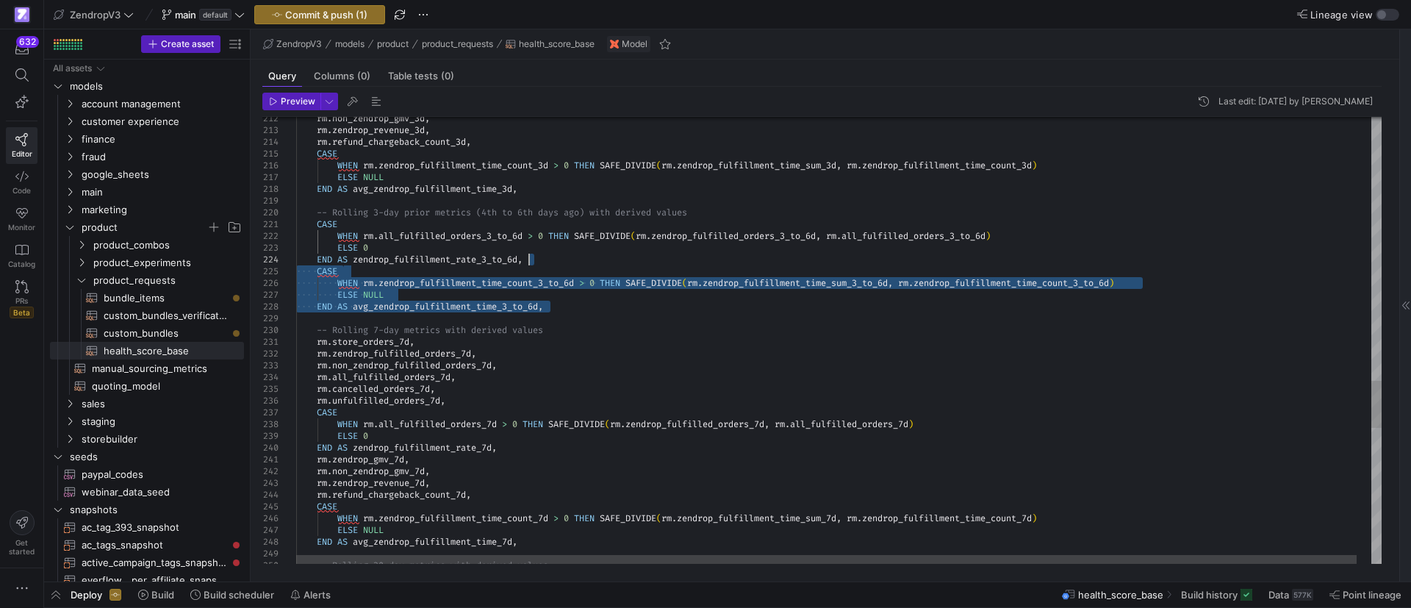
drag, startPoint x: 557, startPoint y: 308, endPoint x: 558, endPoint y: 265, distance: 43.4
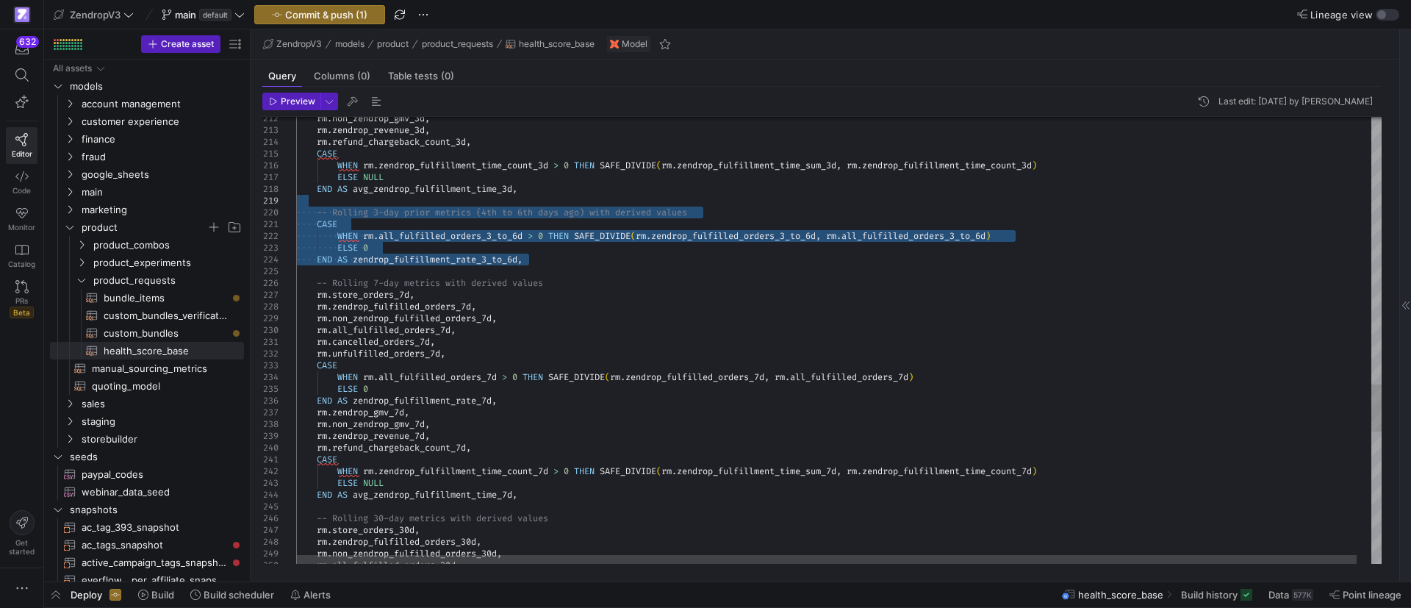
drag, startPoint x: 537, startPoint y: 258, endPoint x: 375, endPoint y: 198, distance: 172.9
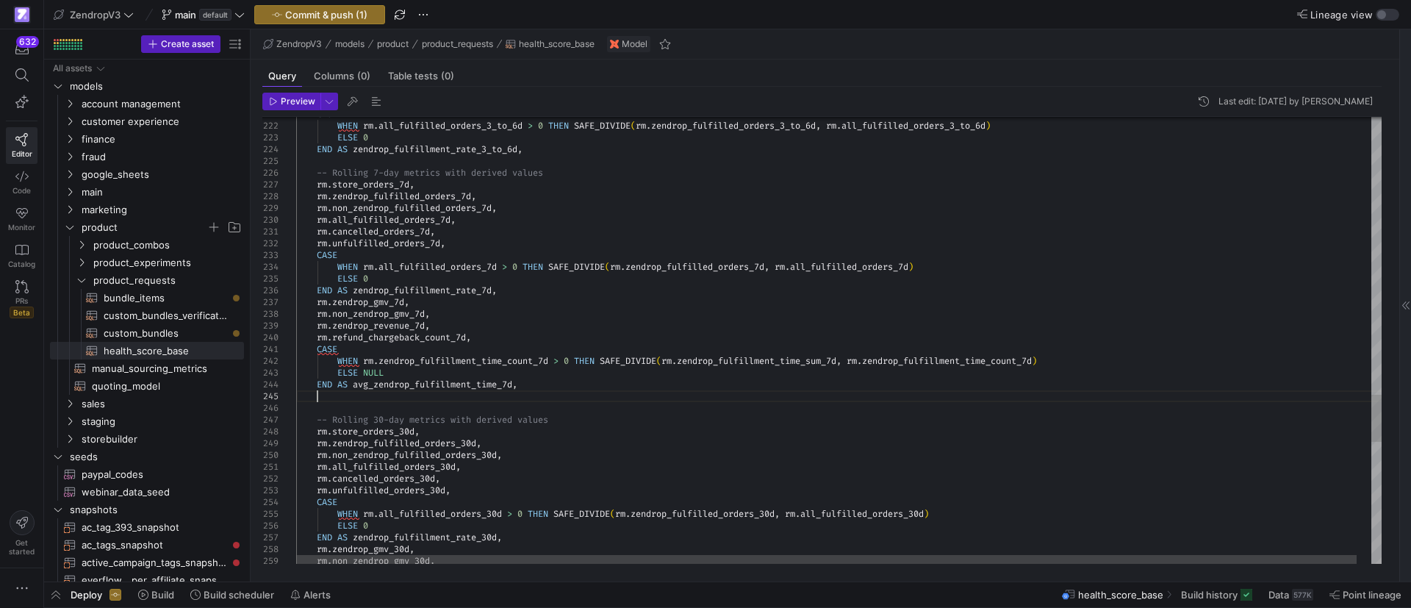
scroll to position [58, 21]
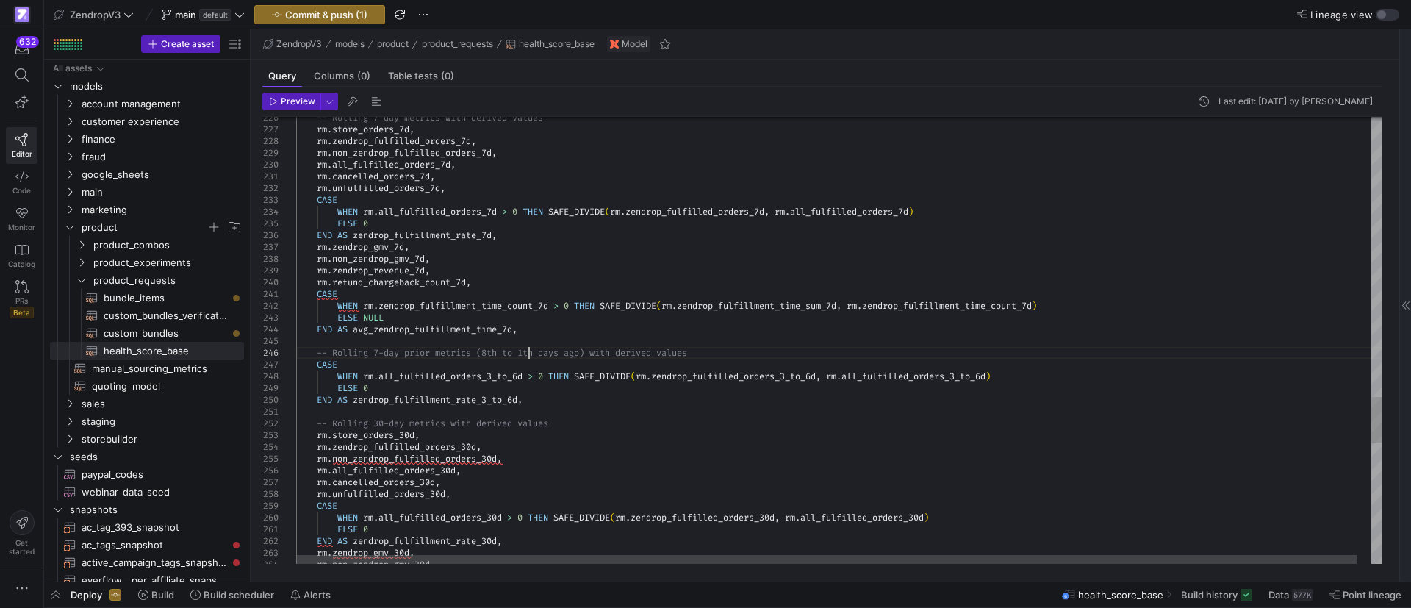
scroll to position [59, 237]
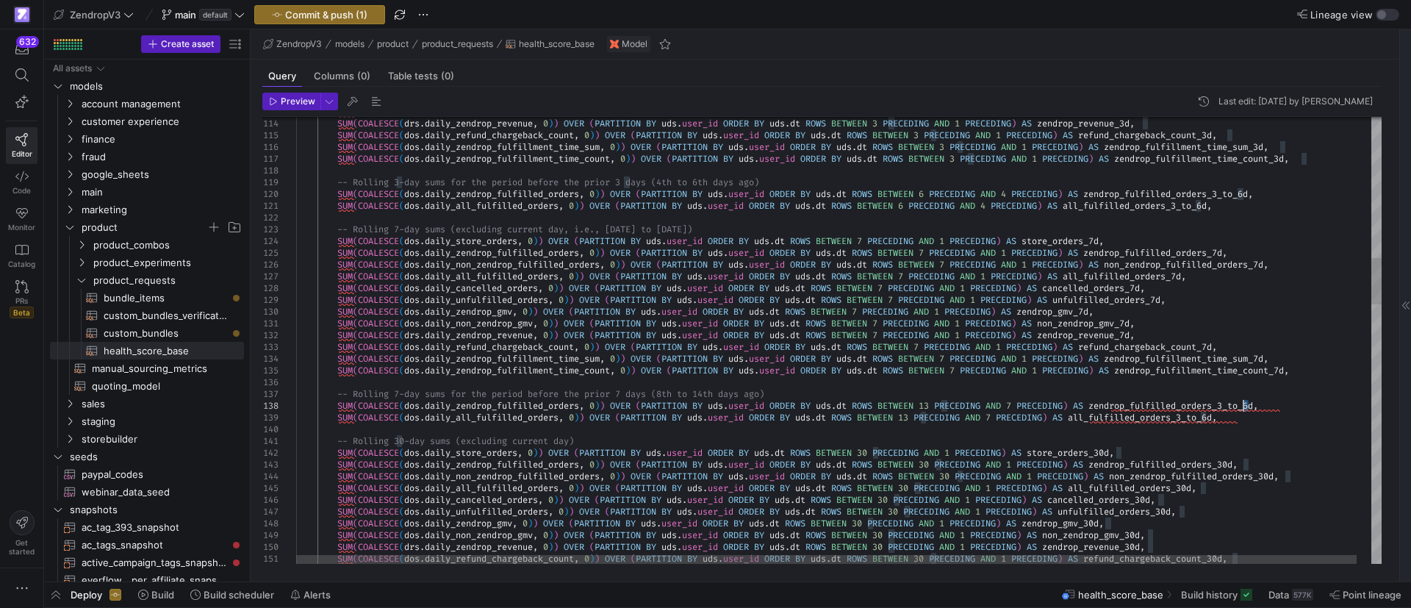
scroll to position [58, 951]
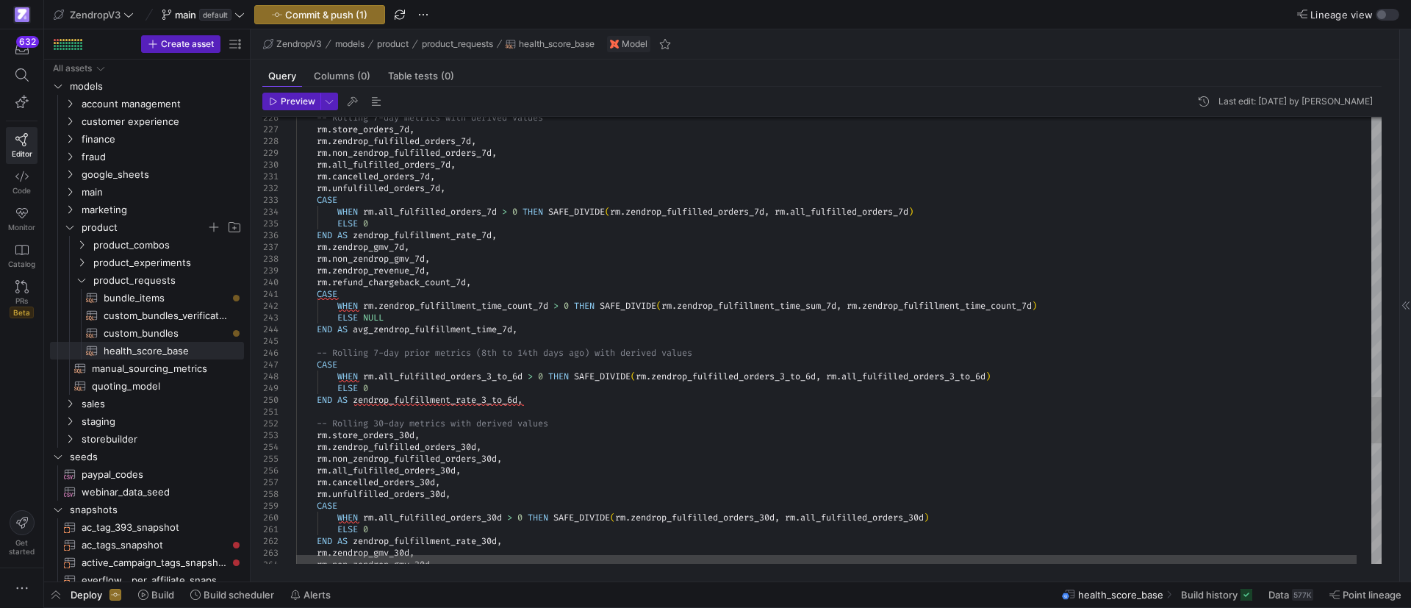
scroll to position [58, 761]
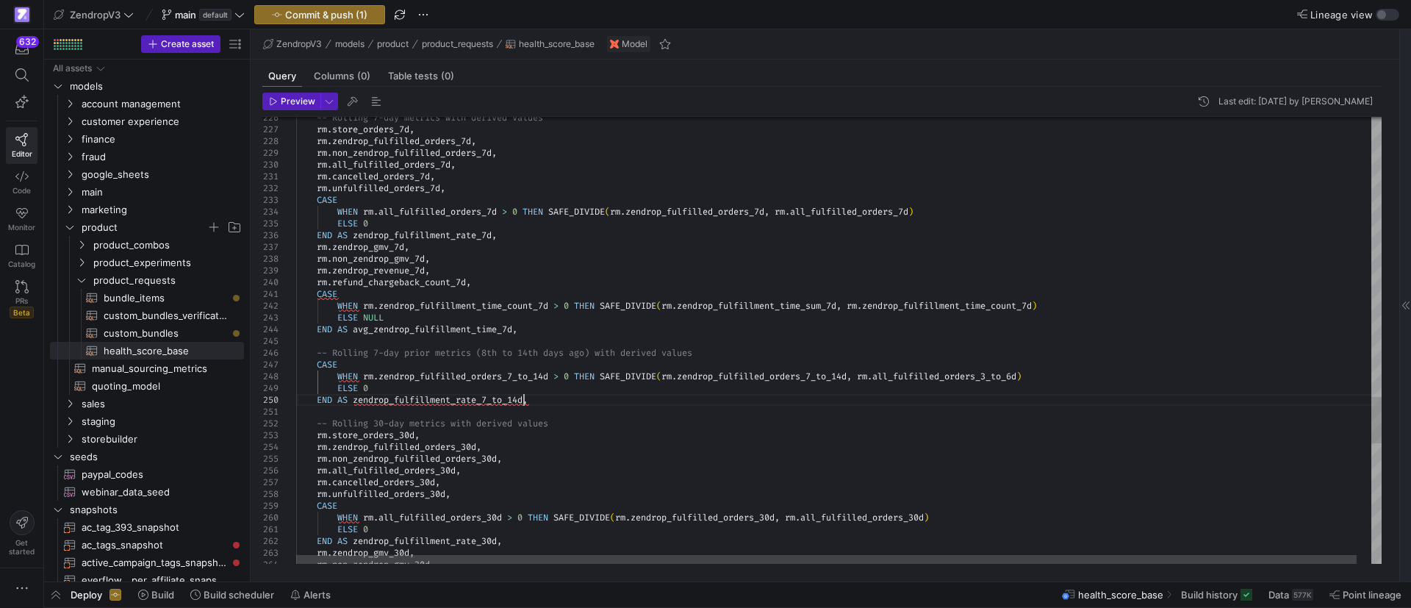
scroll to position [94, 227]
drag, startPoint x: 416, startPoint y: 376, endPoint x: 381, endPoint y: 376, distance: 35.3
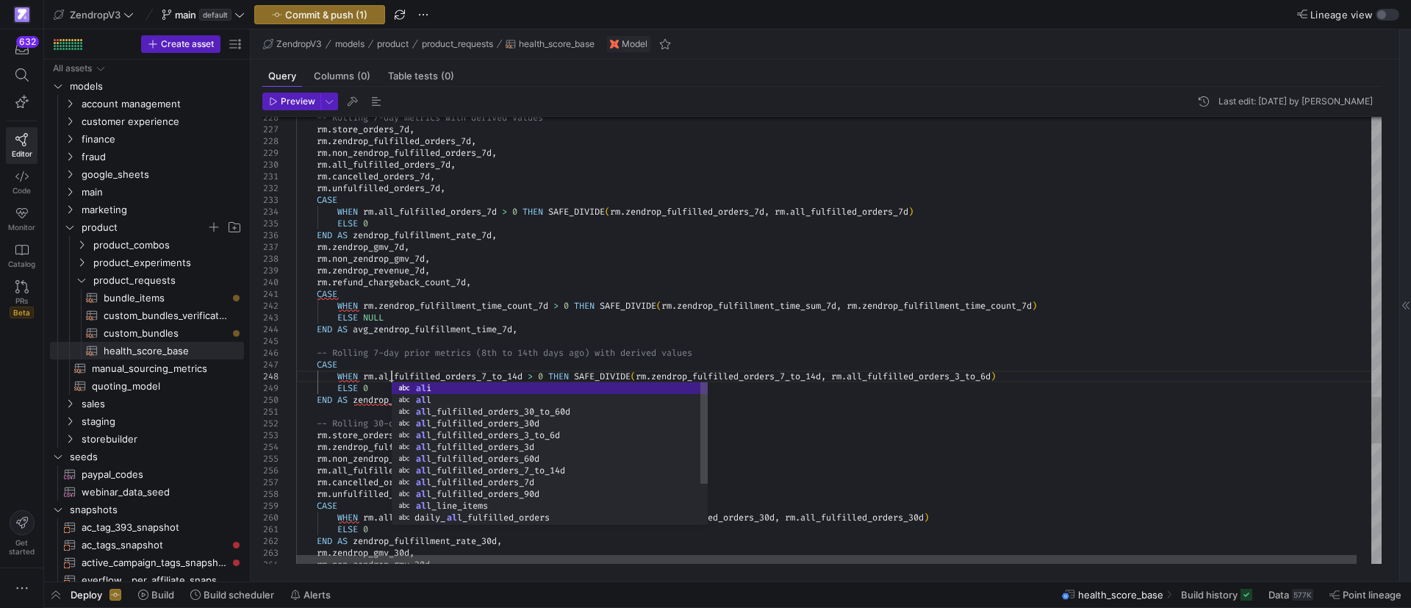
scroll to position [93, 100]
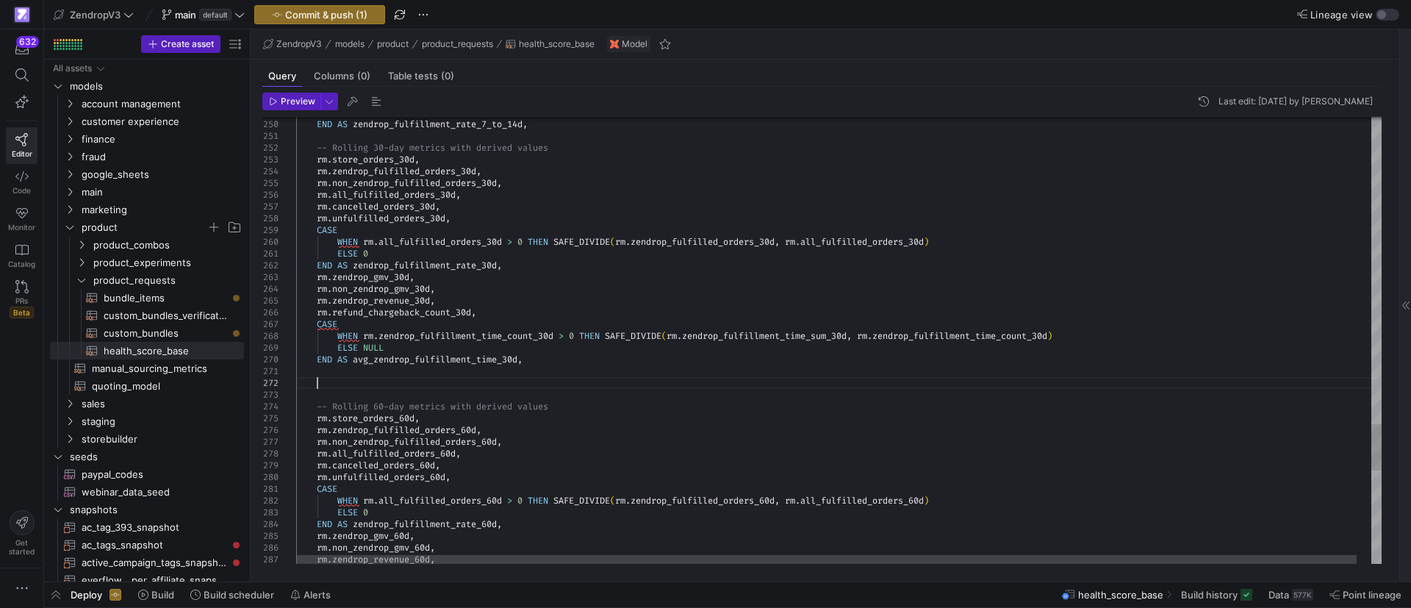
scroll to position [12, 21]
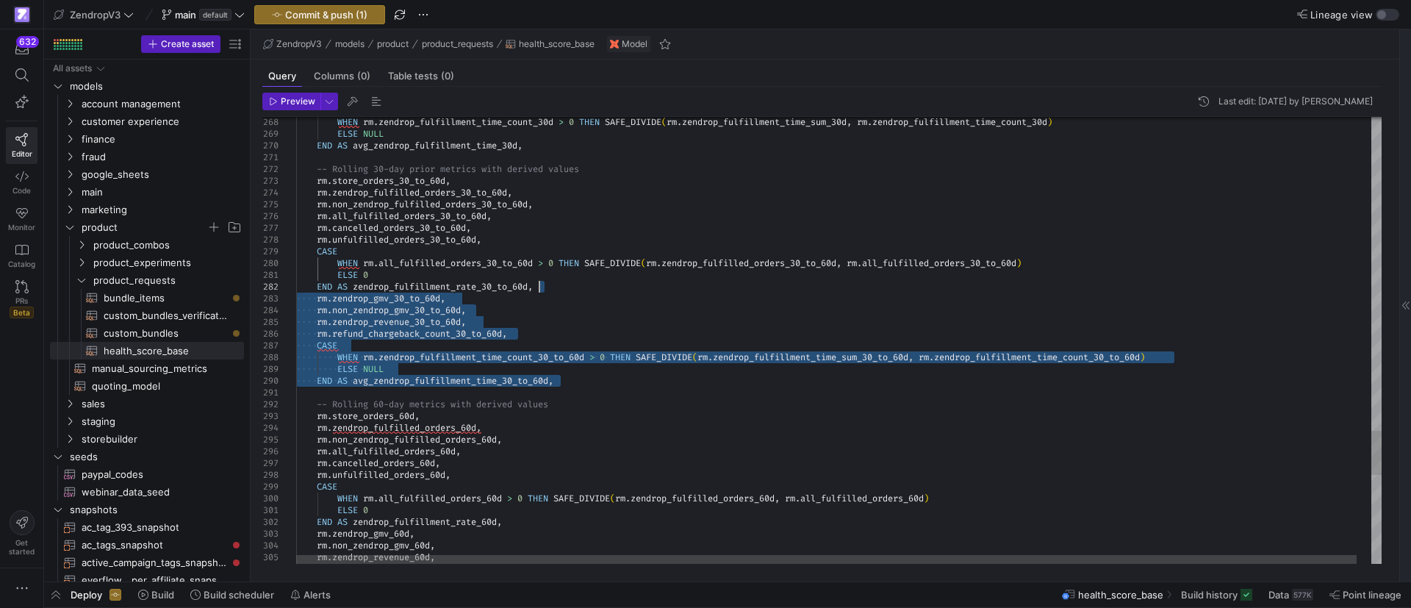
drag, startPoint x: 578, startPoint y: 381, endPoint x: 571, endPoint y: 289, distance: 91.4
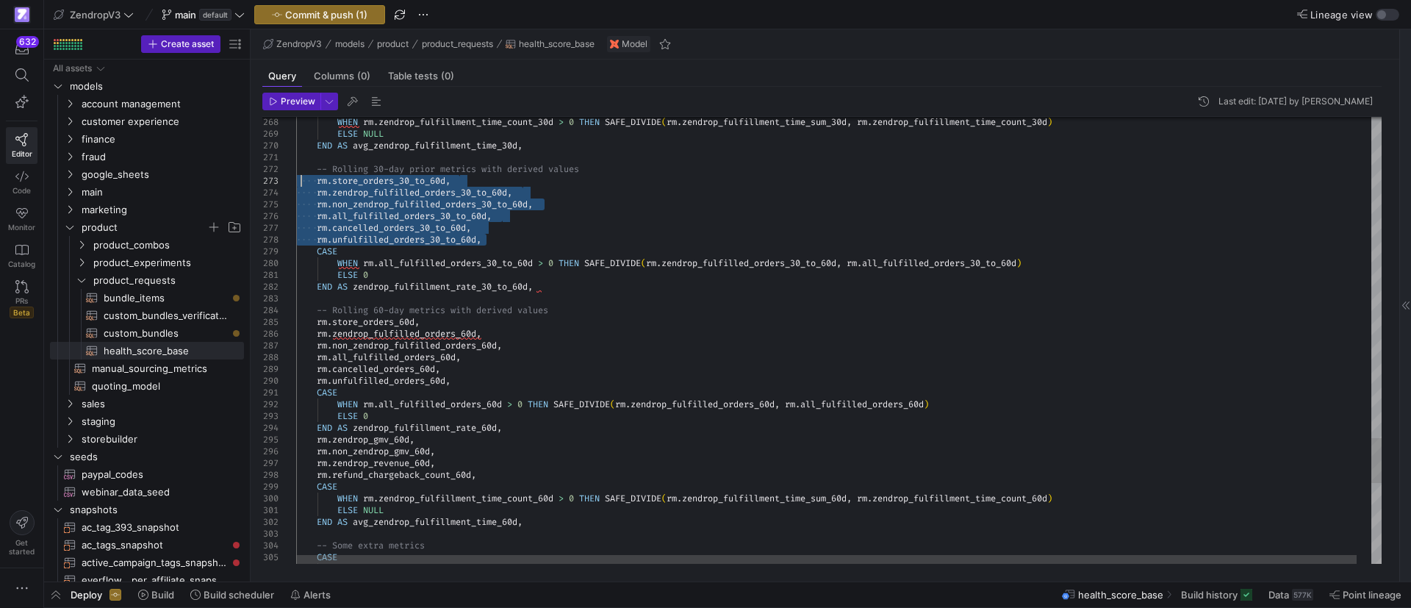
drag, startPoint x: 492, startPoint y: 215, endPoint x: 292, endPoint y: 179, distance: 202.3
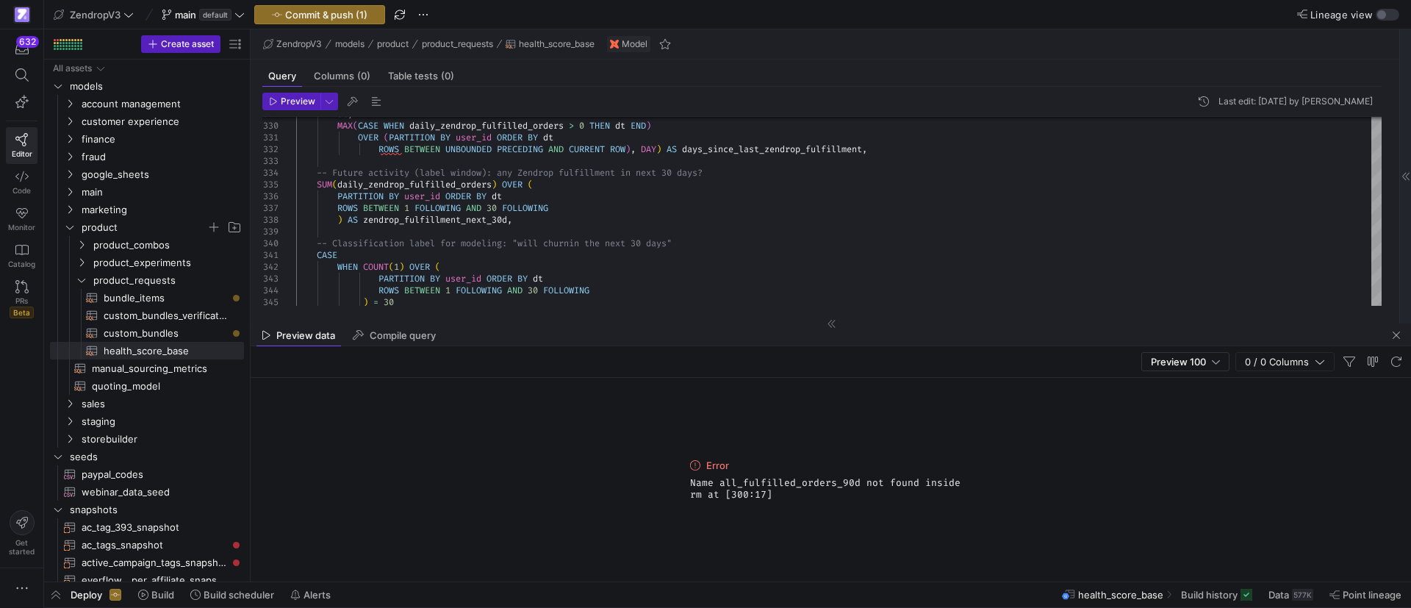
click at [1397, 337] on span "button" at bounding box center [1396, 335] width 18 height 18
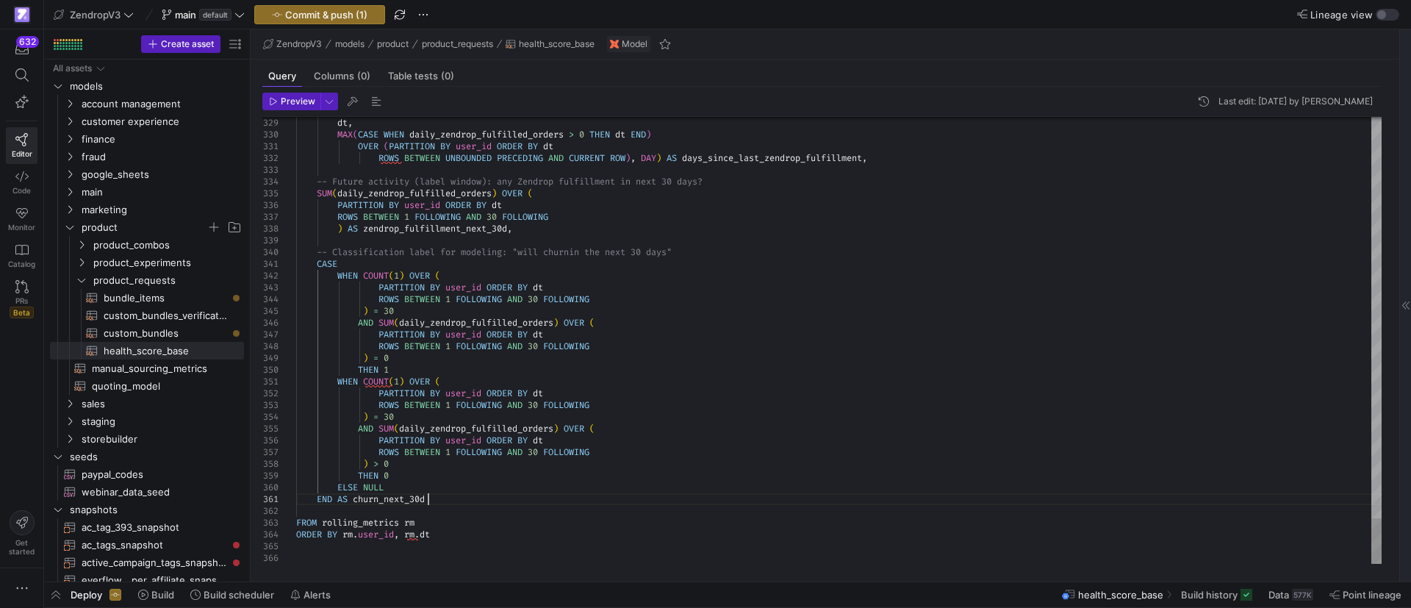
scroll to position [12, 0]
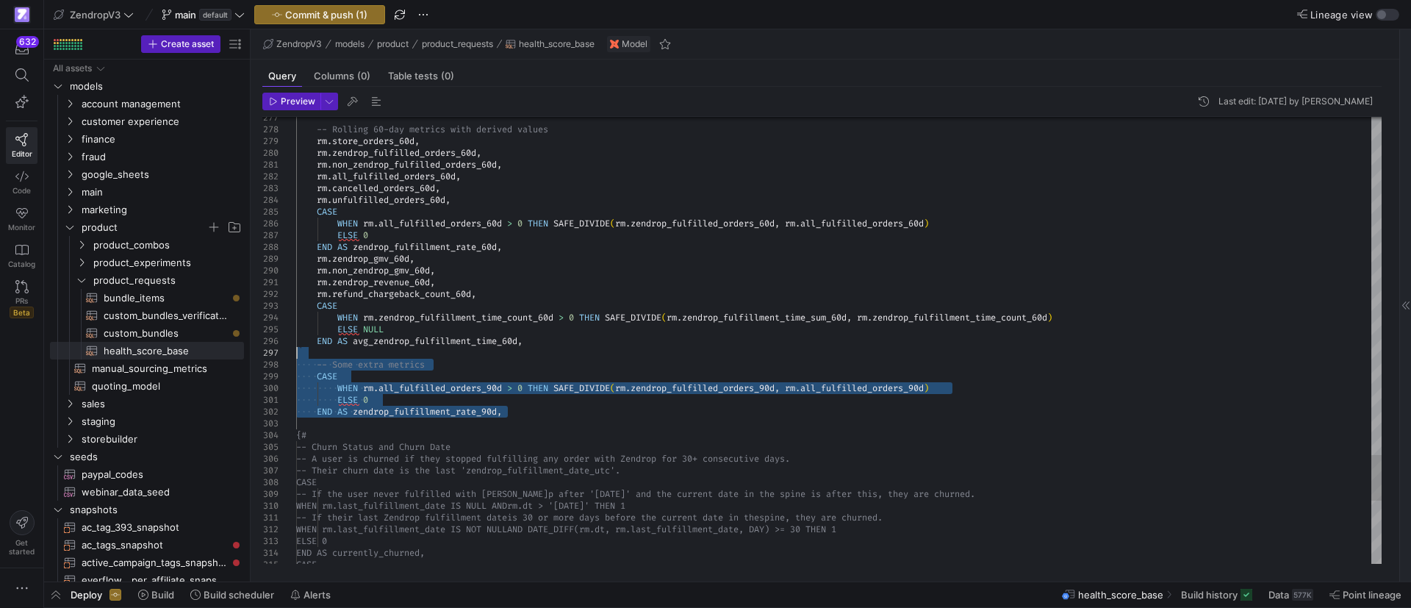
drag, startPoint x: 512, startPoint y: 414, endPoint x: 289, endPoint y: 353, distance: 231.5
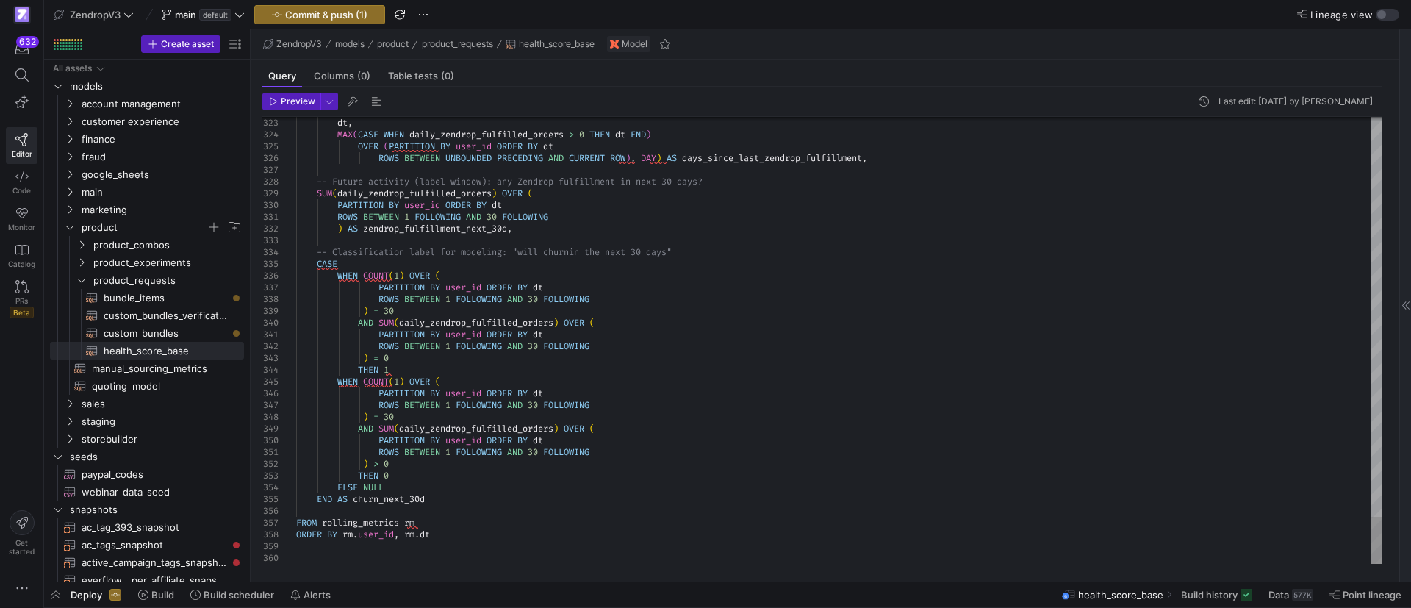
type textarea "ROWS BETWEEN 1 FOLLOWING AND 30 FOLLOWING ) > 0 THEN 0 ELSE NULL END AS churn_n…"
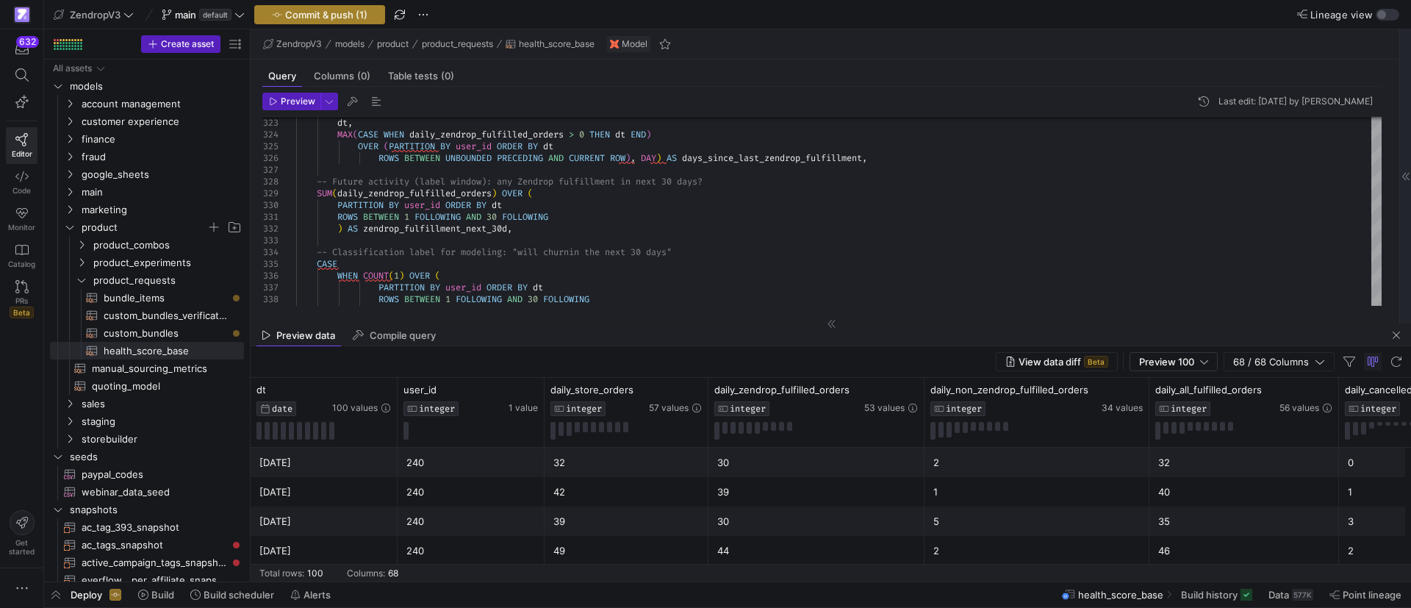
click at [343, 16] on span "Commit & push (1)" at bounding box center [326, 15] width 82 height 12
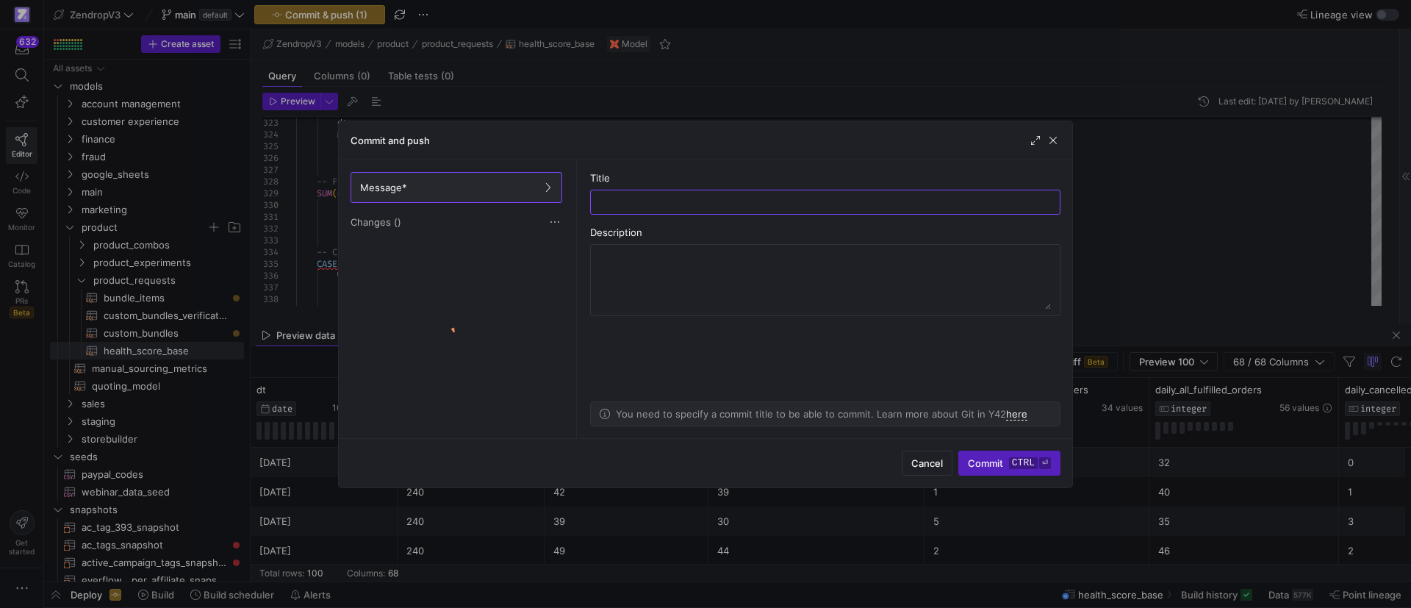
click at [653, 198] on input "text" at bounding box center [824, 202] width 445 height 12
type input "adjust health score base"
click at [992, 467] on span "Commit ctrl ⏎" at bounding box center [1009, 463] width 83 height 12
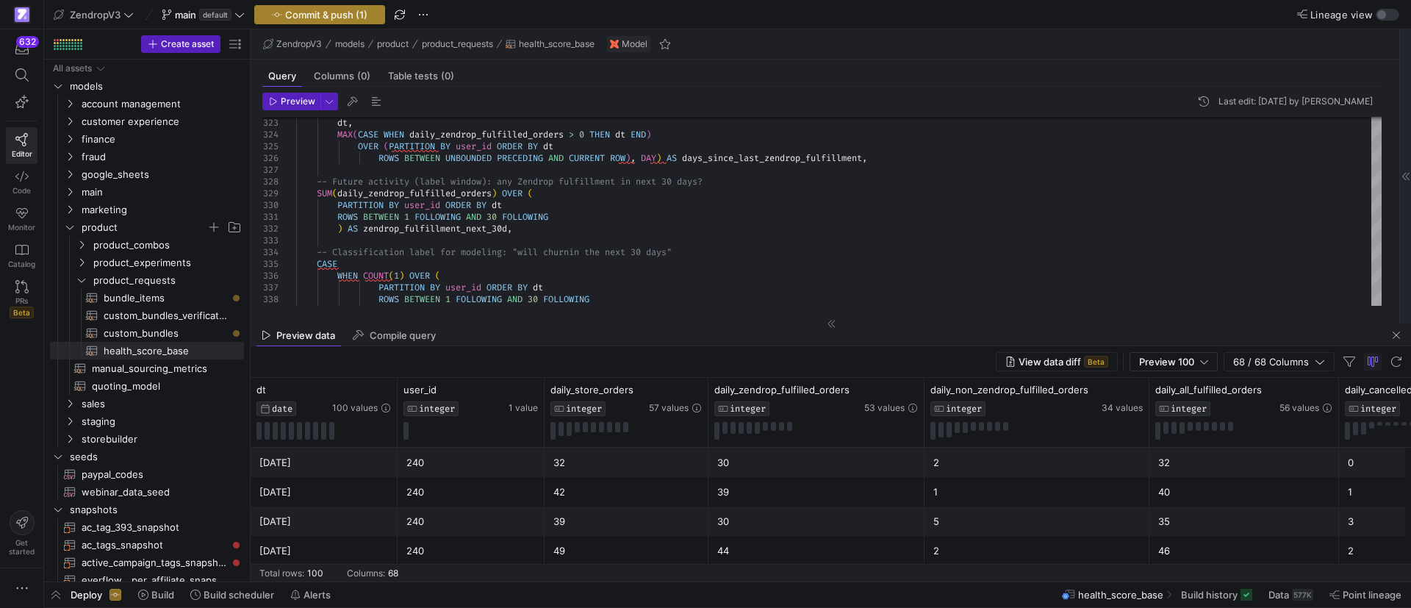
click at [320, 7] on span "button" at bounding box center [319, 15] width 129 height 18
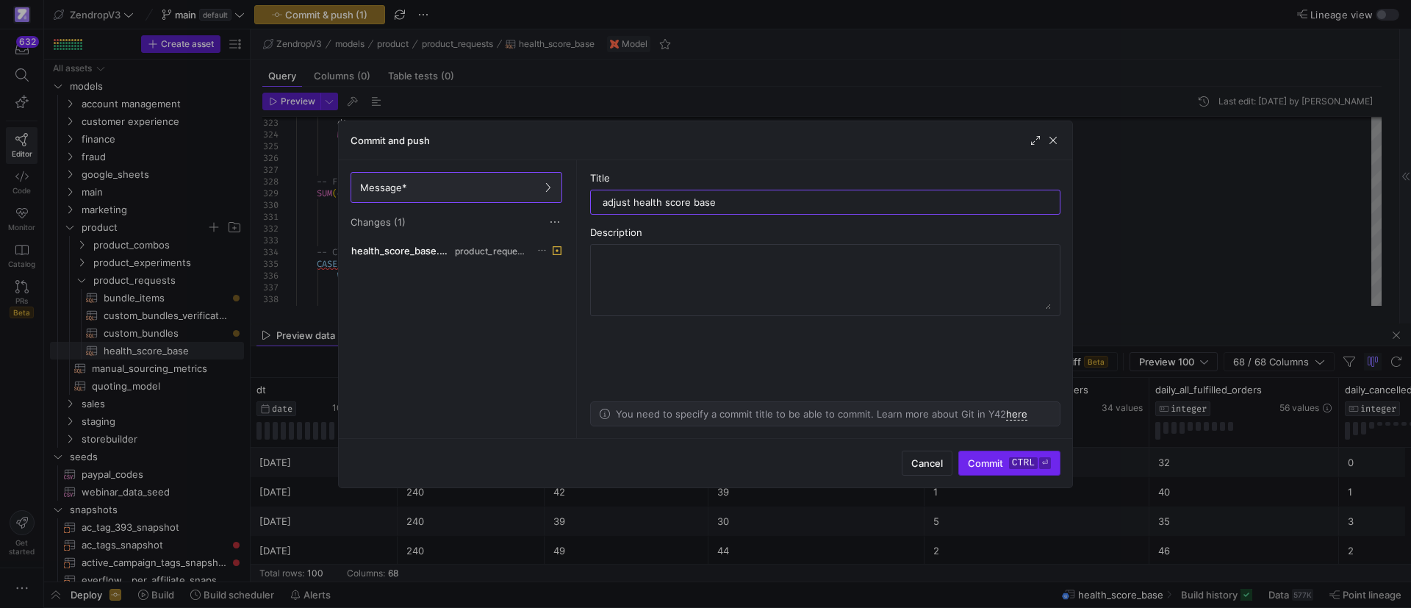
type input "adjust health score base"
click at [981, 467] on span "Commit ctrl ⏎" at bounding box center [1009, 463] width 83 height 12
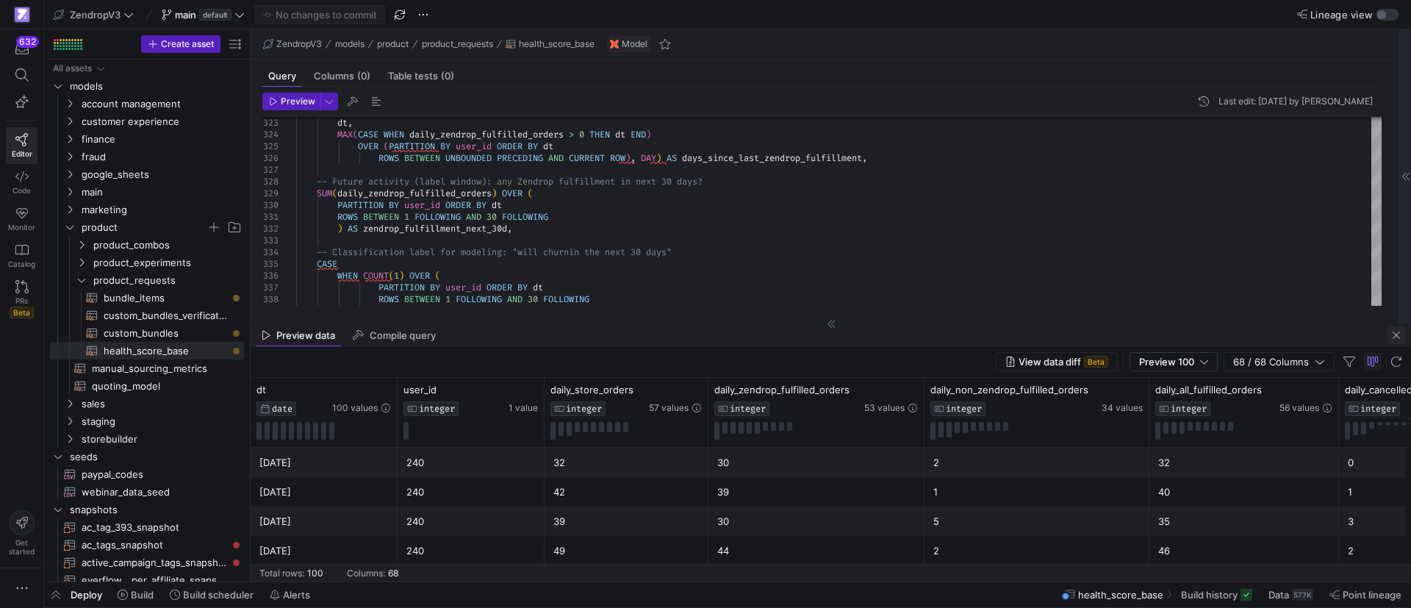
click at [1391, 335] on span "button" at bounding box center [1396, 335] width 18 height 18
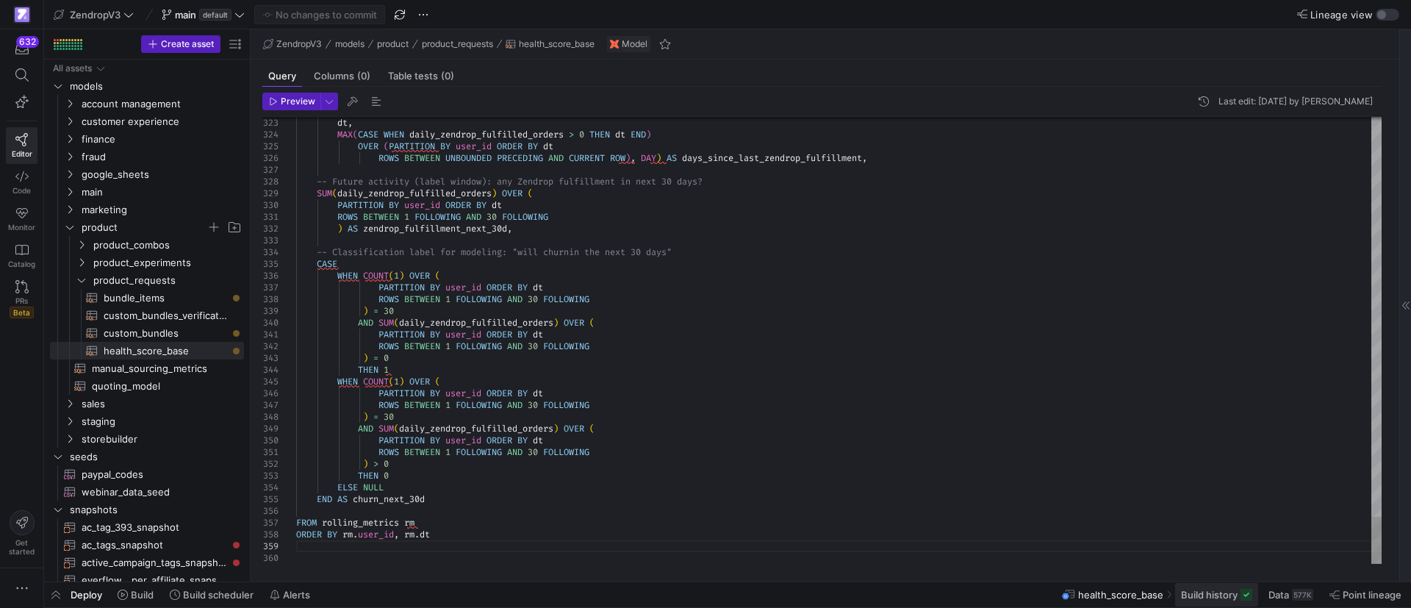
click at [1198, 591] on span "Build history" at bounding box center [1209, 595] width 57 height 12
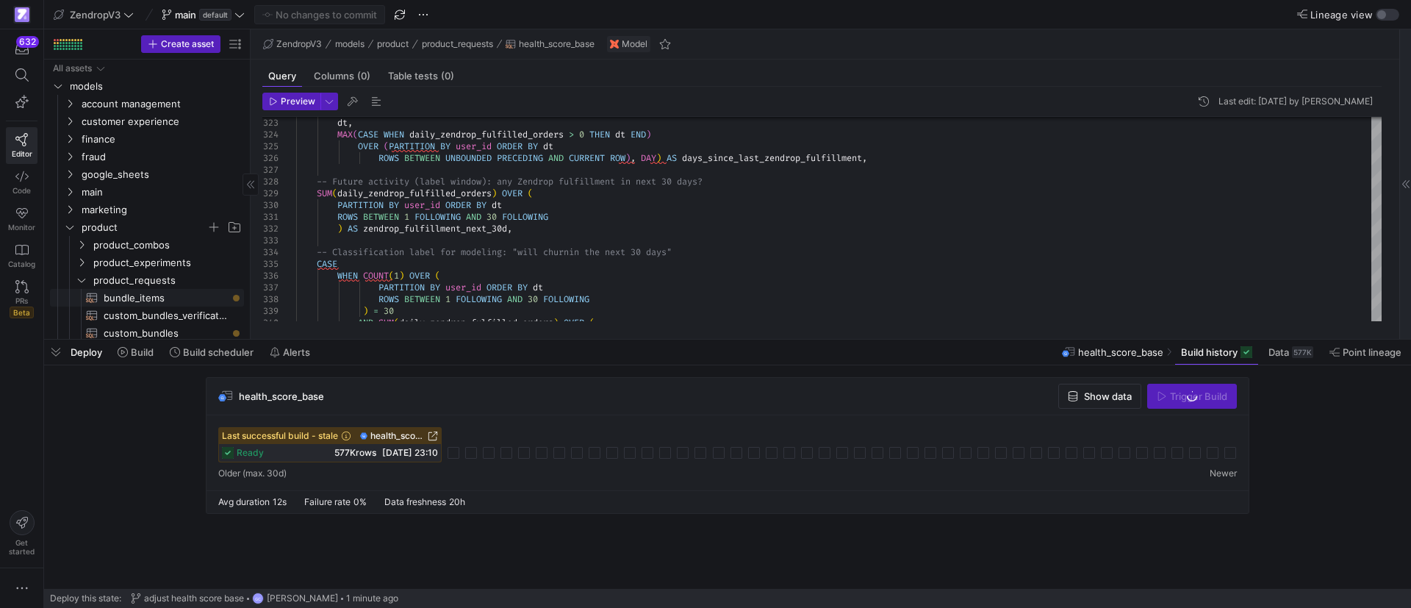
click at [128, 293] on span "bundle_items​​​​​​​​​​" at bounding box center [165, 297] width 123 height 17
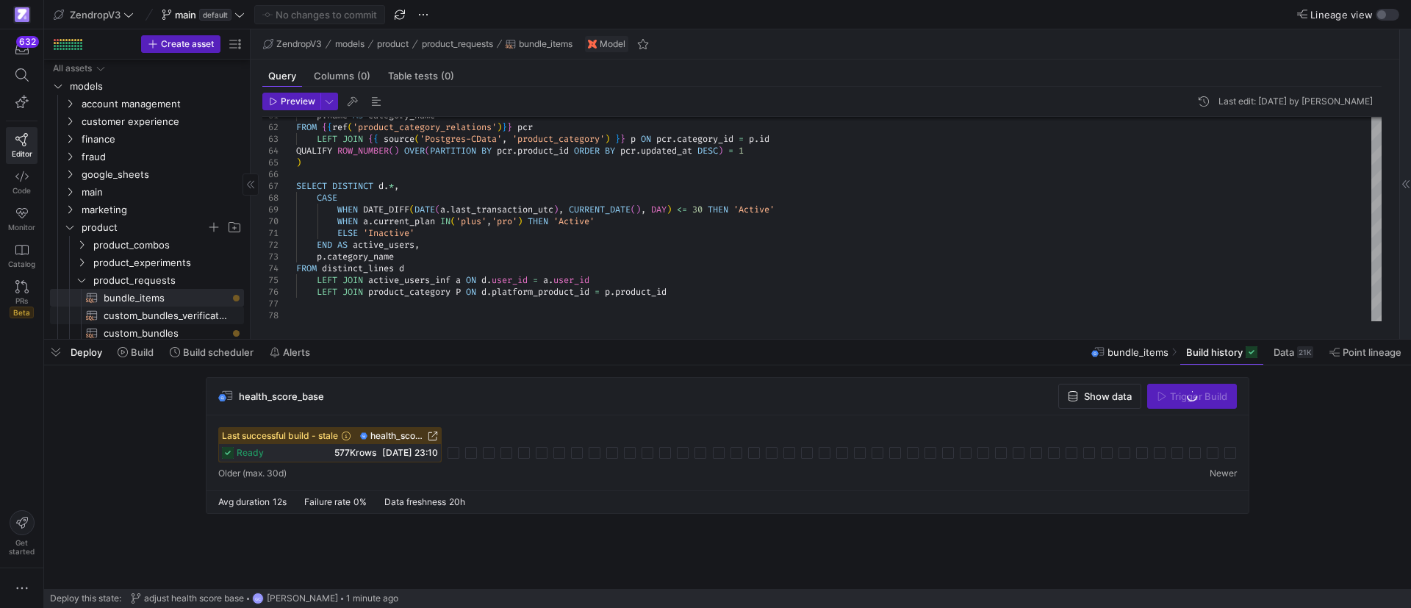
click at [152, 325] on span "custom_bundles​​​​​​​​​​" at bounding box center [165, 333] width 123 height 17
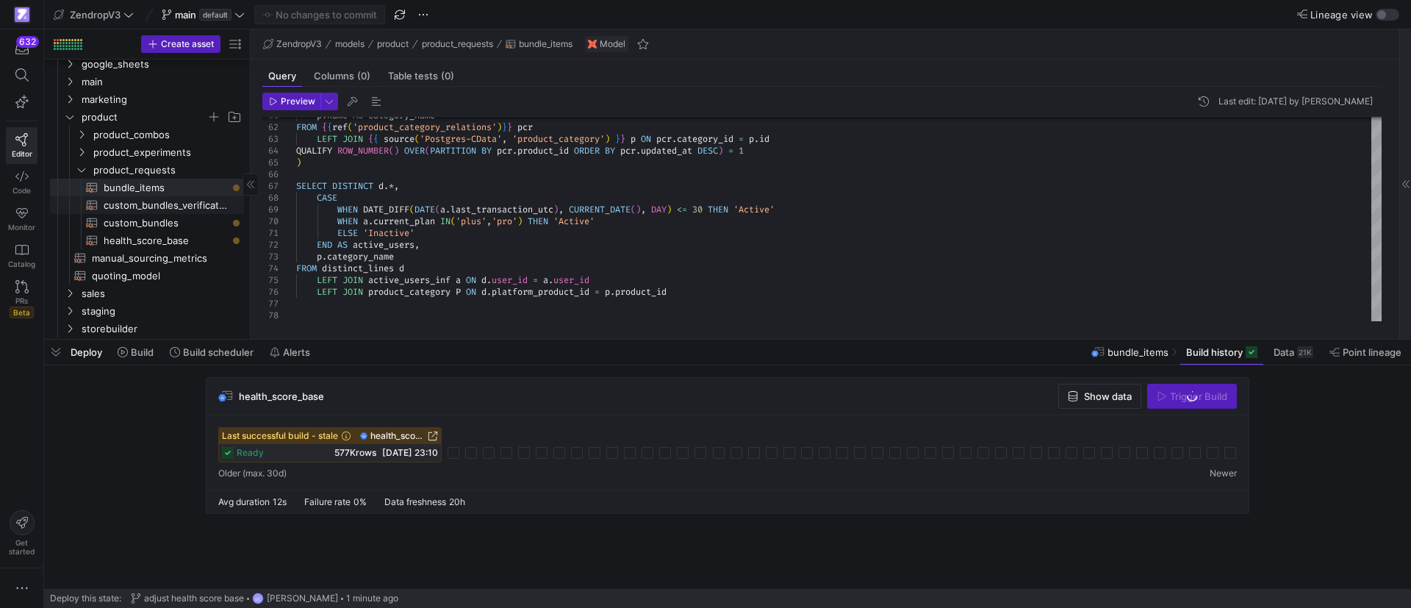
scroll to position [110, 0]
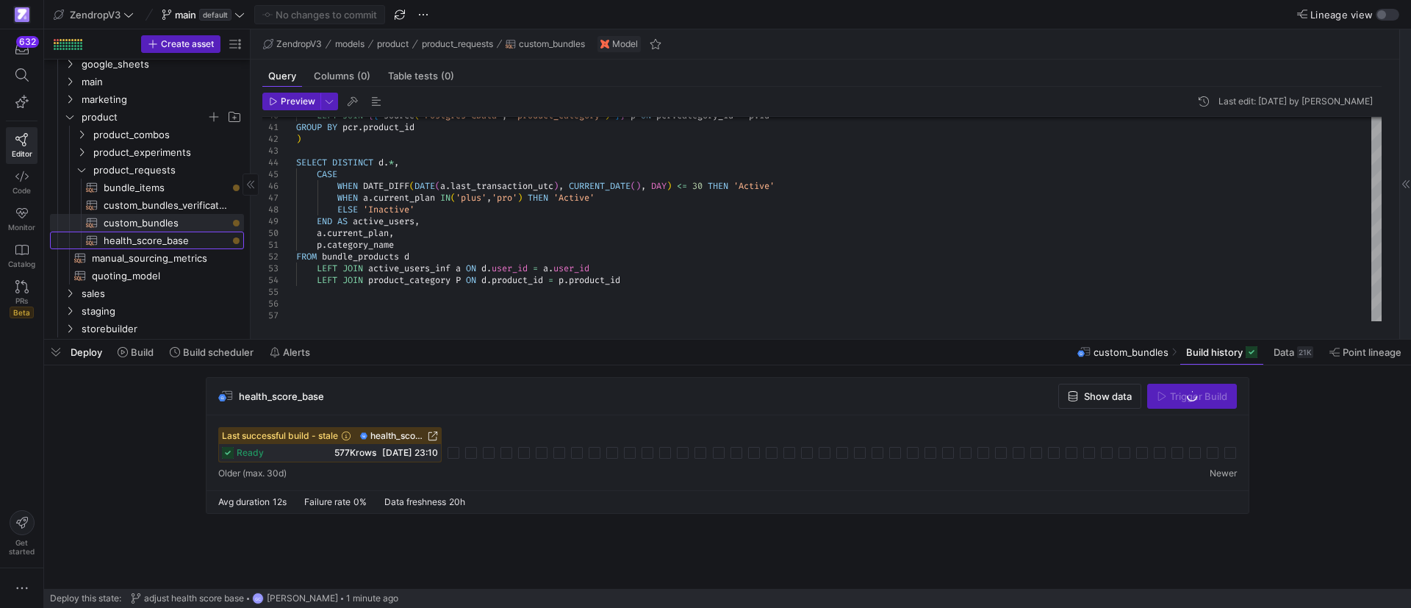
click at [178, 240] on span "health_score_base​​​​​​​​​​" at bounding box center [165, 240] width 123 height 17
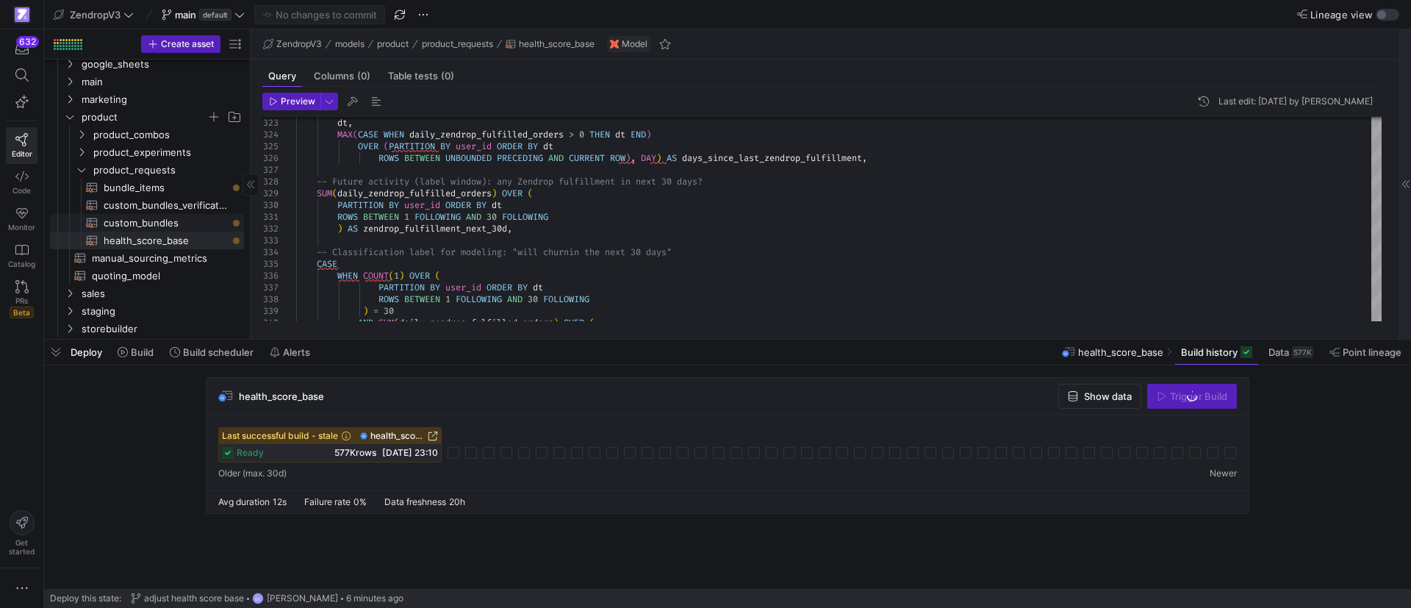
click at [165, 215] on span "custom_bundles​​​​​​​​​​" at bounding box center [165, 223] width 123 height 17
type textarea "WITH bundle_products AS( SELECT b.custom_bundle_id AS bundle_id, b.custom_bundl…"
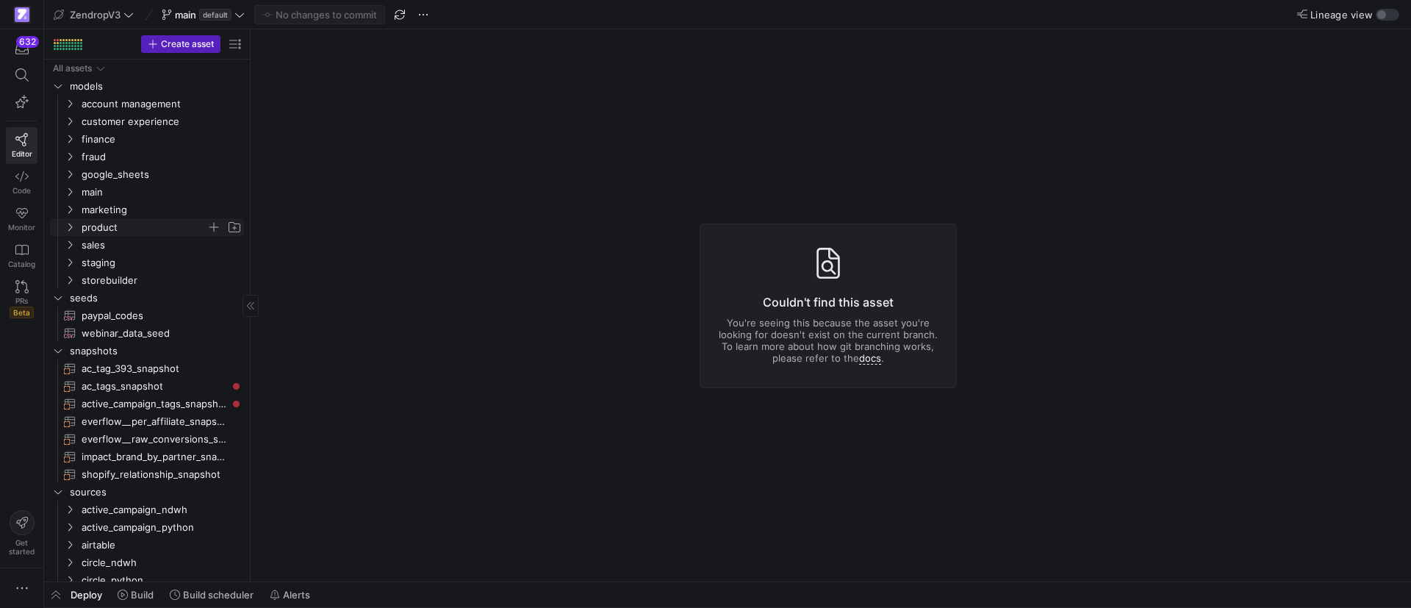
click at [70, 226] on icon "Press SPACE to select this row." at bounding box center [70, 227] width 10 height 9
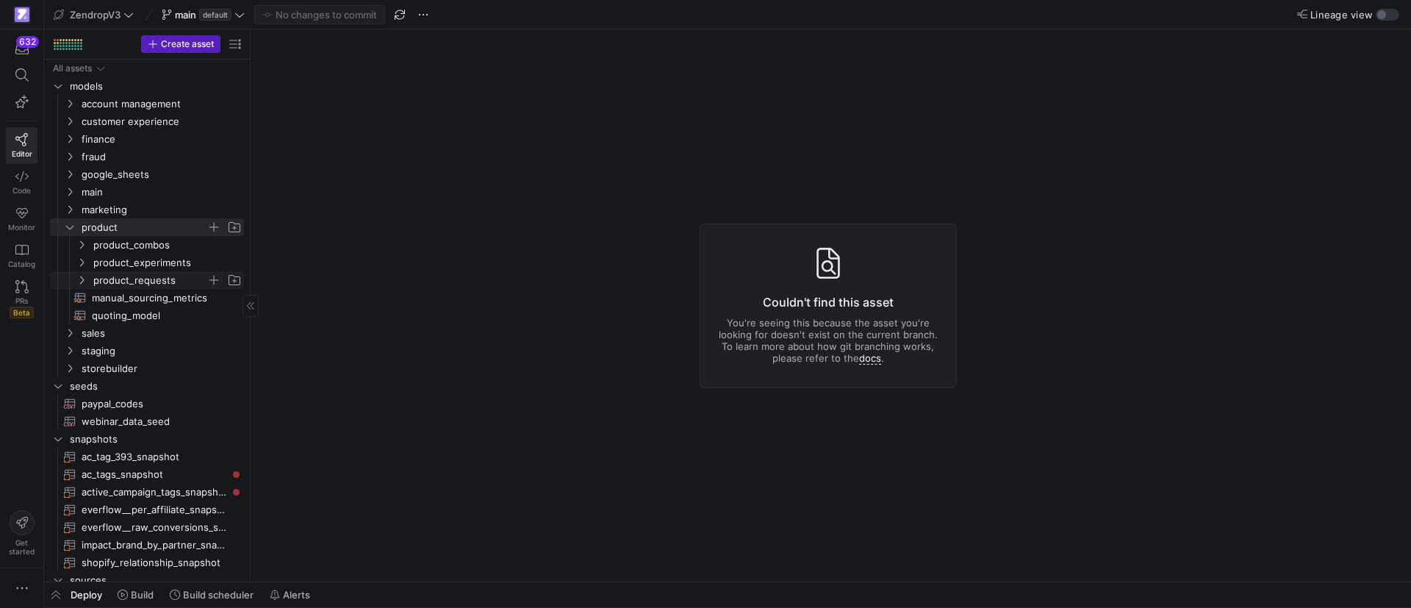
click at [90, 278] on span "product_requests" at bounding box center [158, 280] width 169 height 16
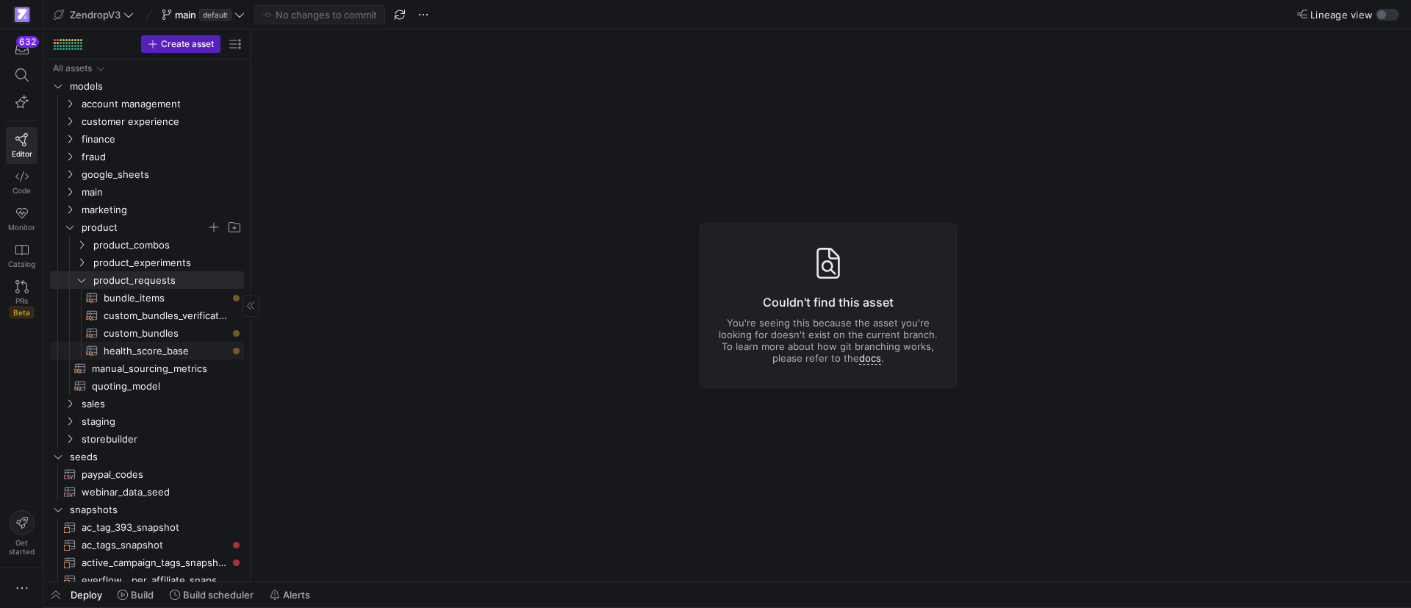
click at [141, 353] on span "health_score_base​​​​​​​​​​" at bounding box center [165, 350] width 123 height 17
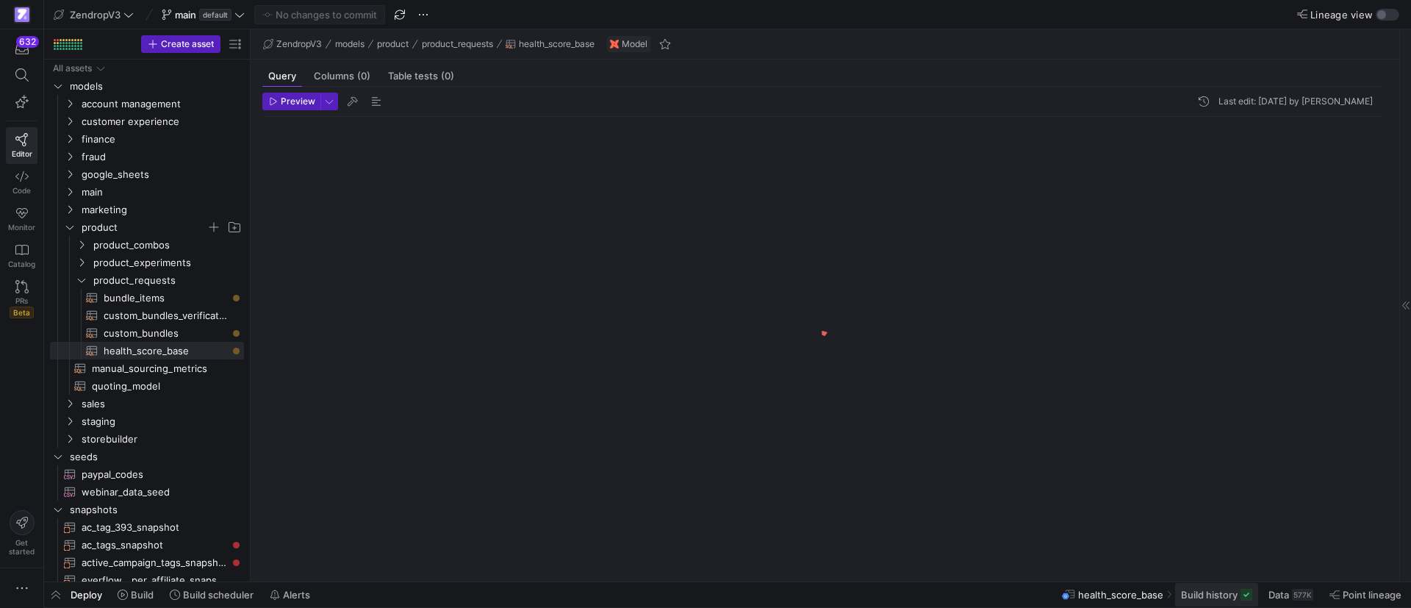
click at [1212, 596] on span "Build history" at bounding box center [1209, 595] width 57 height 12
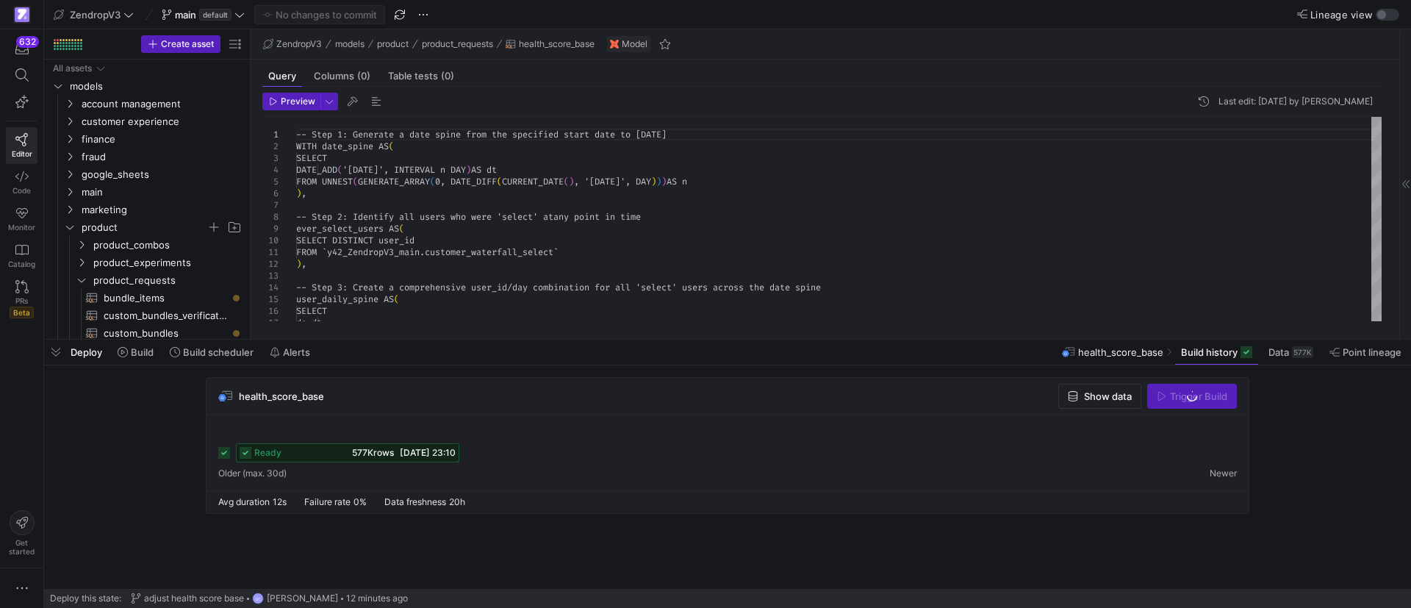
click at [853, 327] on mat-tab-group "Query Columns (0) Table tests (0) Preview Last edit: Wednesday 20 August 2025 b…" at bounding box center [822, 199] width 1143 height 279
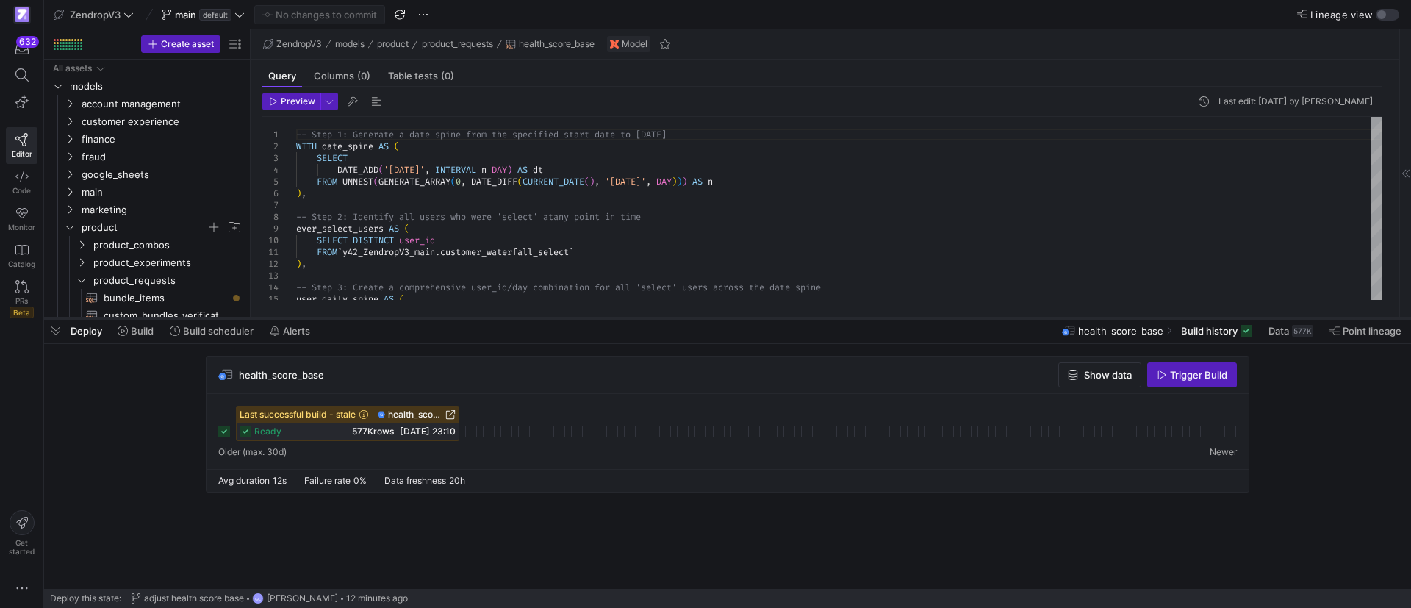
drag, startPoint x: 852, startPoint y: 339, endPoint x: 846, endPoint y: 318, distance: 22.1
click at [846, 318] on div at bounding box center [727, 318] width 1367 height 6
click at [1176, 381] on span "button" at bounding box center [1192, 375] width 88 height 24
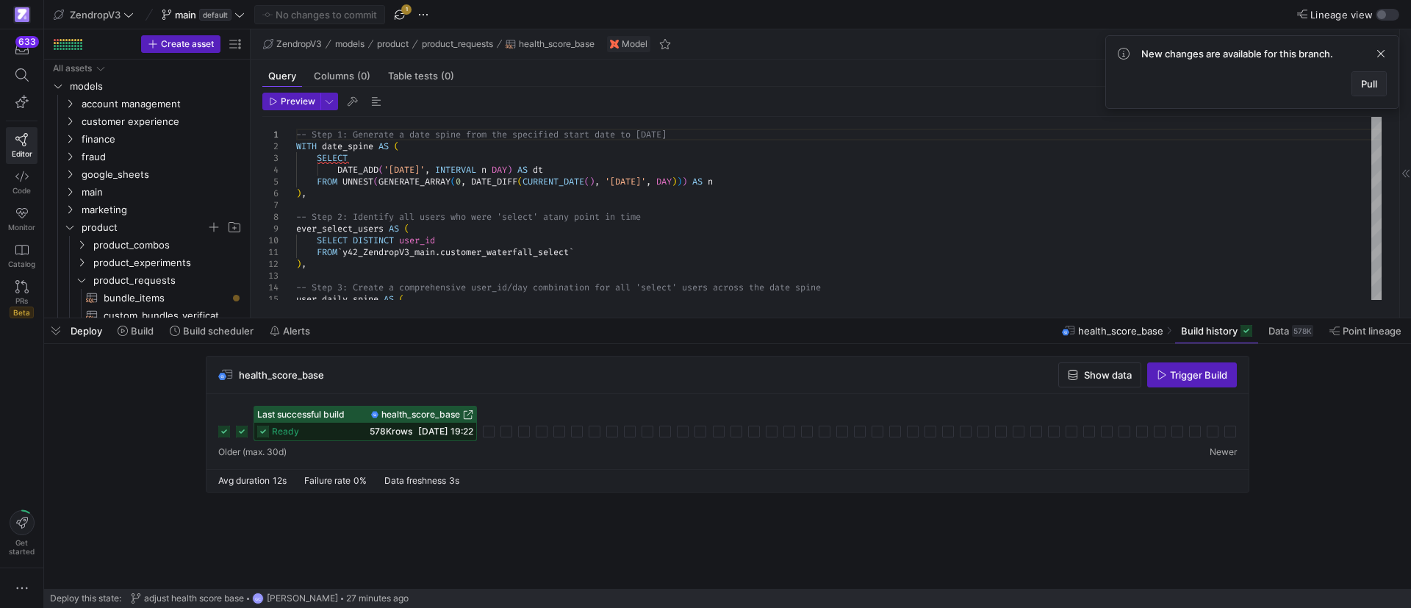
click at [1365, 82] on span "Pull" at bounding box center [1369, 84] width 16 height 12
click at [55, 332] on span "button" at bounding box center [56, 330] width 24 height 25
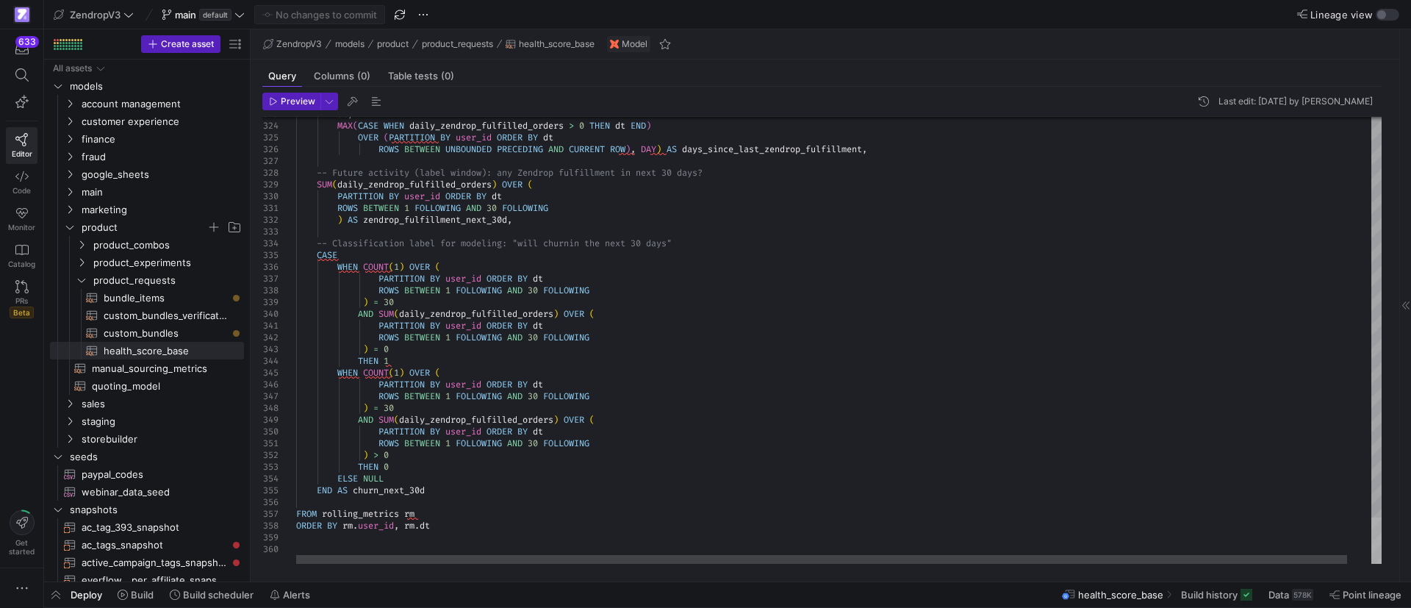
click at [1371, 564] on div at bounding box center [1376, 540] width 10 height 46
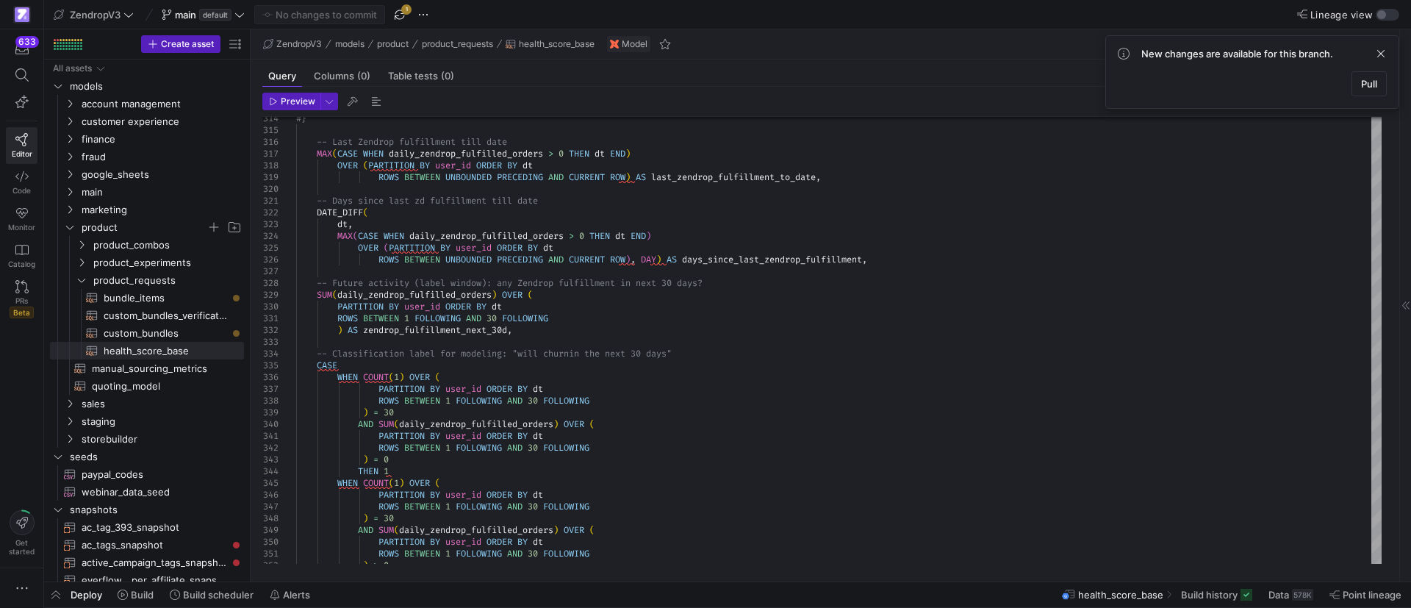
click at [1377, 82] on span at bounding box center [1369, 84] width 34 height 24
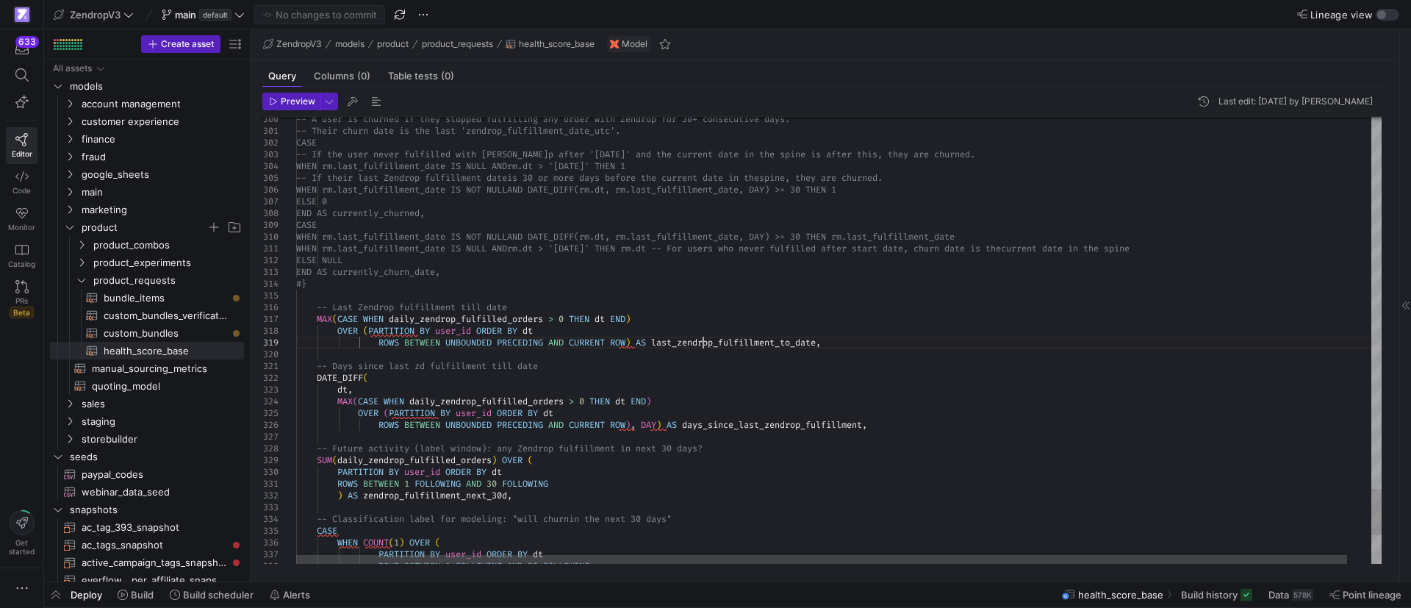
scroll to position [0, 10]
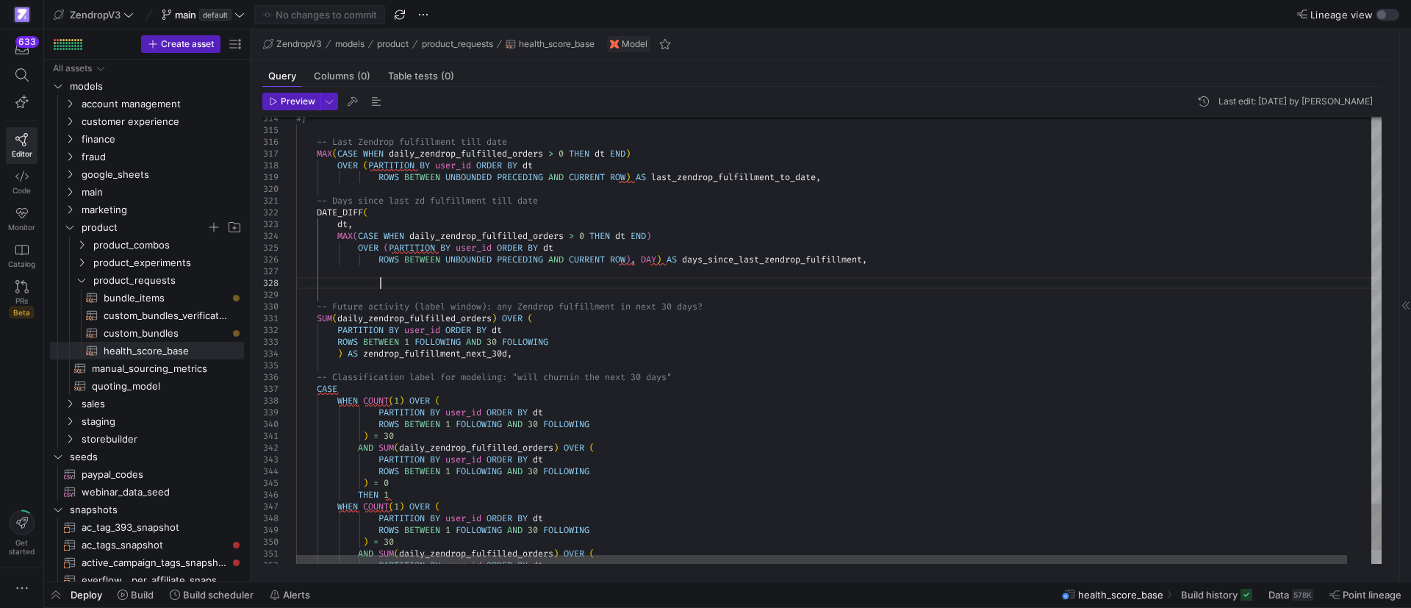
scroll to position [82, 83]
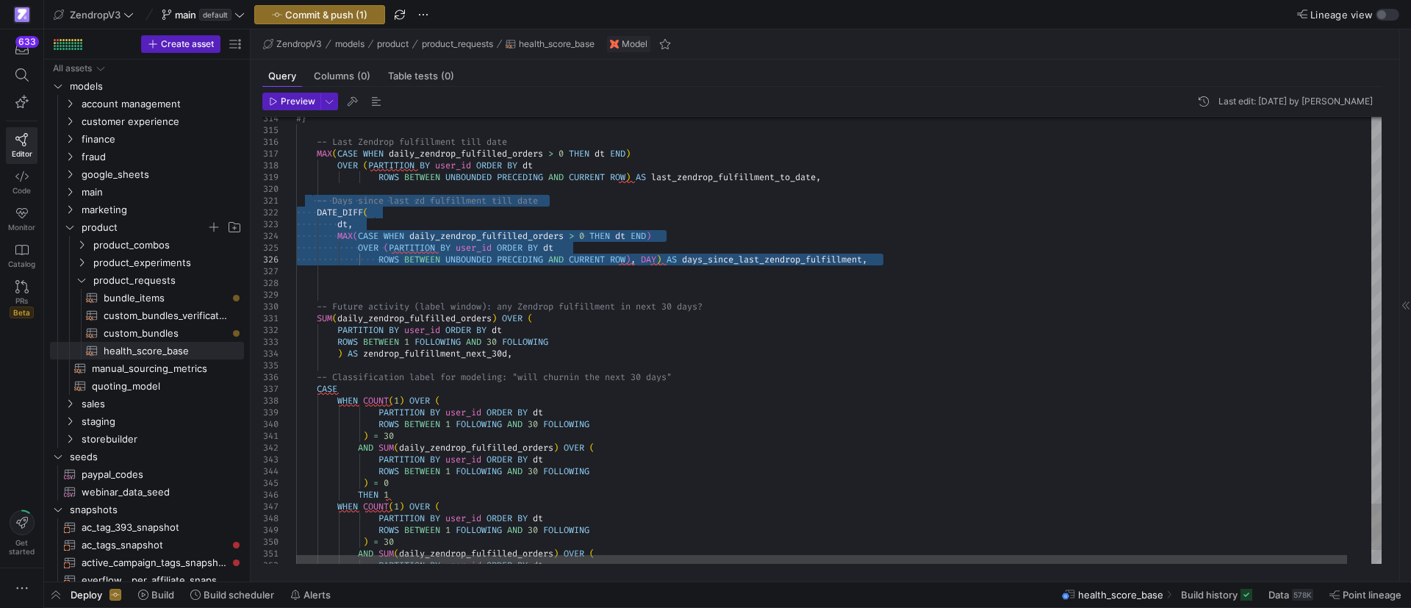
drag, startPoint x: 314, startPoint y: 199, endPoint x: 881, endPoint y: 261, distance: 569.8
drag, startPoint x: 317, startPoint y: 203, endPoint x: 884, endPoint y: 262, distance: 569.5
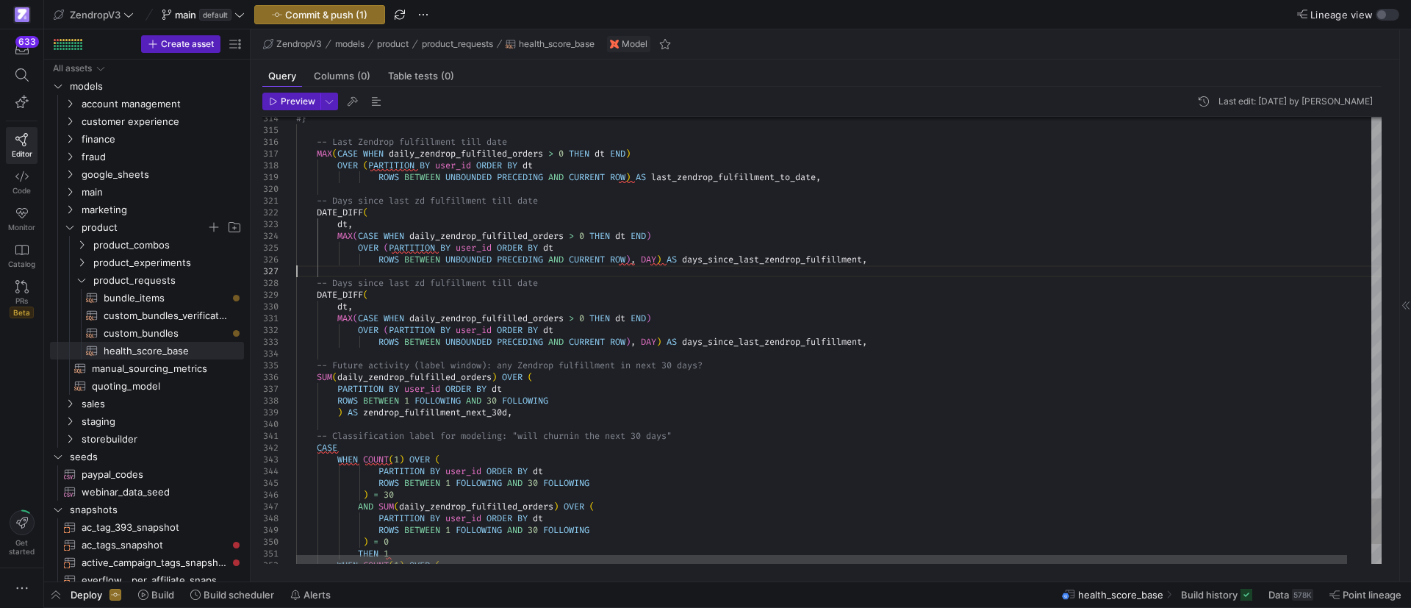
drag, startPoint x: 640, startPoint y: 352, endPoint x: 625, endPoint y: 352, distance: 15.4
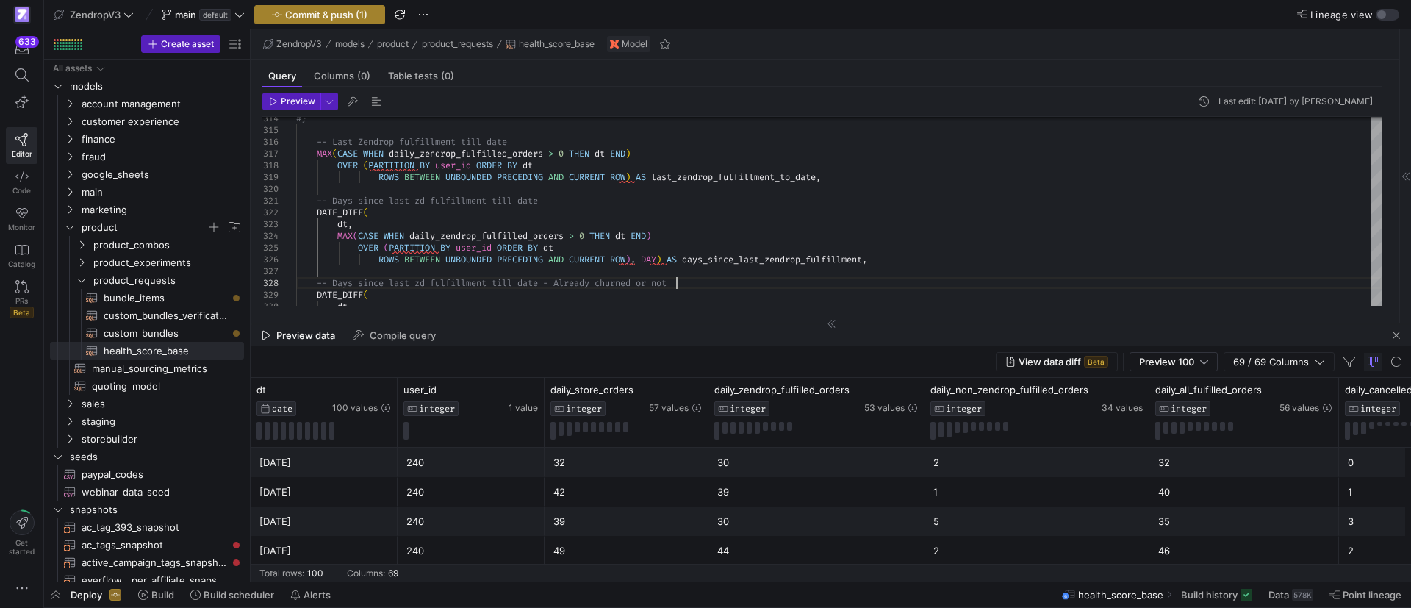
type textarea "-- Days since last zd fulfillment till date DATE_DIFF( dt, MAX(CASE WHEN daily_…"
click at [345, 12] on span "Commit & push (1)" at bounding box center [326, 15] width 82 height 12
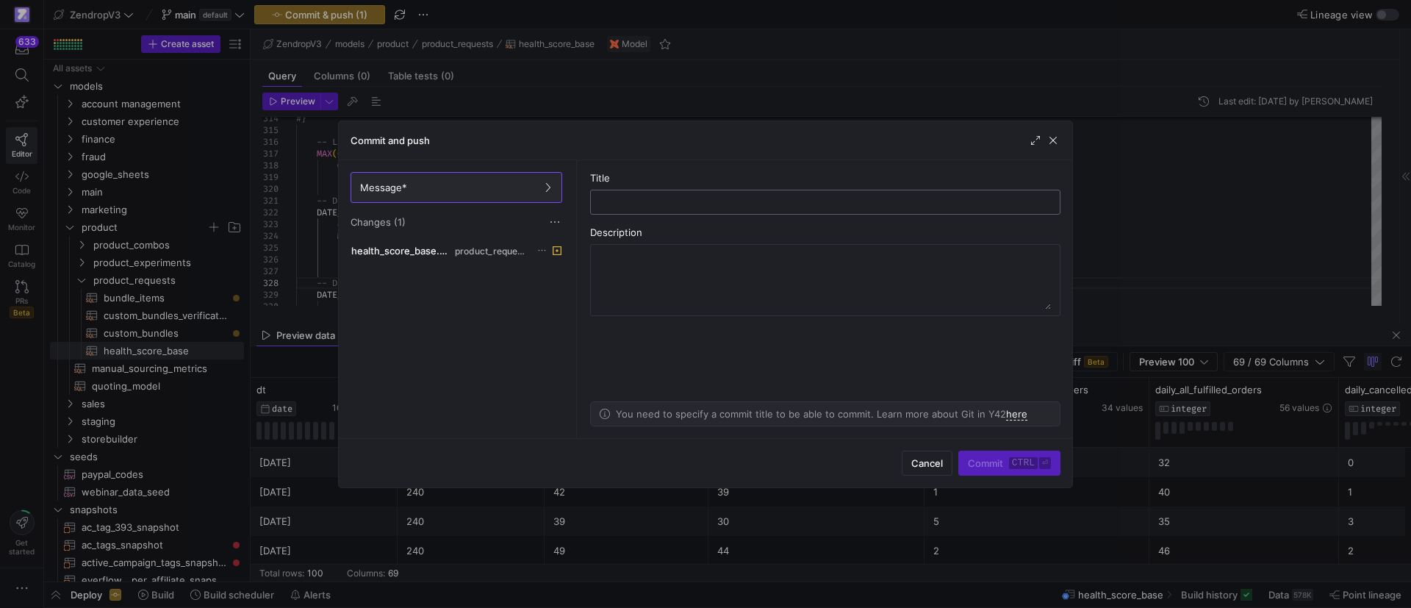
click at [699, 200] on input "text" at bounding box center [824, 202] width 445 height 12
paste input "is_post_churn_today"
type input "is_post_churn_today - health score"
click at [997, 461] on span "Commit ctrl ⏎" at bounding box center [1009, 463] width 83 height 12
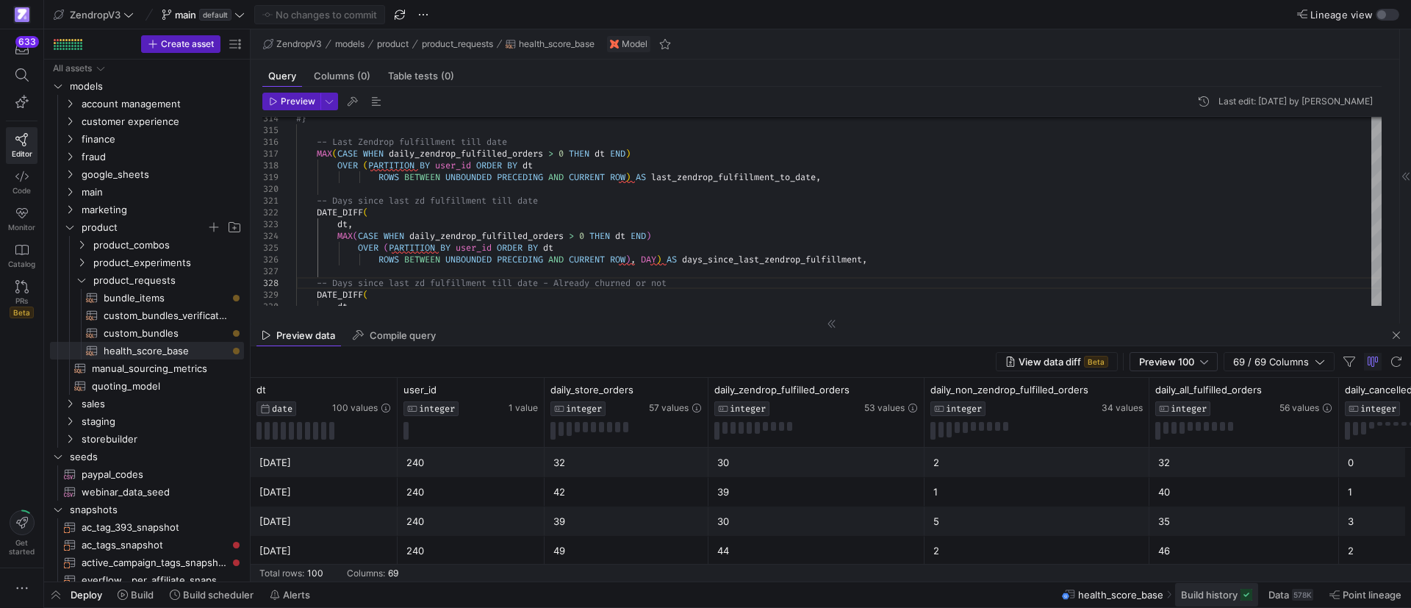
click at [1225, 604] on span at bounding box center [1216, 595] width 83 height 24
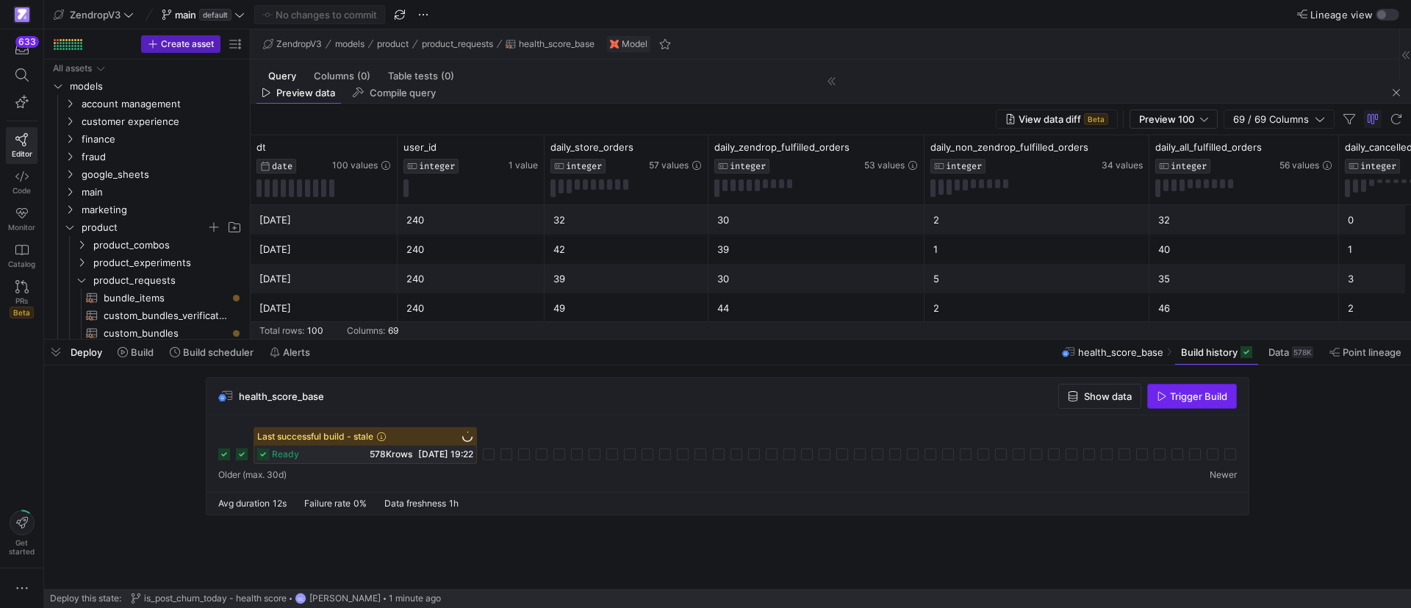
click at [1177, 402] on span "button" at bounding box center [1192, 396] width 88 height 24
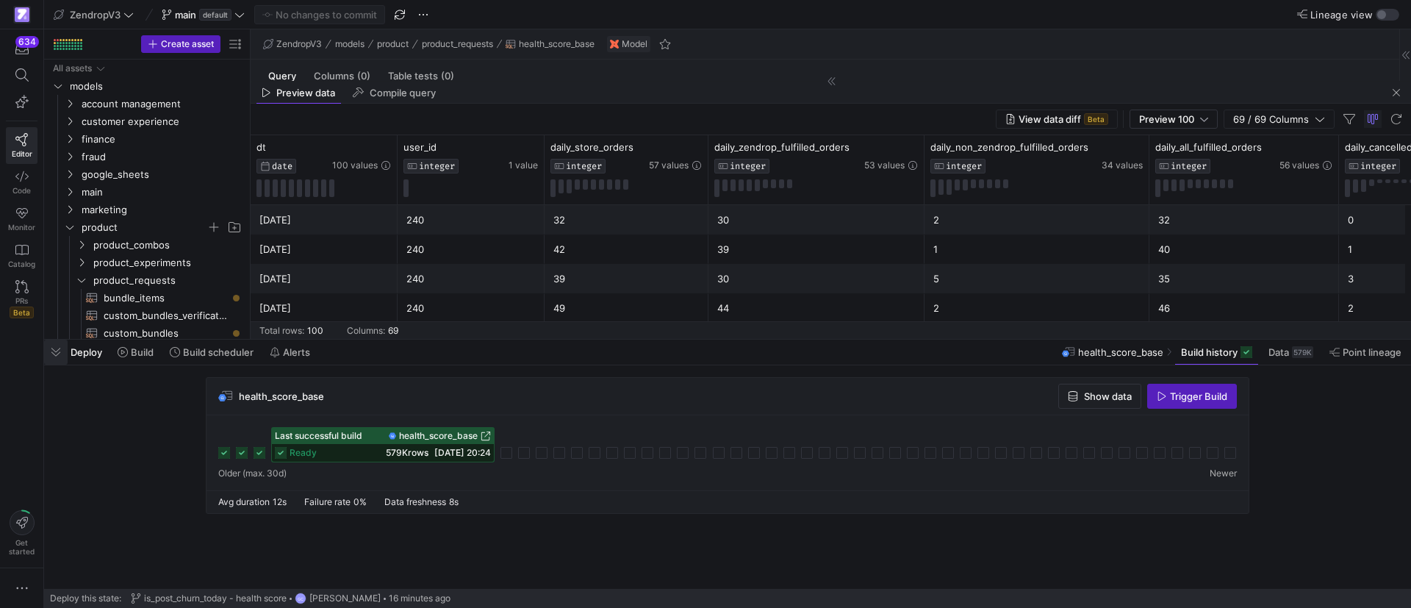
click at [51, 347] on span "button" at bounding box center [56, 351] width 24 height 25
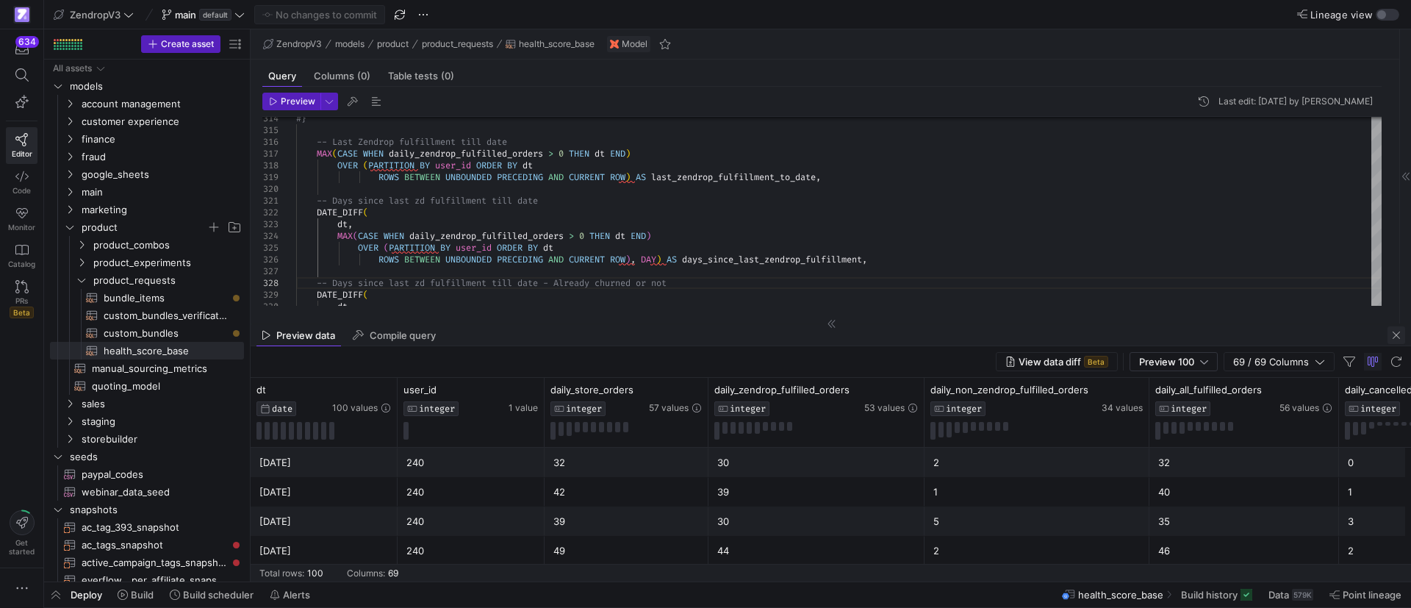
click at [1403, 331] on span "button" at bounding box center [1396, 335] width 18 height 18
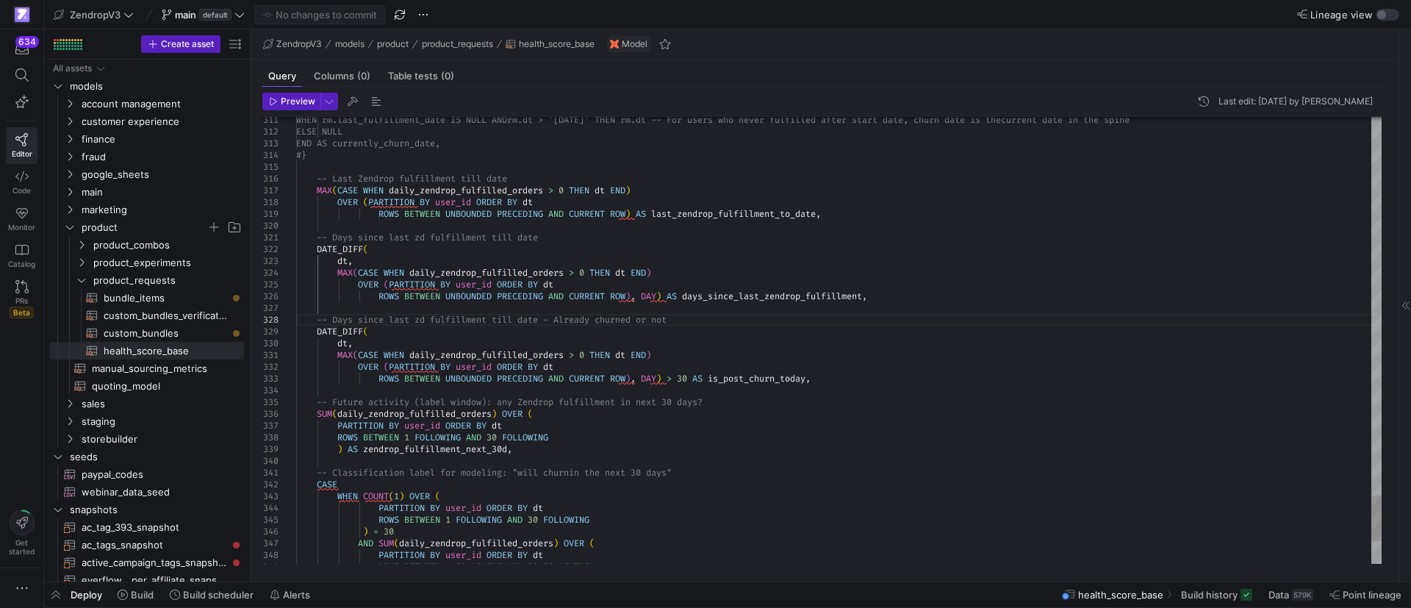
type textarea "MAX(CASE WHEN daily_zendrop_fulfilled_orders > 0 THEN dt END) OVER (PARTITION B…"
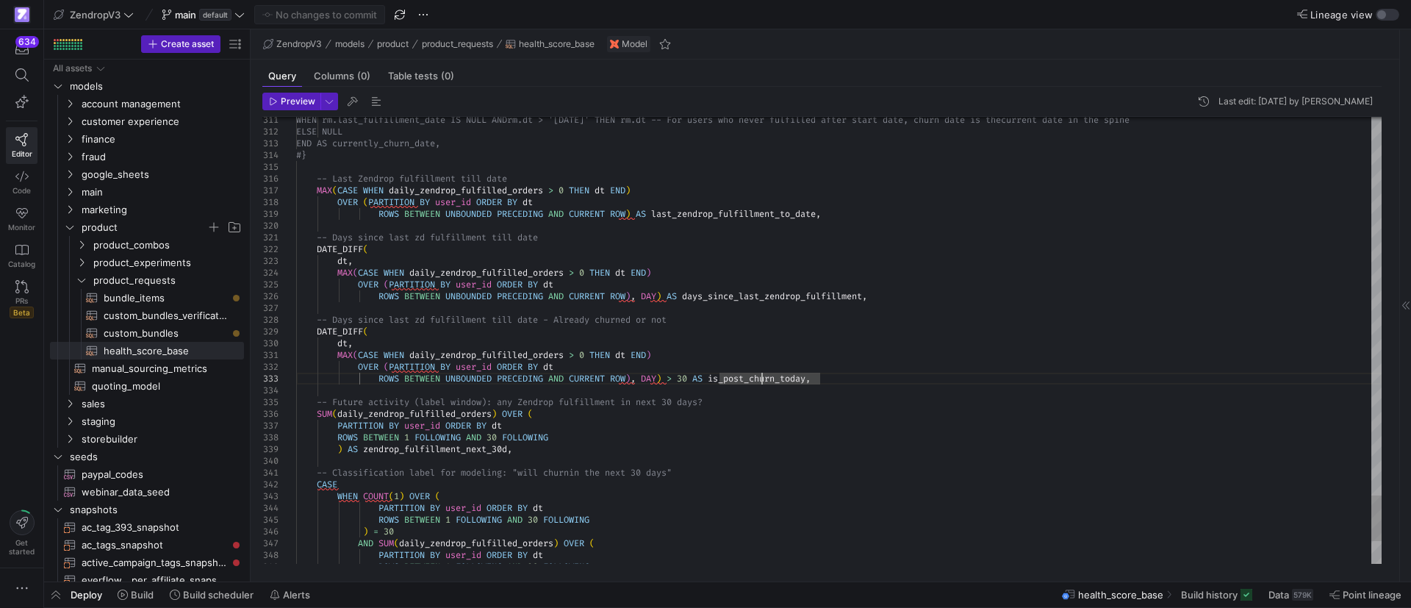
click at [1214, 598] on span "Build history" at bounding box center [1209, 595] width 57 height 12
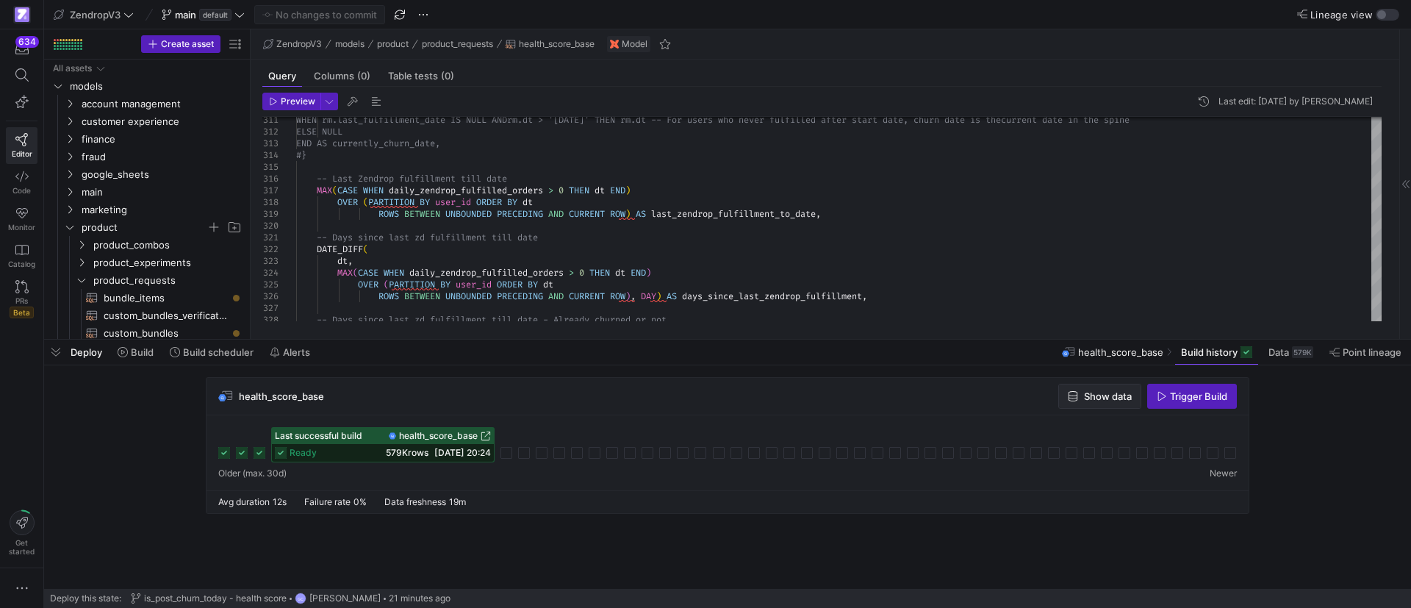
click at [1084, 397] on span "Show data" at bounding box center [1108, 396] width 48 height 12
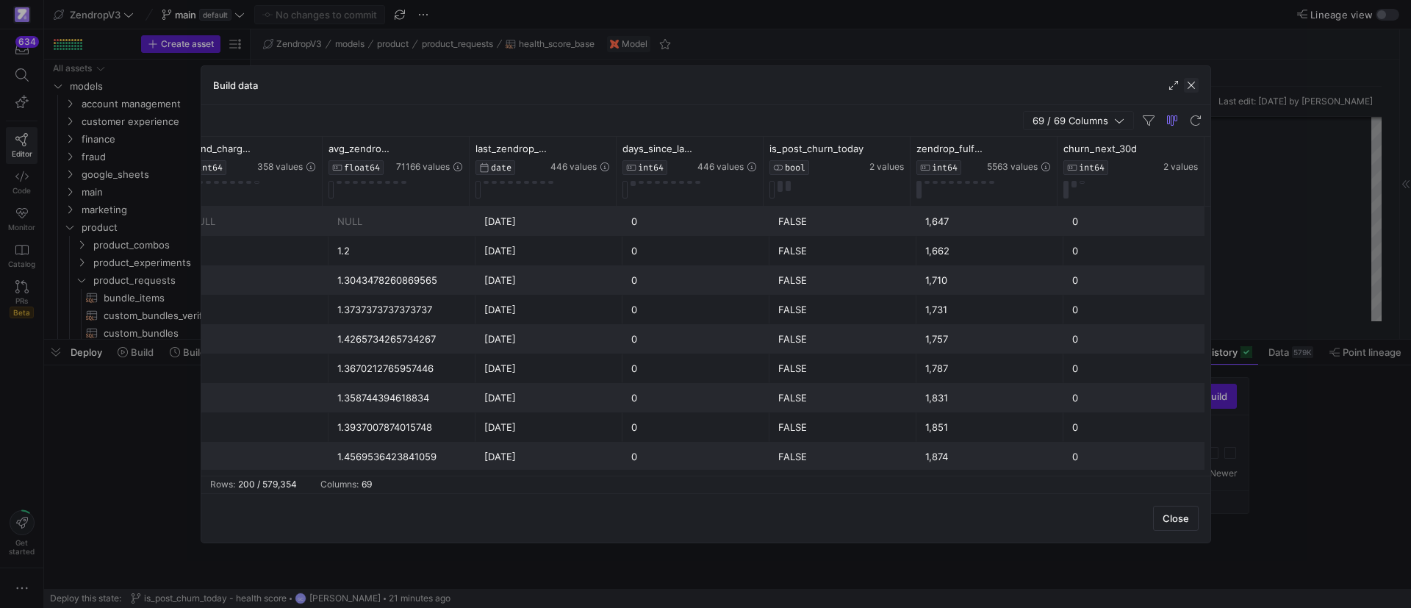
click at [1194, 87] on span "button" at bounding box center [1191, 85] width 15 height 15
